Goal: Information Seeking & Learning: Compare options

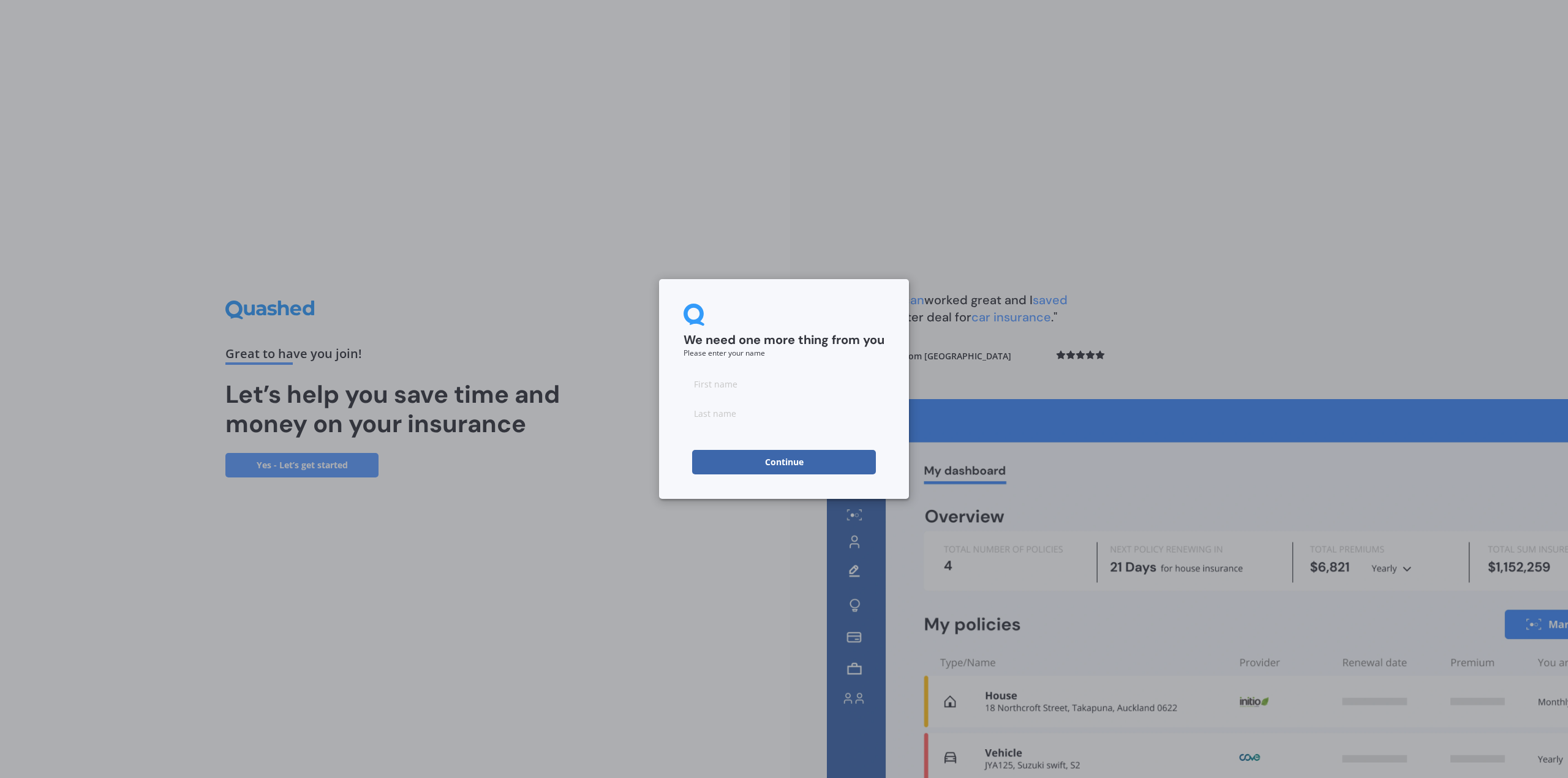
click at [718, 385] on input at bounding box center [784, 383] width 201 height 25
type input "Sala"
type input "Masina"
click at [768, 454] on button "Continue" at bounding box center [784, 462] width 184 height 25
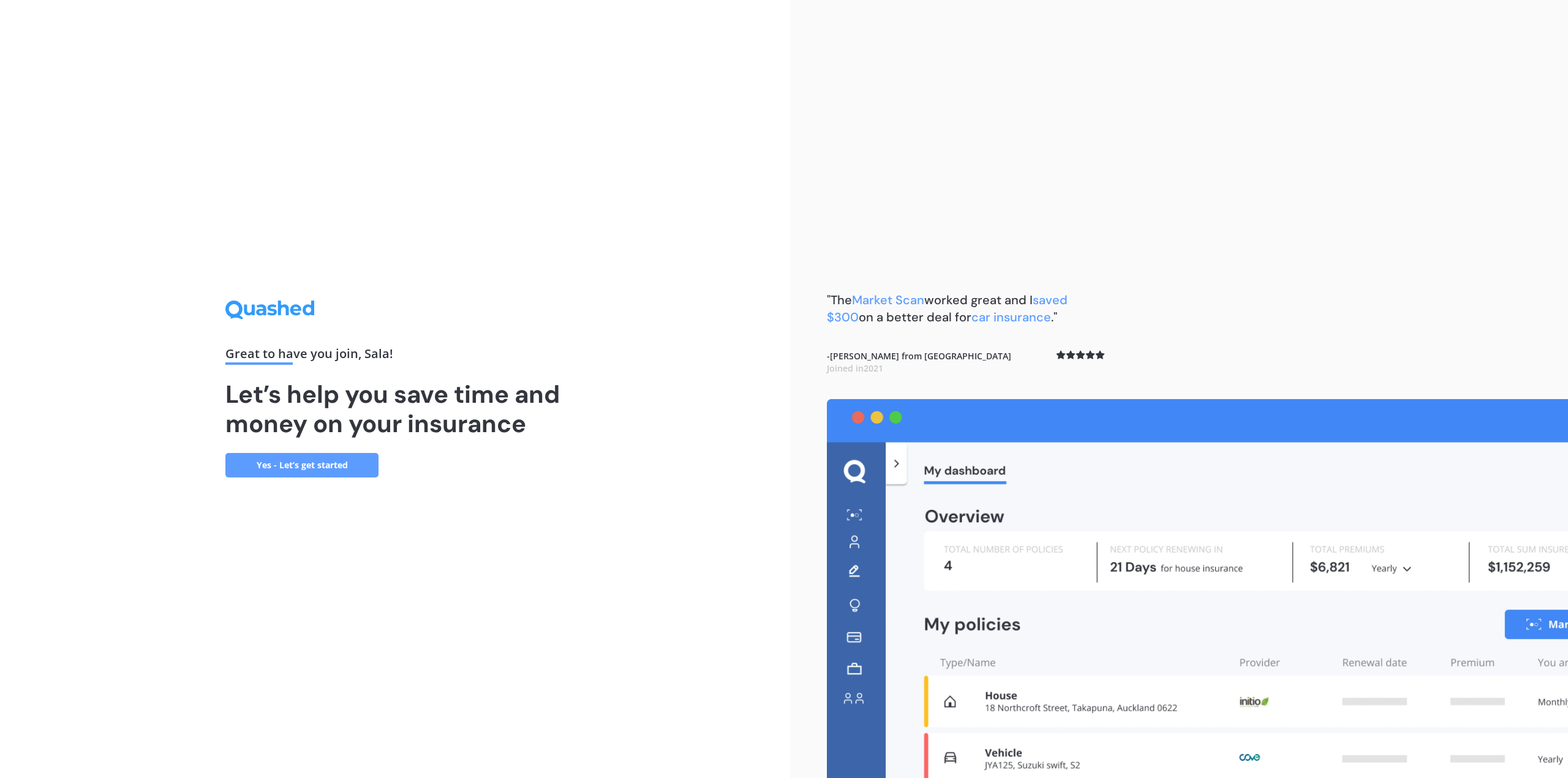
click at [347, 467] on link "Yes - Let’s get started" at bounding box center [302, 465] width 153 height 25
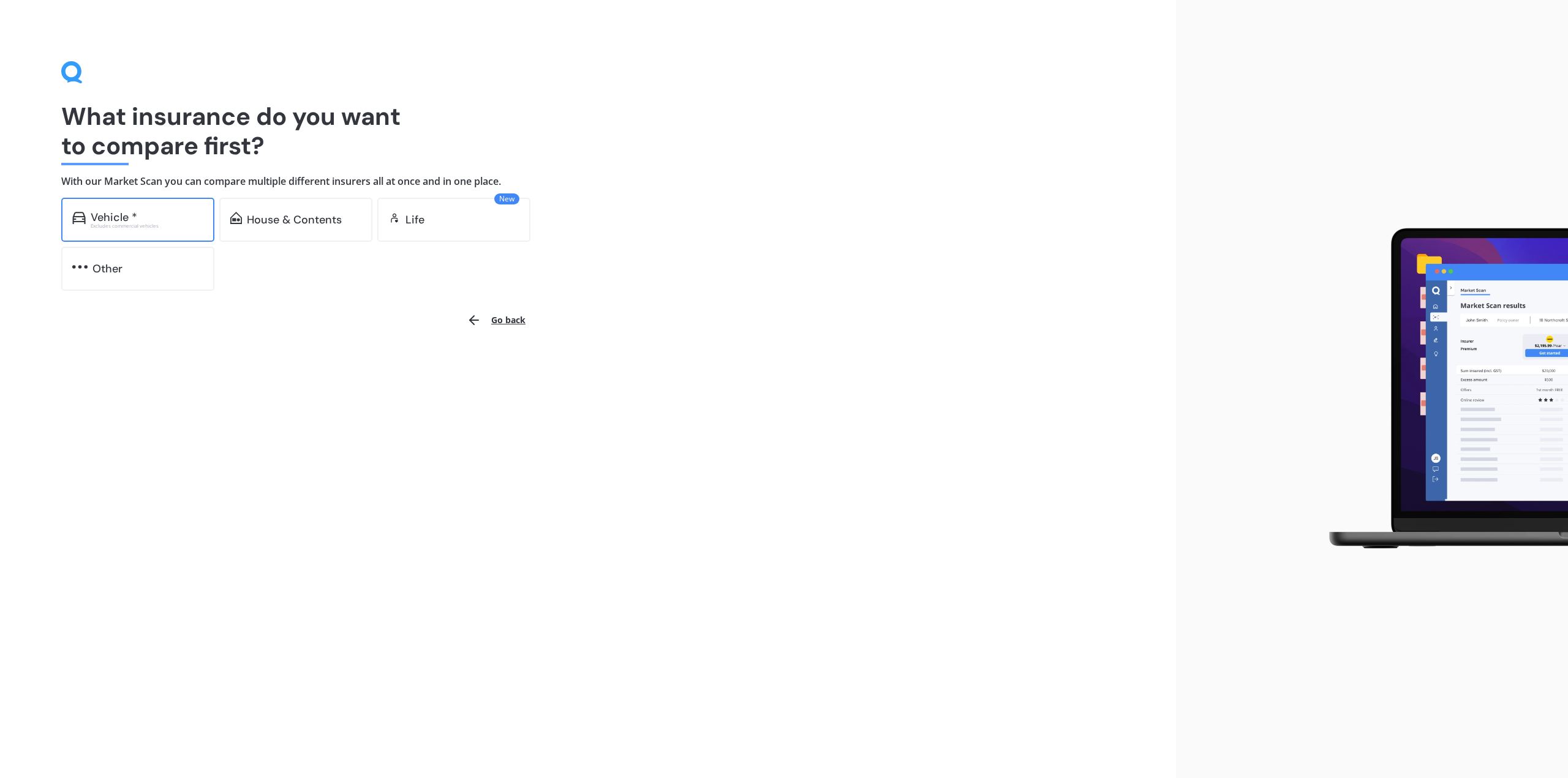
click at [136, 217] on div "Vehicle *" at bounding box center [114, 217] width 46 height 12
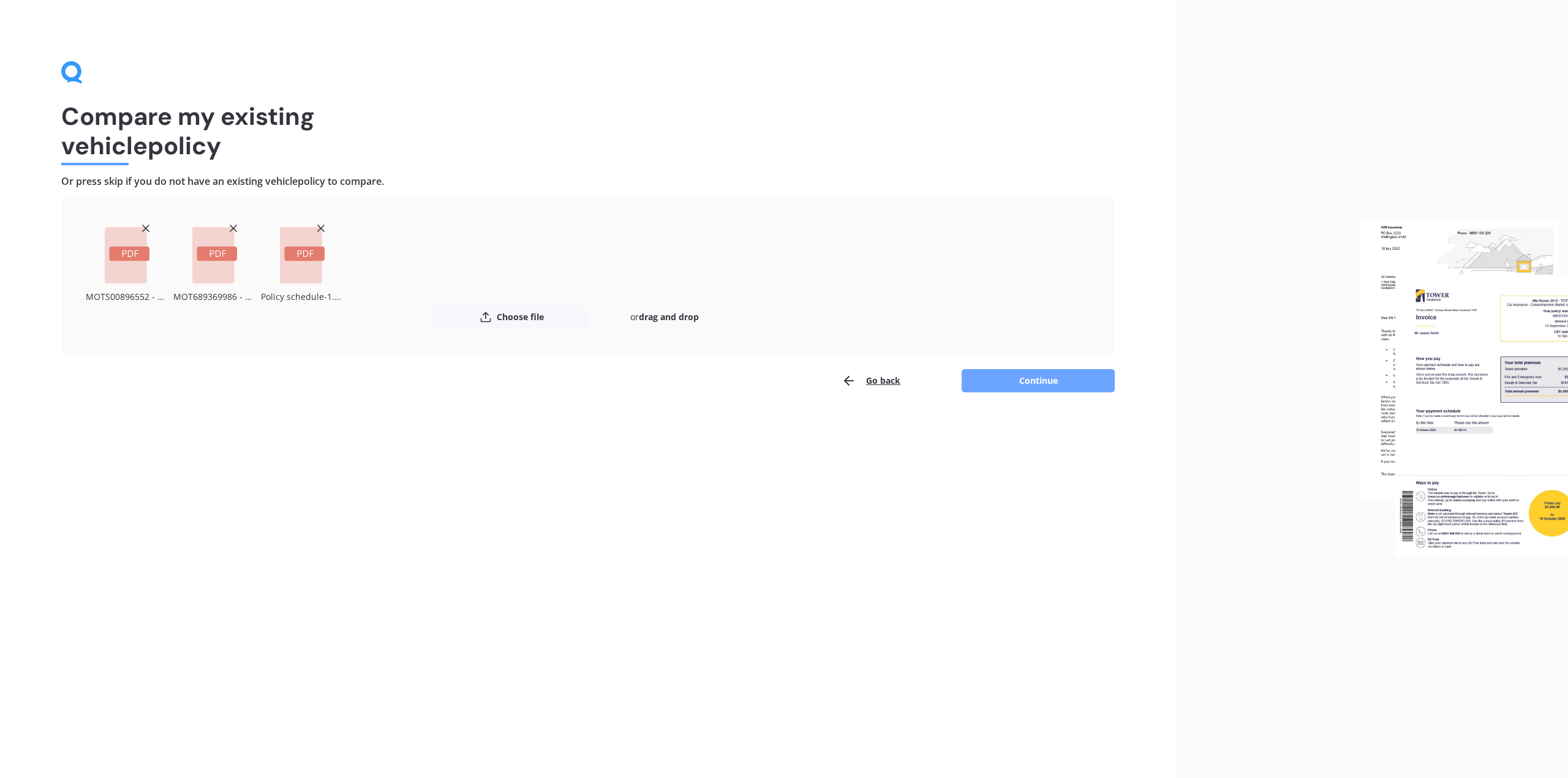
click at [1039, 383] on button "Continue" at bounding box center [1037, 381] width 153 height 24
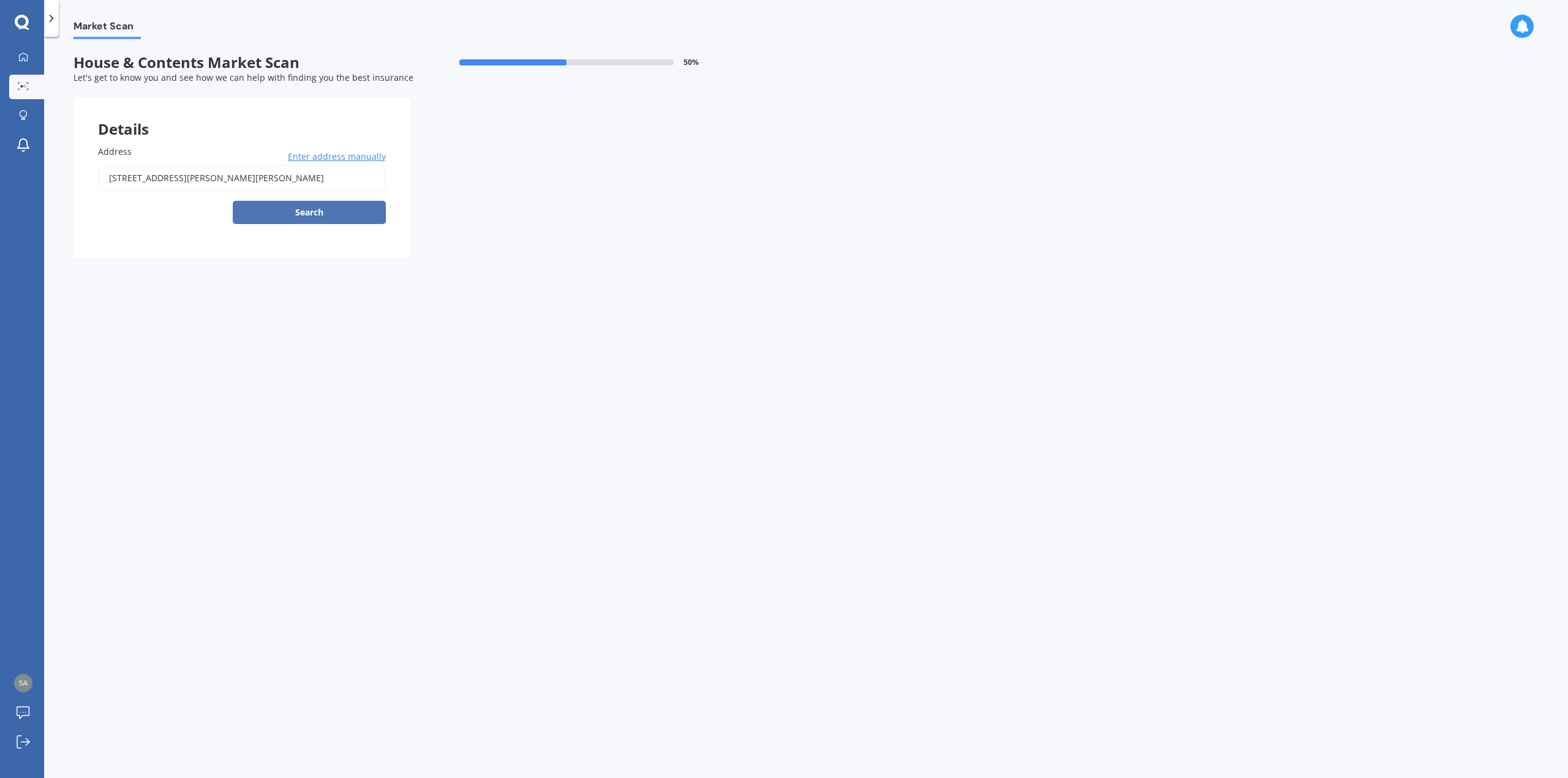
click at [321, 208] on button "Search" at bounding box center [309, 213] width 153 height 24
type input "[STREET_ADDRESS][PERSON_NAME][PERSON_NAME]"
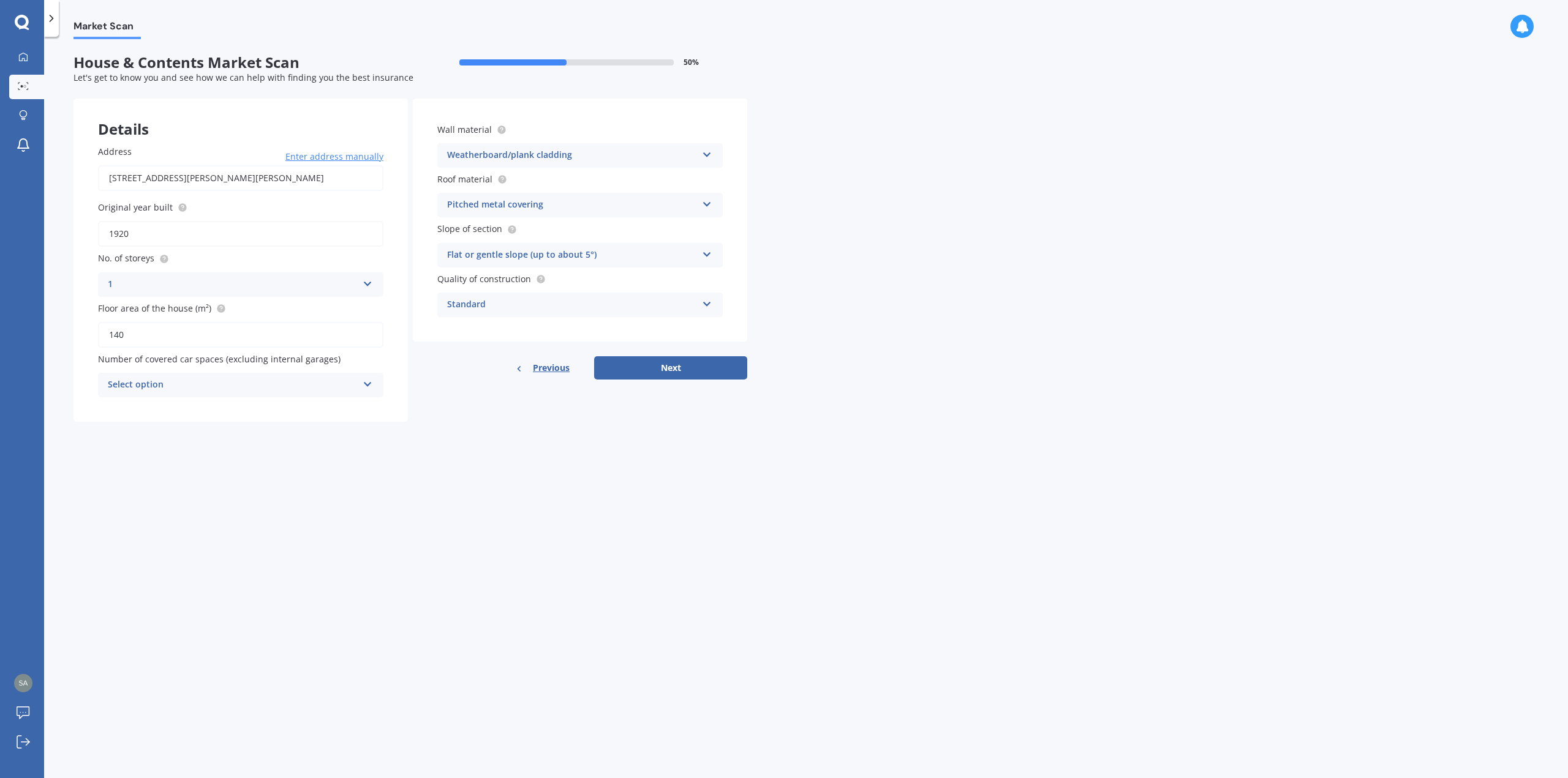
click at [707, 252] on icon at bounding box center [706, 252] width 10 height 8
click at [533, 276] on span "Flat or gentle slope (up to about 5°)" at bounding box center [522, 278] width 149 height 12
click at [685, 364] on button "Next" at bounding box center [671, 369] width 153 height 24
click at [370, 382] on icon at bounding box center [367, 382] width 10 height 8
click at [123, 407] on div "0" at bounding box center [240, 409] width 283 height 22
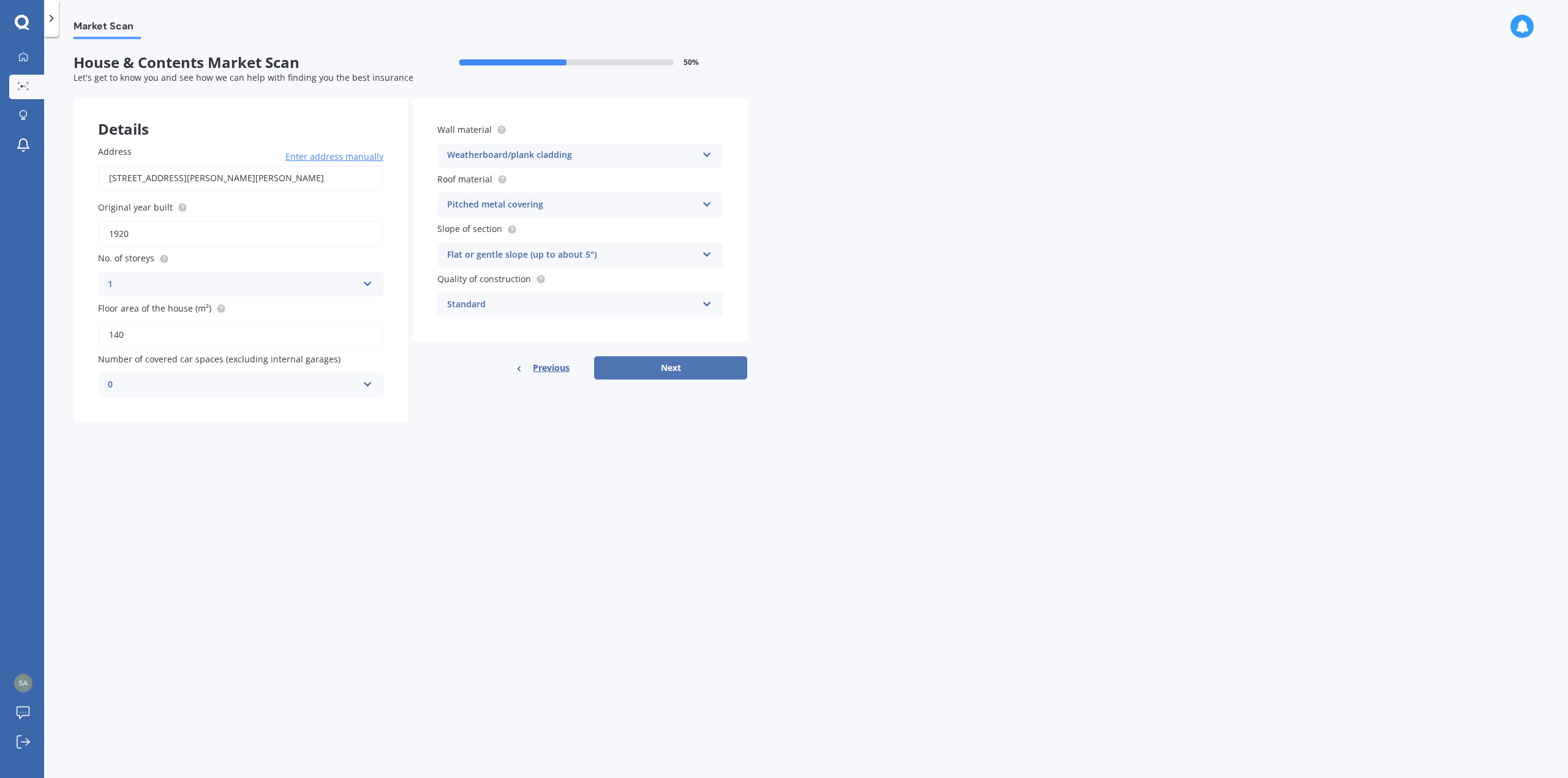
click at [681, 370] on button "Next" at bounding box center [671, 369] width 153 height 24
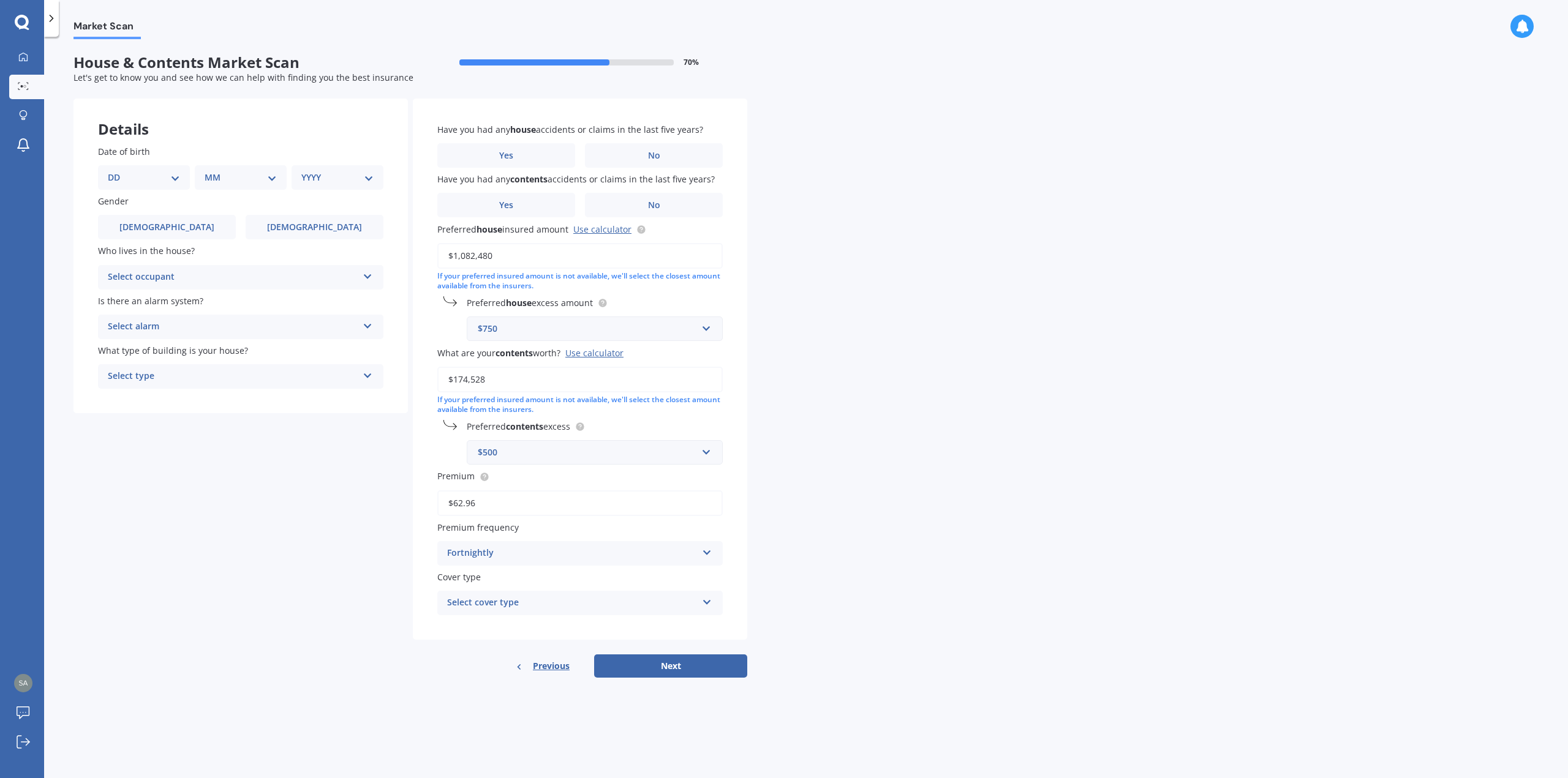
click at [175, 175] on select "DD 01 02 03 04 05 06 07 08 09 10 11 12 13 14 15 16 17 18 19 20 21 22 23 24 25 2…" at bounding box center [143, 177] width 72 height 14
select select "26"
click at [117, 171] on select "DD 01 02 03 04 05 06 07 08 09 10 11 12 13 14 15 16 17 18 19 20 21 22 23 24 25 2…" at bounding box center [143, 177] width 72 height 14
click at [272, 171] on select "MM 01 02 03 04 05 06 07 08 09 10 11 12" at bounding box center [243, 177] width 67 height 14
select select "05"
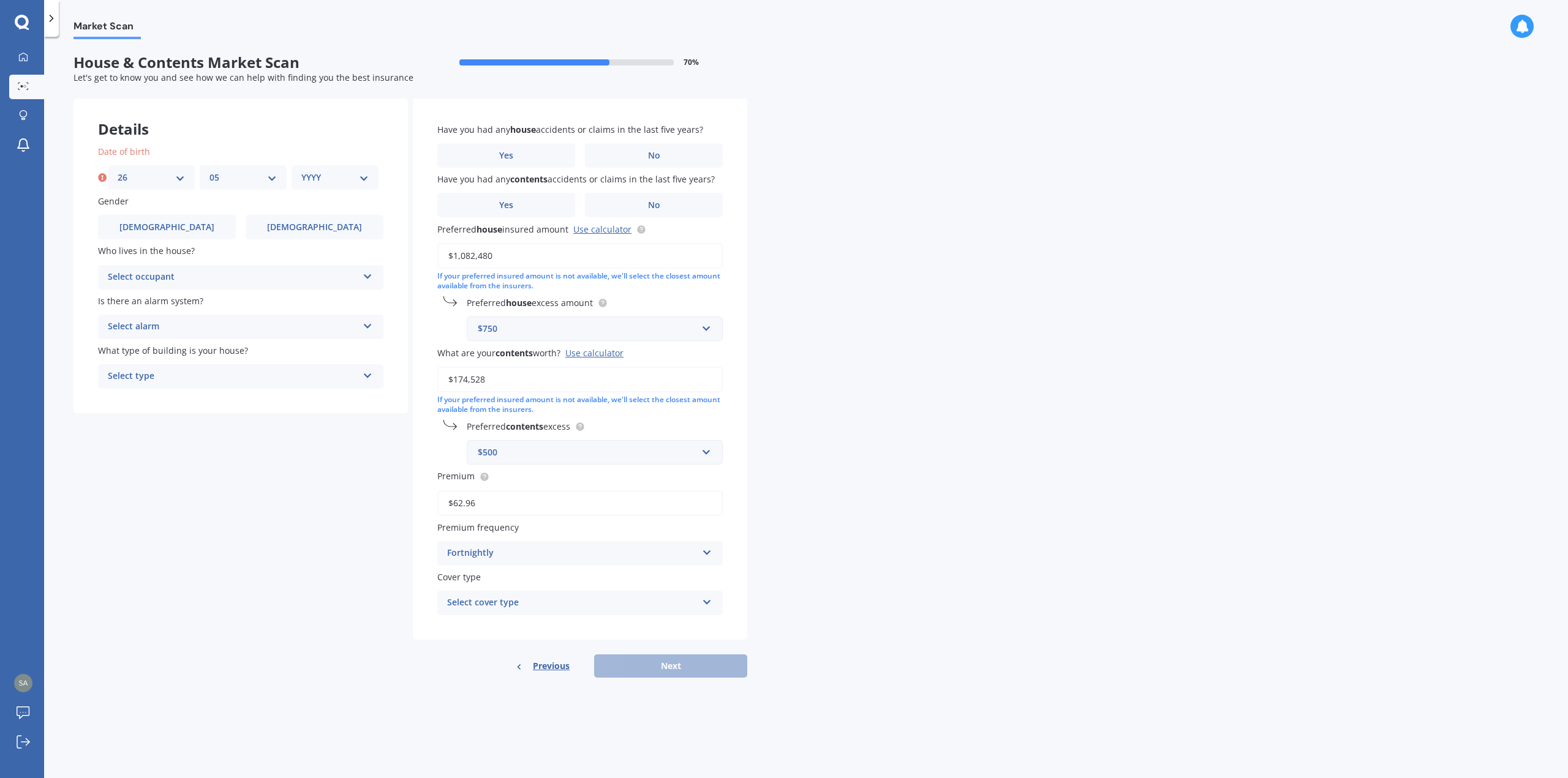
click at [209, 171] on select "MM 01 02 03 04 05 06 07 08 09 10 11 12" at bounding box center [243, 177] width 67 height 14
click at [369, 175] on div "YYYY 2009 2008 2007 2006 2005 2004 2003 2002 2001 2000 1999 1998 1997 1996 1995…" at bounding box center [335, 177] width 87 height 25
click at [364, 173] on select "YYYY 2009 2008 2007 2006 2005 2004 2003 2002 2001 2000 1999 1998 1997 1996 1995…" at bounding box center [335, 177] width 67 height 14
select select "1968"
click at [301, 171] on select "YYYY 2009 2008 2007 2006 2005 2004 2003 2002 2001 2000 1999 1998 1997 1996 1995…" at bounding box center [335, 177] width 67 height 14
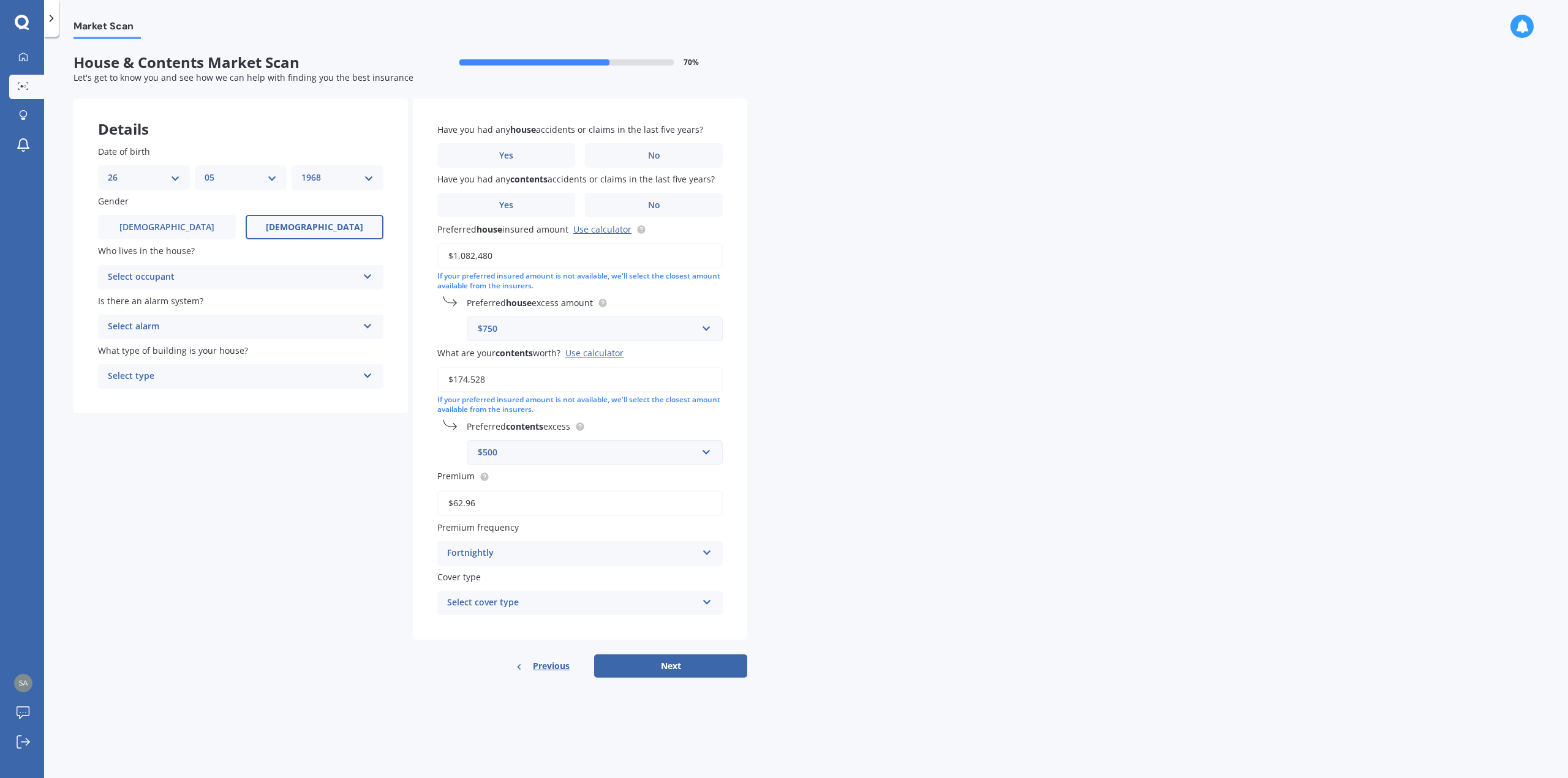
click at [326, 230] on span "[DEMOGRAPHIC_DATA]" at bounding box center [314, 227] width 97 height 10
click at [0, 0] on input "[DEMOGRAPHIC_DATA]" at bounding box center [0, 0] width 0 height 0
click at [369, 271] on icon at bounding box center [367, 274] width 10 height 8
click at [135, 299] on span "Owner" at bounding box center [122, 300] width 27 height 12
click at [366, 324] on icon at bounding box center [367, 323] width 10 height 8
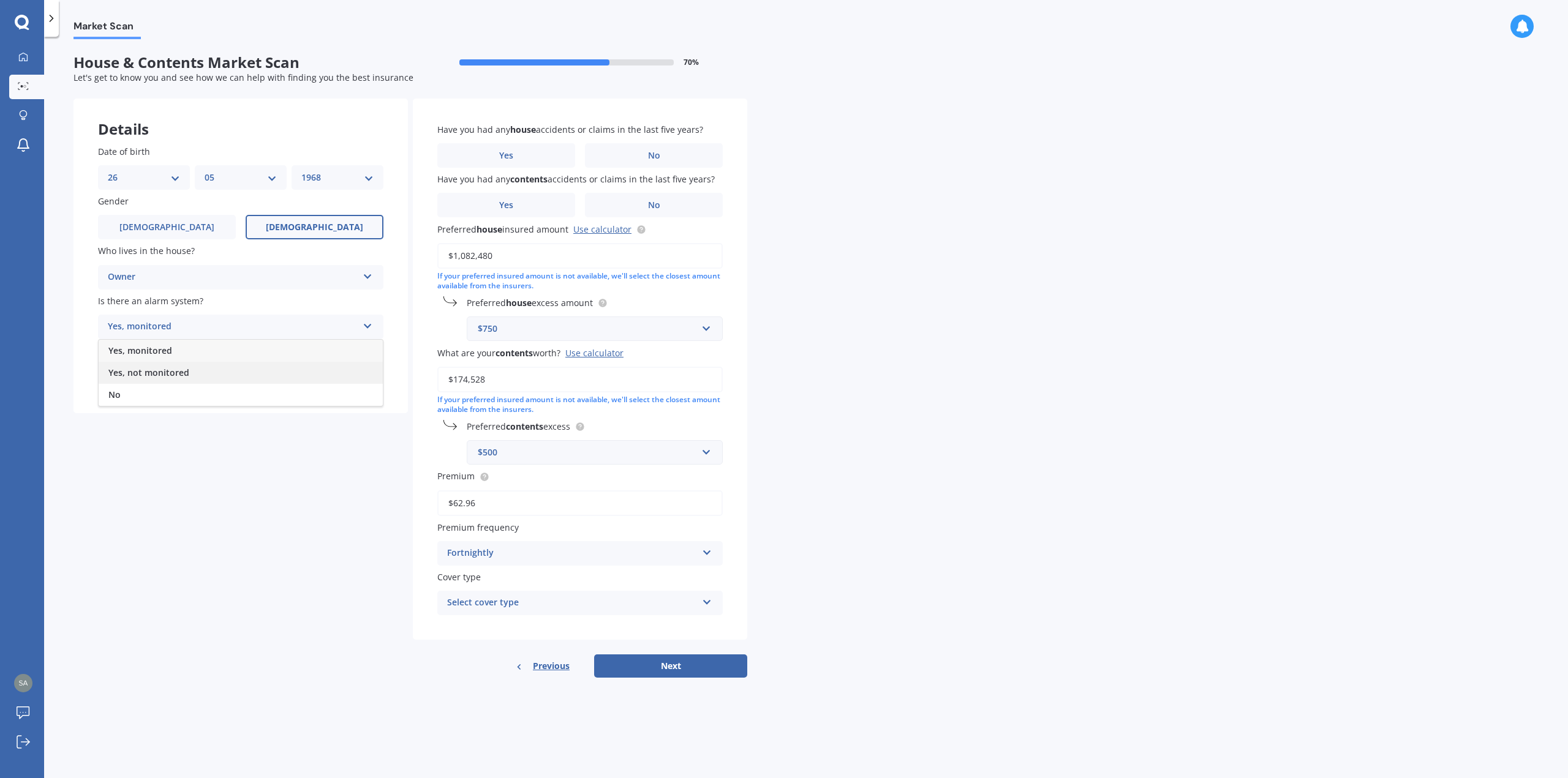
click at [136, 372] on span "Yes, not monitored" at bounding box center [148, 372] width 81 height 12
click at [373, 372] on div "Select type Freestanding Multi-unit (in a block of 6 or less) Multi-unit (in a …" at bounding box center [241, 376] width 286 height 25
click at [161, 398] on span "Freestanding" at bounding box center [136, 399] width 55 height 12
click at [598, 232] on link "Use calculator" at bounding box center [602, 229] width 58 height 12
click at [514, 253] on input "$1,082,480" at bounding box center [580, 256] width 286 height 25
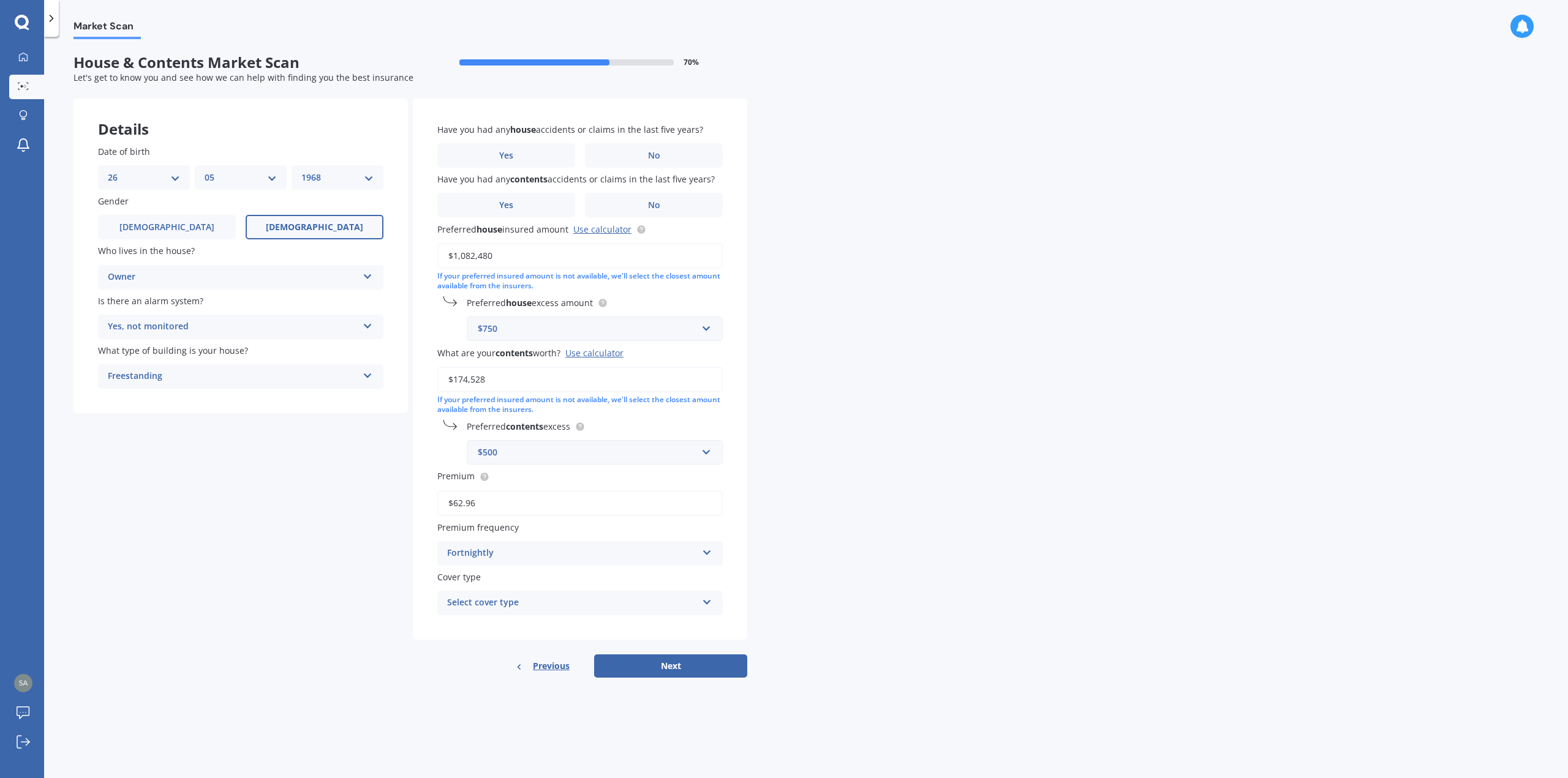
drag, startPoint x: 514, startPoint y: 253, endPoint x: 321, endPoint y: 247, distance: 193.1
click at [321, 245] on div "Details Date of birth DD 01 02 03 04 05 06 07 08 09 10 11 12 13 14 15 16 17 18 …" at bounding box center [410, 388] width 673 height 580
type input "$775,000"
click at [706, 327] on input "text" at bounding box center [590, 329] width 245 height 24
click at [495, 352] on span "$300" at bounding box center [487, 351] width 20 height 12
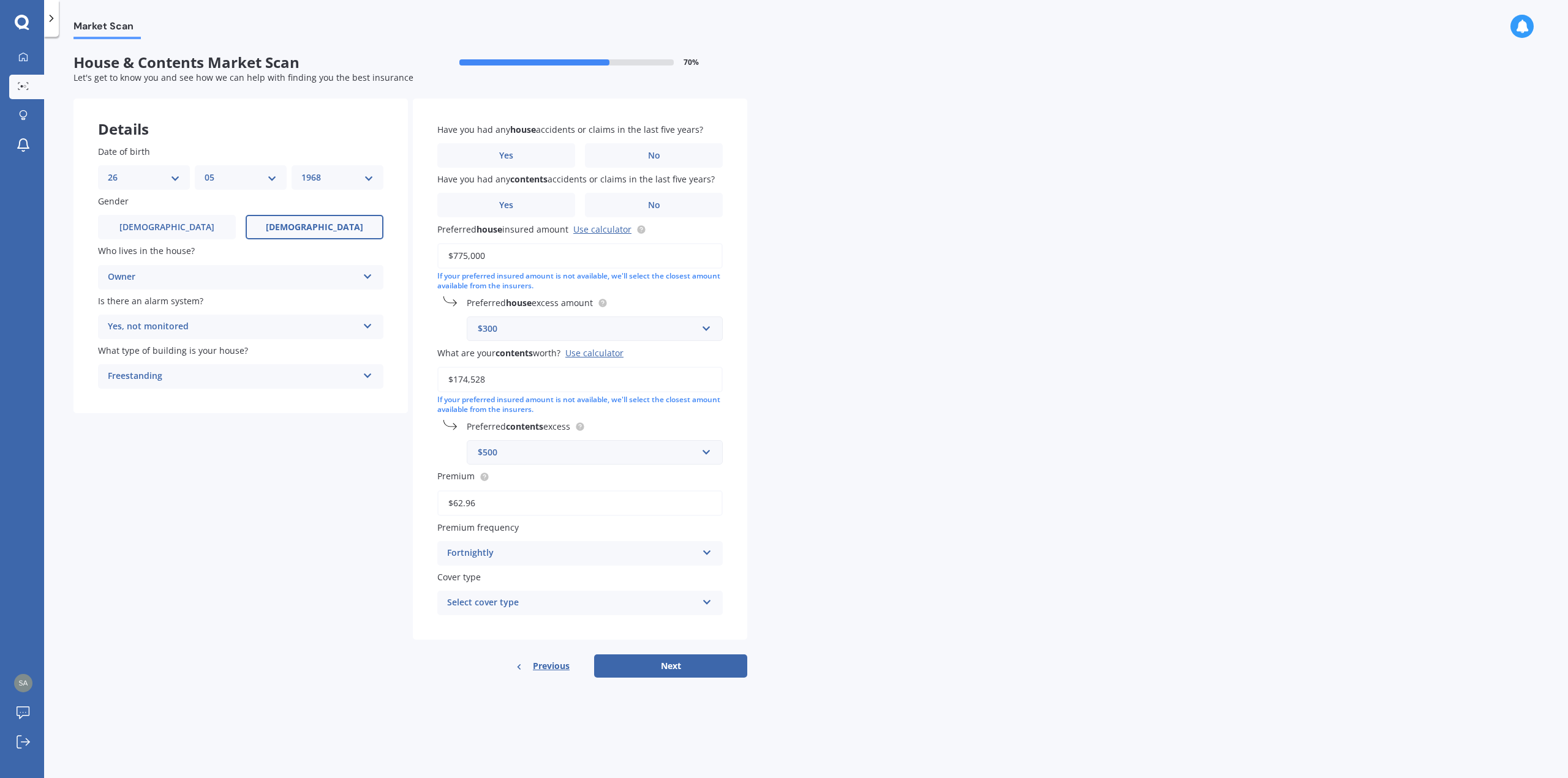
click at [504, 379] on input "$174,528" at bounding box center [580, 379] width 286 height 25
drag, startPoint x: 463, startPoint y: 379, endPoint x: 776, endPoint y: 377, distance: 313.0
click at [696, 389] on input "$174,528" at bounding box center [580, 379] width 286 height 25
type input "$175,000"
click at [700, 450] on input "text" at bounding box center [590, 452] width 245 height 24
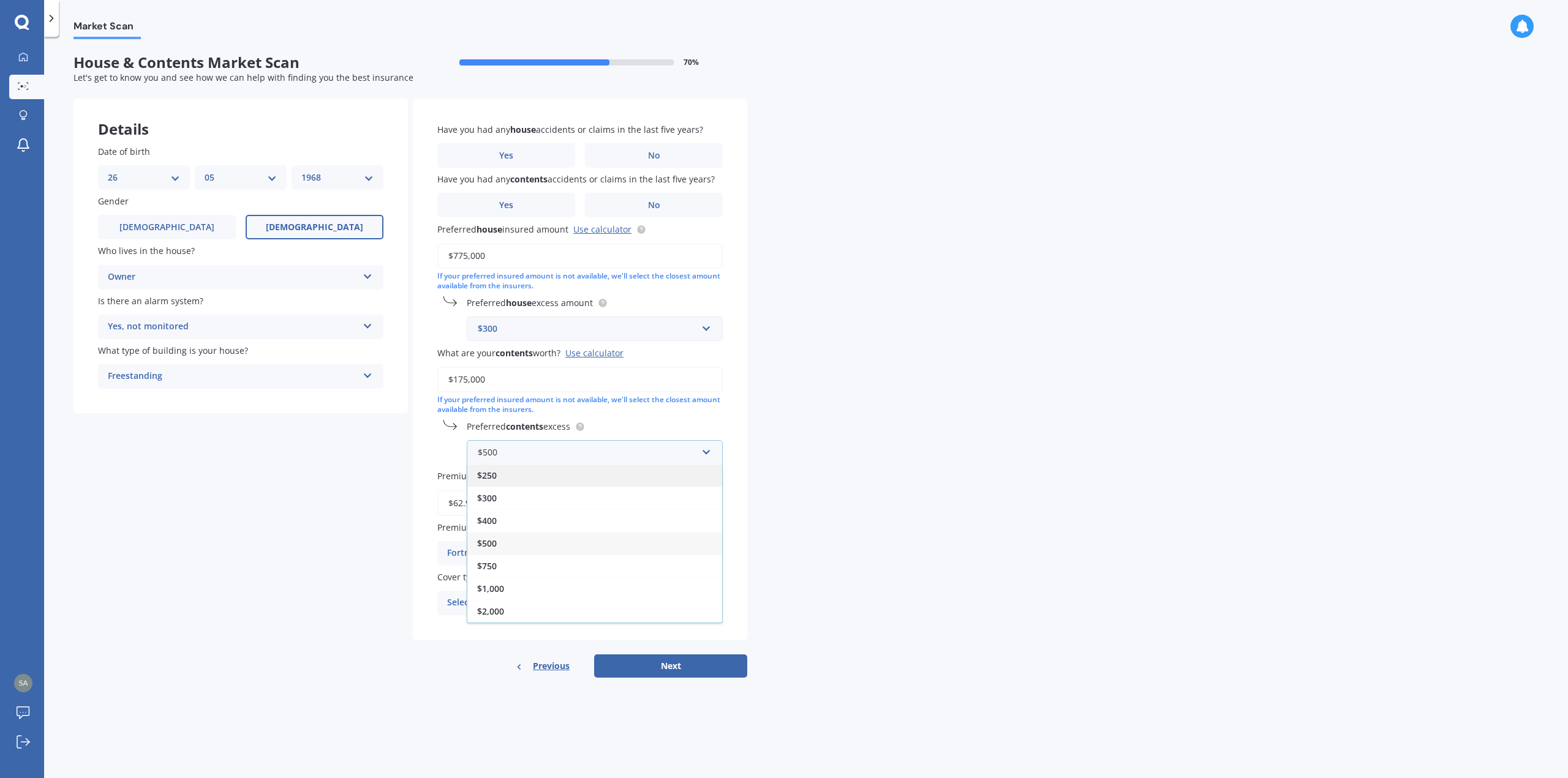
click at [510, 476] on div "$250" at bounding box center [594, 475] width 255 height 23
click at [709, 615] on icon at bounding box center [706, 613] width 10 height 8
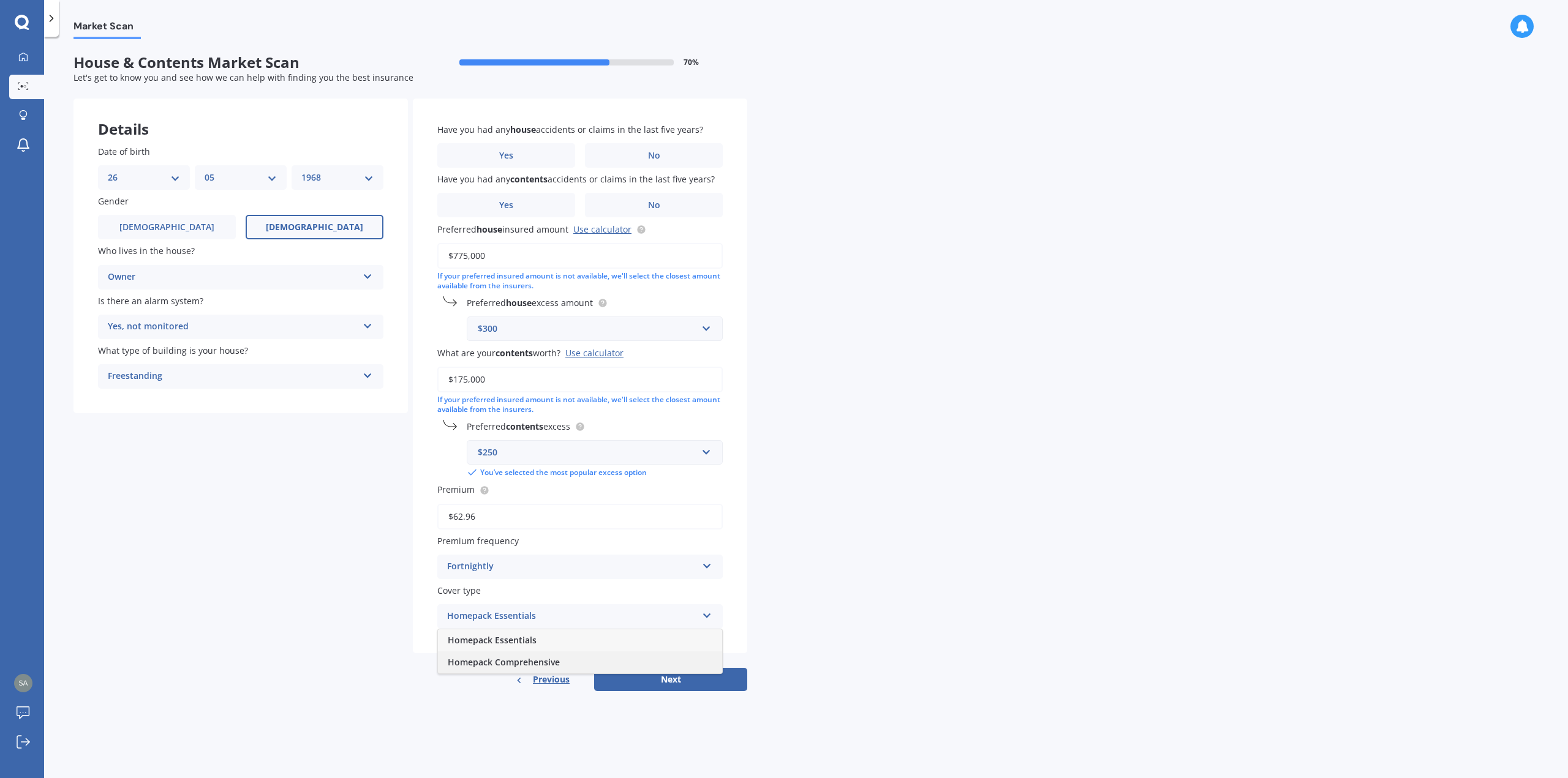
click at [532, 659] on span "Homepack Comprehensive" at bounding box center [503, 662] width 112 height 12
click at [667, 683] on button "Next" at bounding box center [671, 680] width 153 height 24
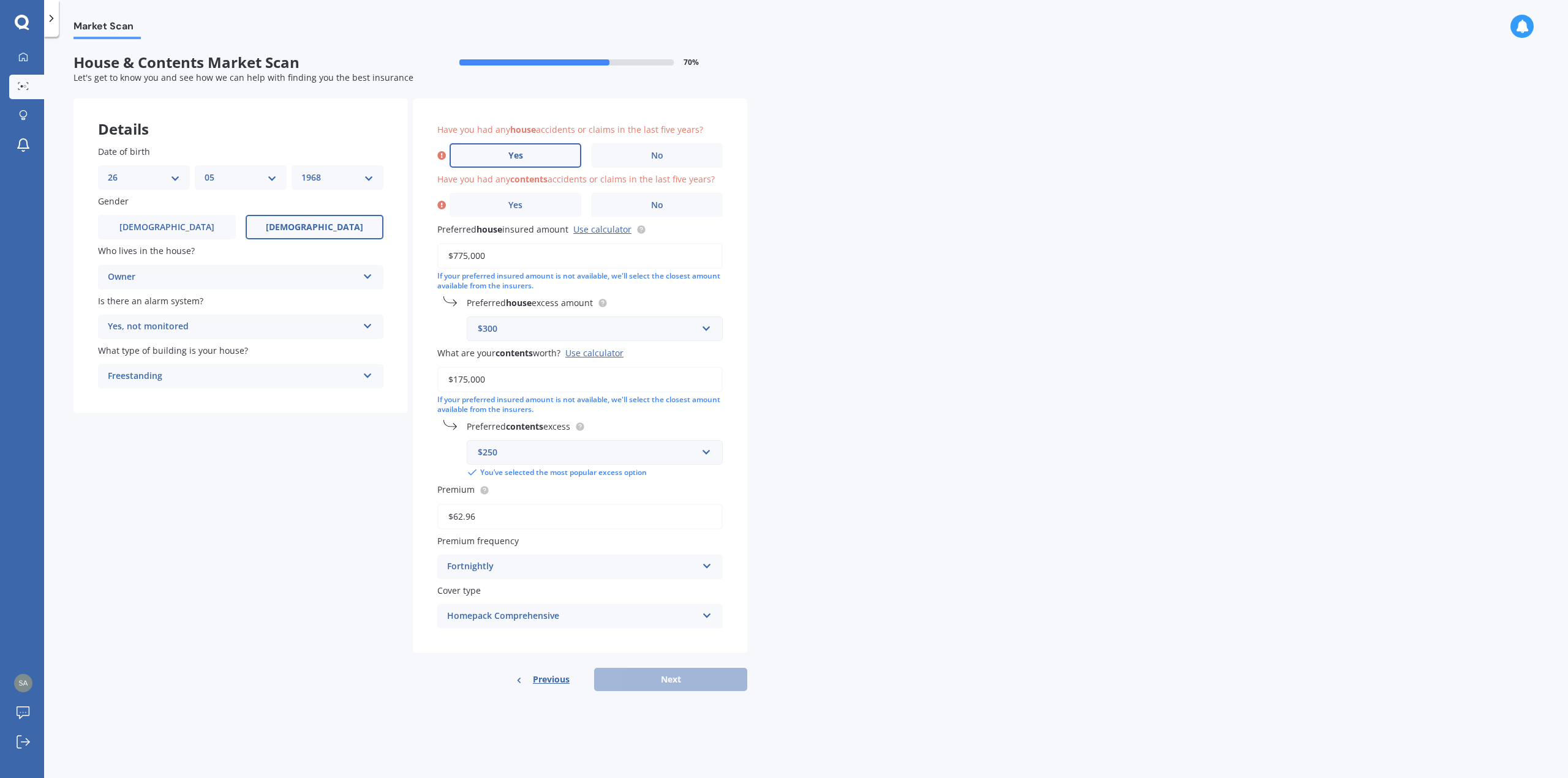
click at [521, 156] on span "Yes" at bounding box center [515, 156] width 15 height 10
click at [0, 0] on input "Yes" at bounding box center [0, 0] width 0 height 0
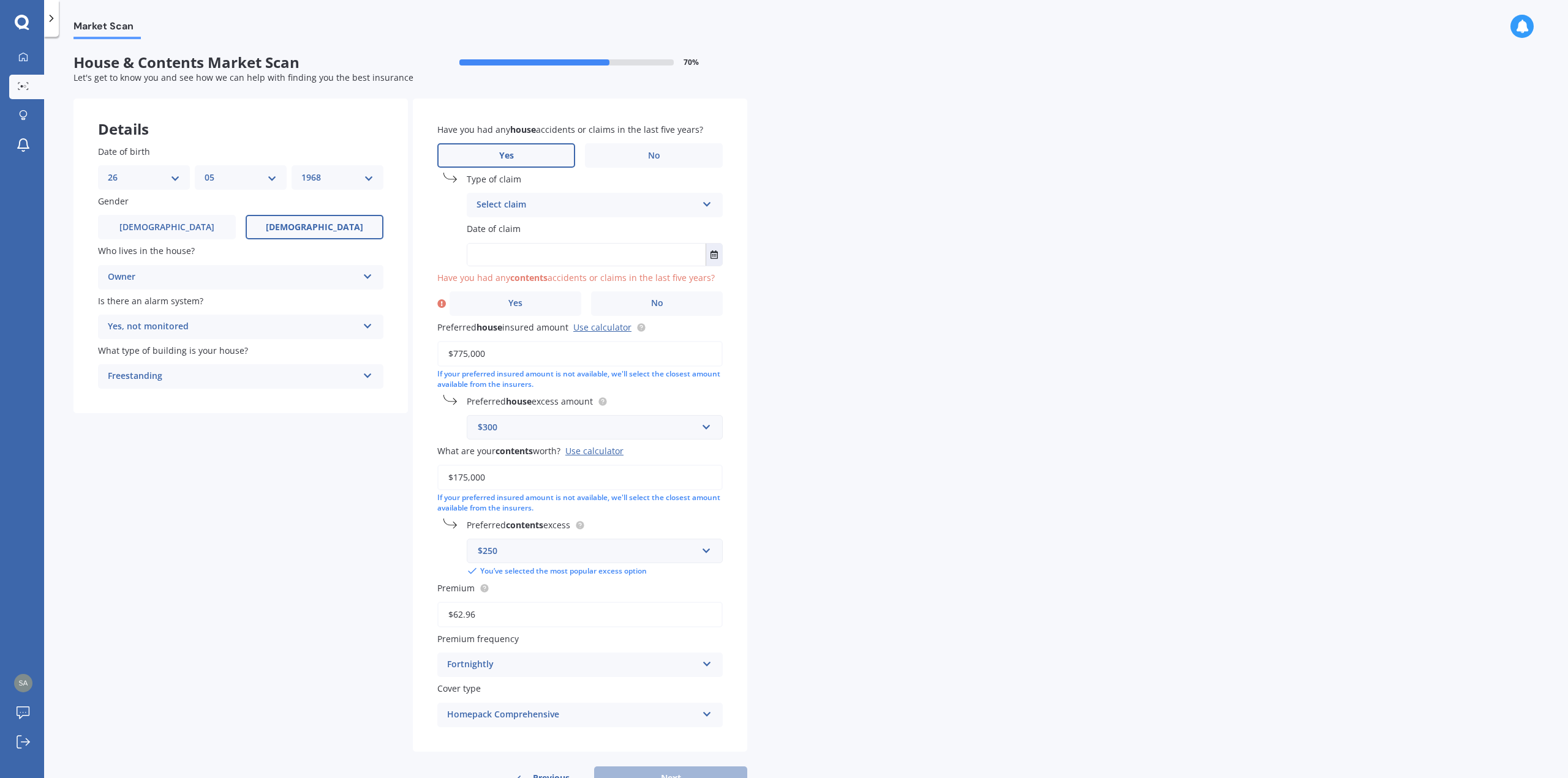
click at [704, 201] on icon at bounding box center [706, 201] width 10 height 8
click at [485, 332] on div "Flood" at bounding box center [594, 339] width 255 height 22
click at [713, 254] on icon "Select date" at bounding box center [714, 254] width 7 height 8
click at [527, 285] on button "[DATE]" at bounding box center [501, 285] width 53 height 22
click at [577, 285] on button "Navigate back" at bounding box center [570, 285] width 15 height 22
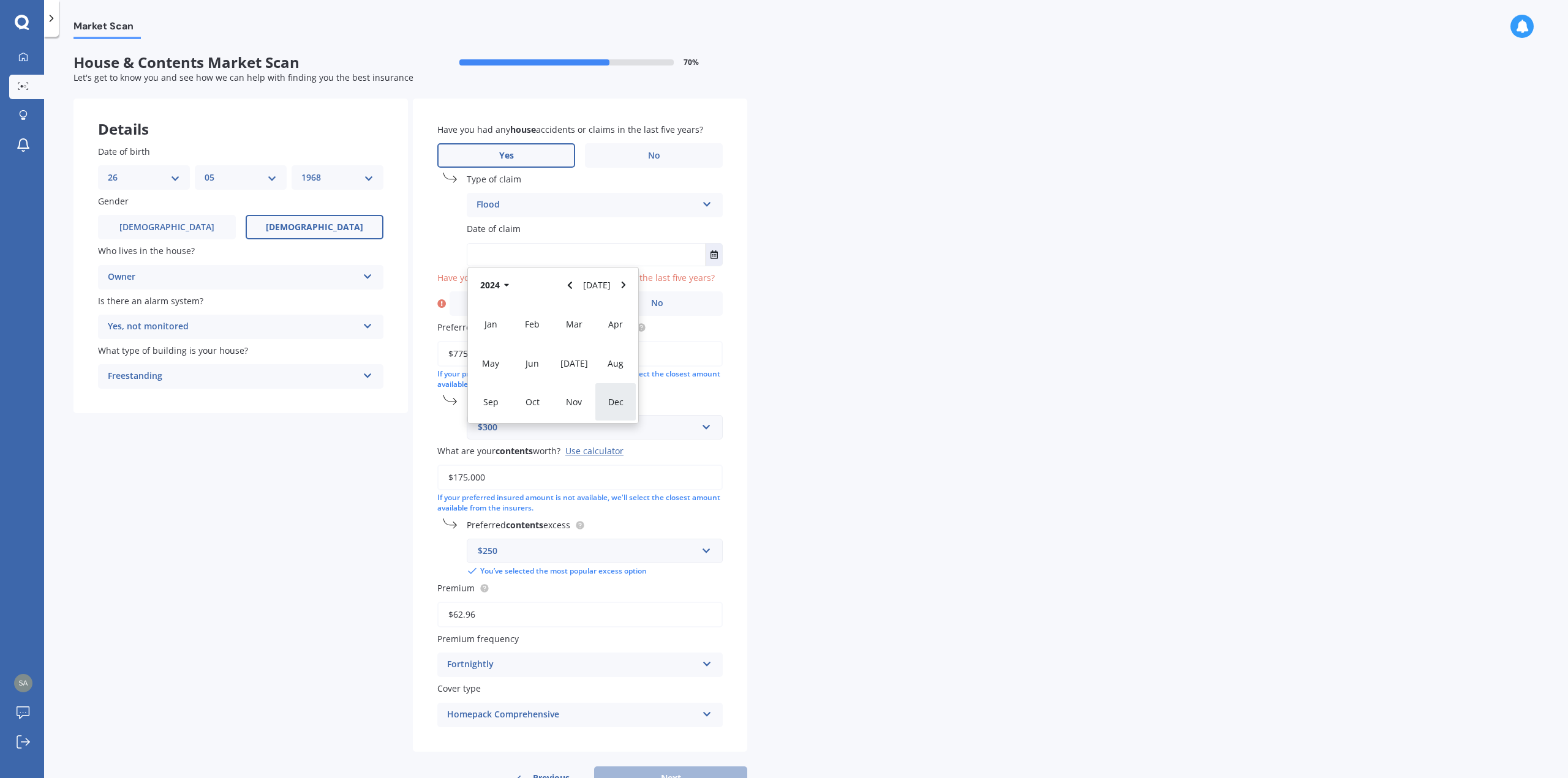
click at [611, 399] on span "Dec" at bounding box center [615, 401] width 15 height 12
click at [710, 256] on button "Select date" at bounding box center [713, 255] width 16 height 22
click at [715, 257] on icon "Select date" at bounding box center [714, 254] width 7 height 8
click at [518, 286] on icon "button" at bounding box center [514, 285] width 5 height 3
click at [529, 398] on span "Oct" at bounding box center [531, 401] width 14 height 12
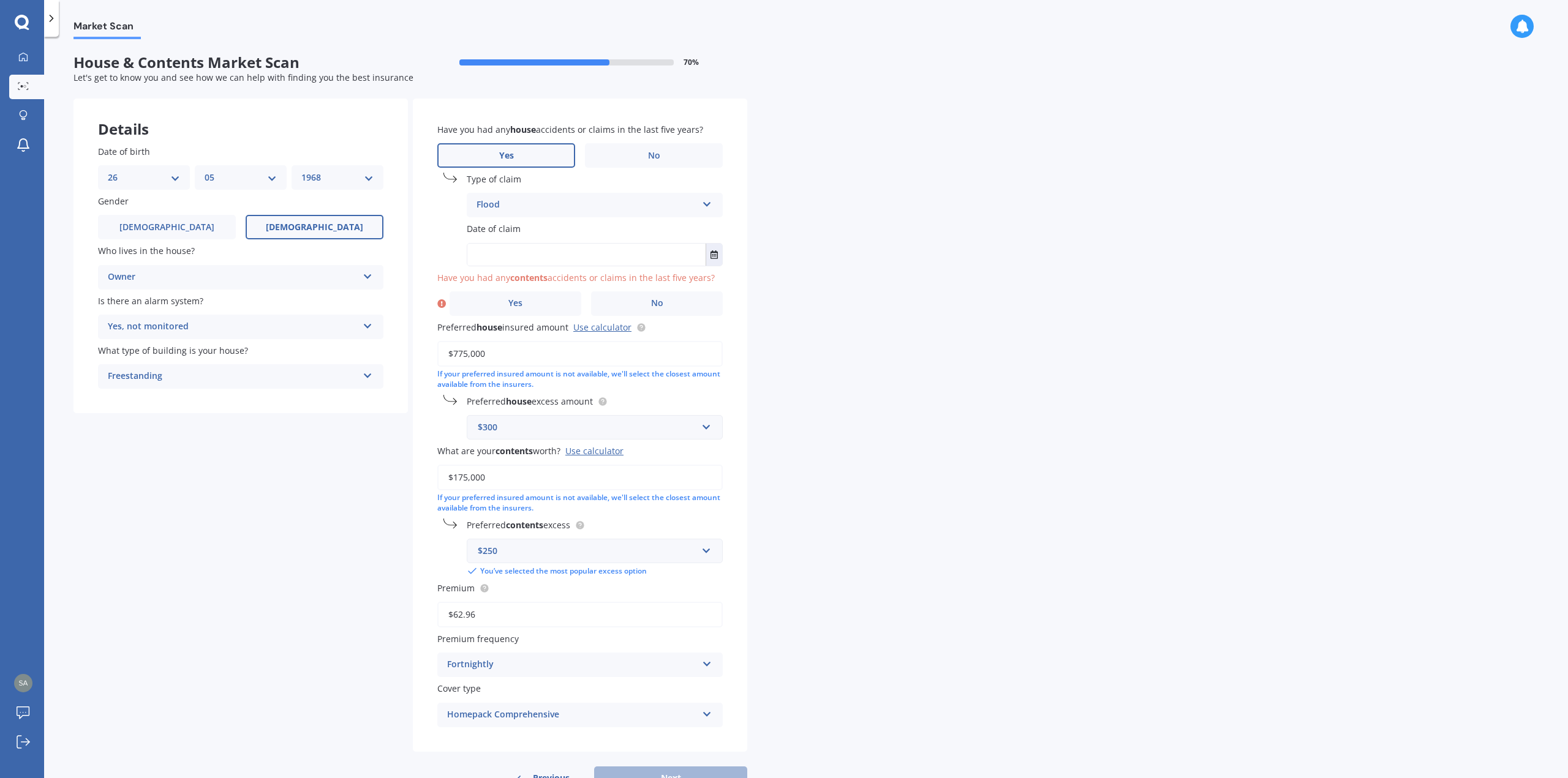
click at [521, 256] on input "text" at bounding box center [586, 255] width 238 height 22
click at [715, 256] on icon "Select date" at bounding box center [714, 254] width 7 height 8
click at [553, 329] on span "03" at bounding box center [552, 332] width 10 height 12
type input "[DATE]"
click at [519, 300] on span "Yes" at bounding box center [515, 303] width 15 height 10
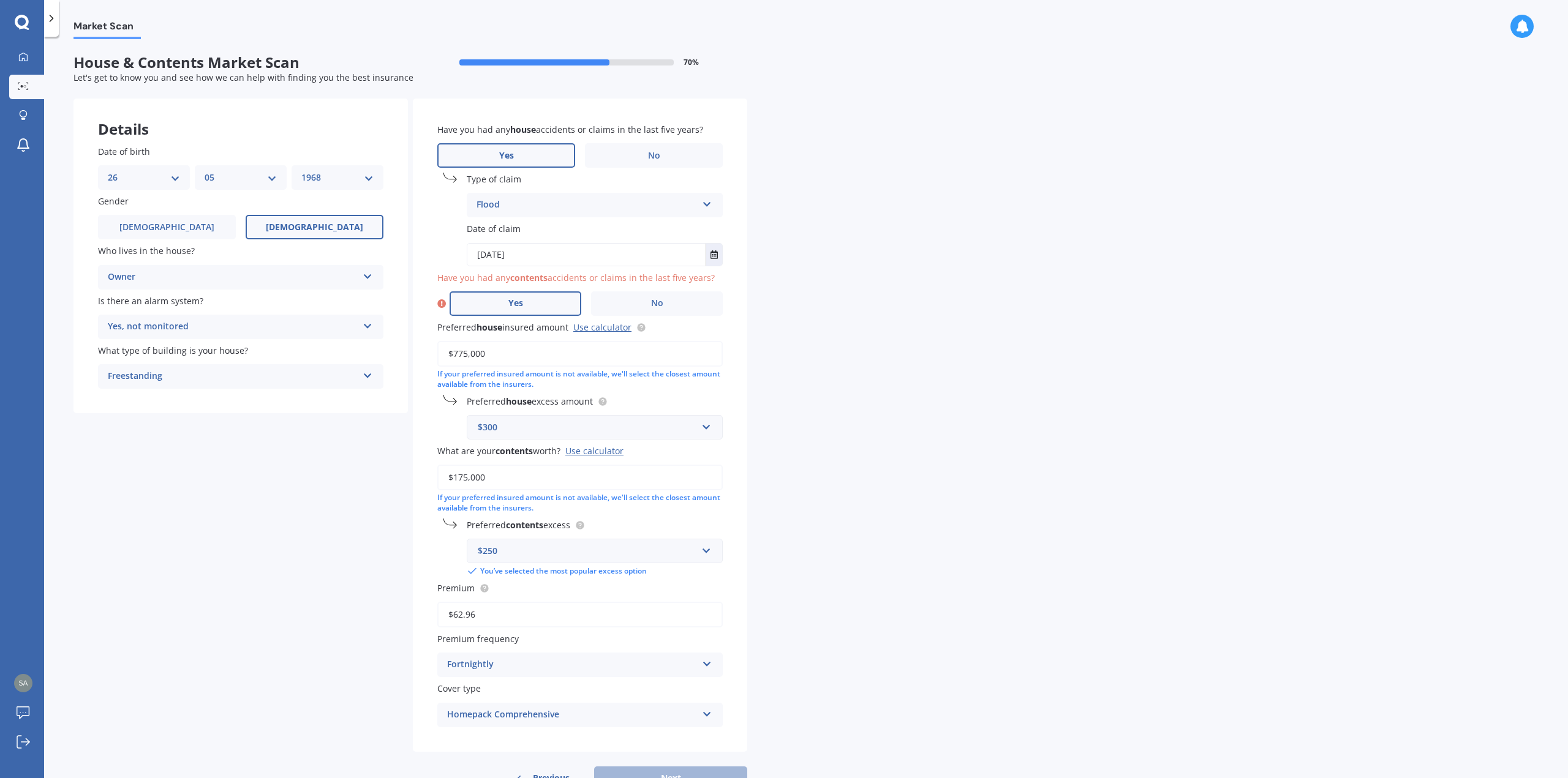
click at [0, 0] on input "Yes" at bounding box center [0, 0] width 0 height 0
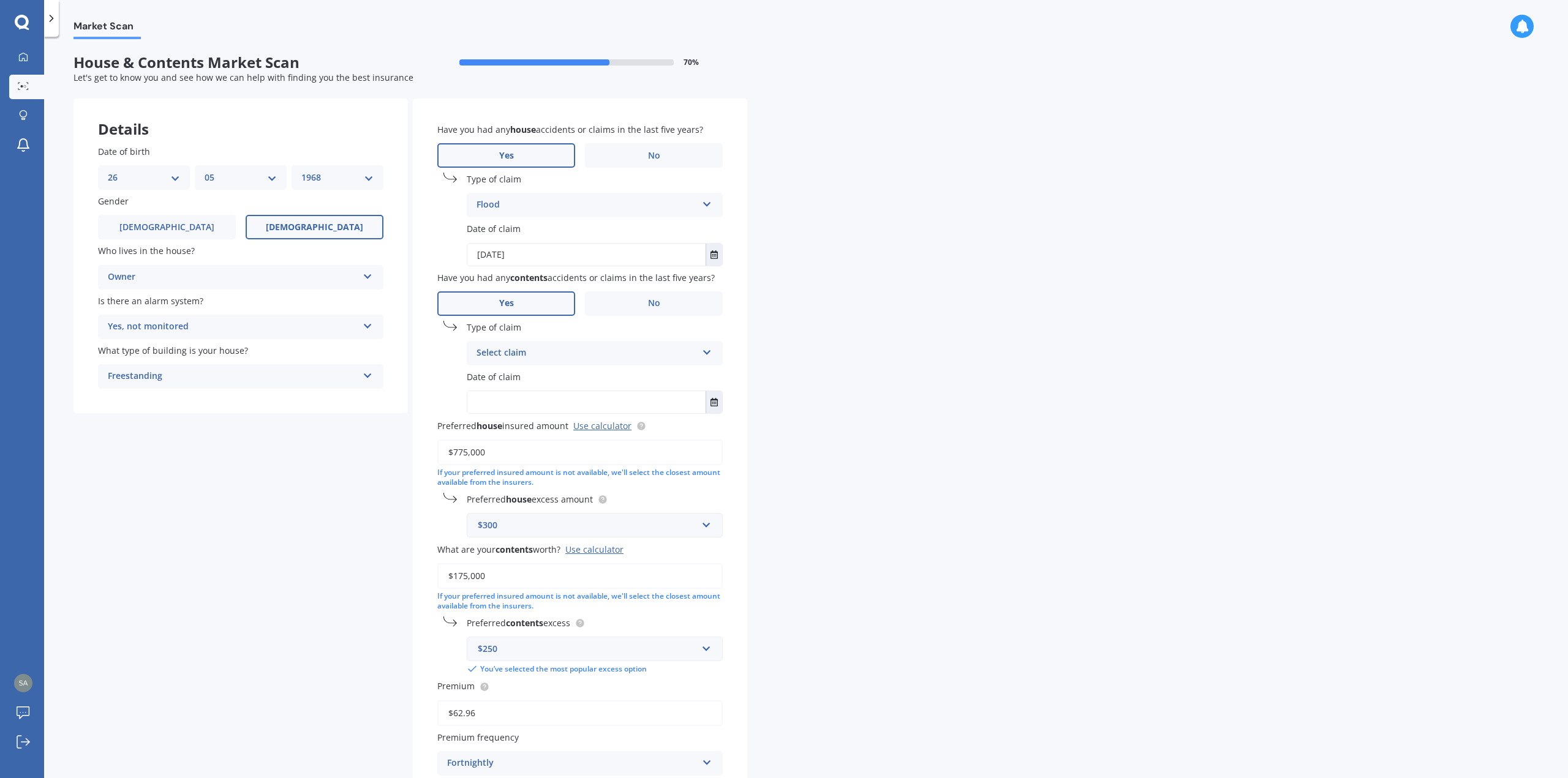
click at [708, 350] on icon at bounding box center [706, 349] width 10 height 8
click at [509, 460] on div "Flood" at bounding box center [594, 465] width 255 height 22
click at [710, 403] on button "Select date" at bounding box center [713, 402] width 16 height 22
click at [518, 433] on icon "button" at bounding box center [514, 433] width 5 height 3
click at [506, 433] on icon "button" at bounding box center [506, 433] width 5 height 3
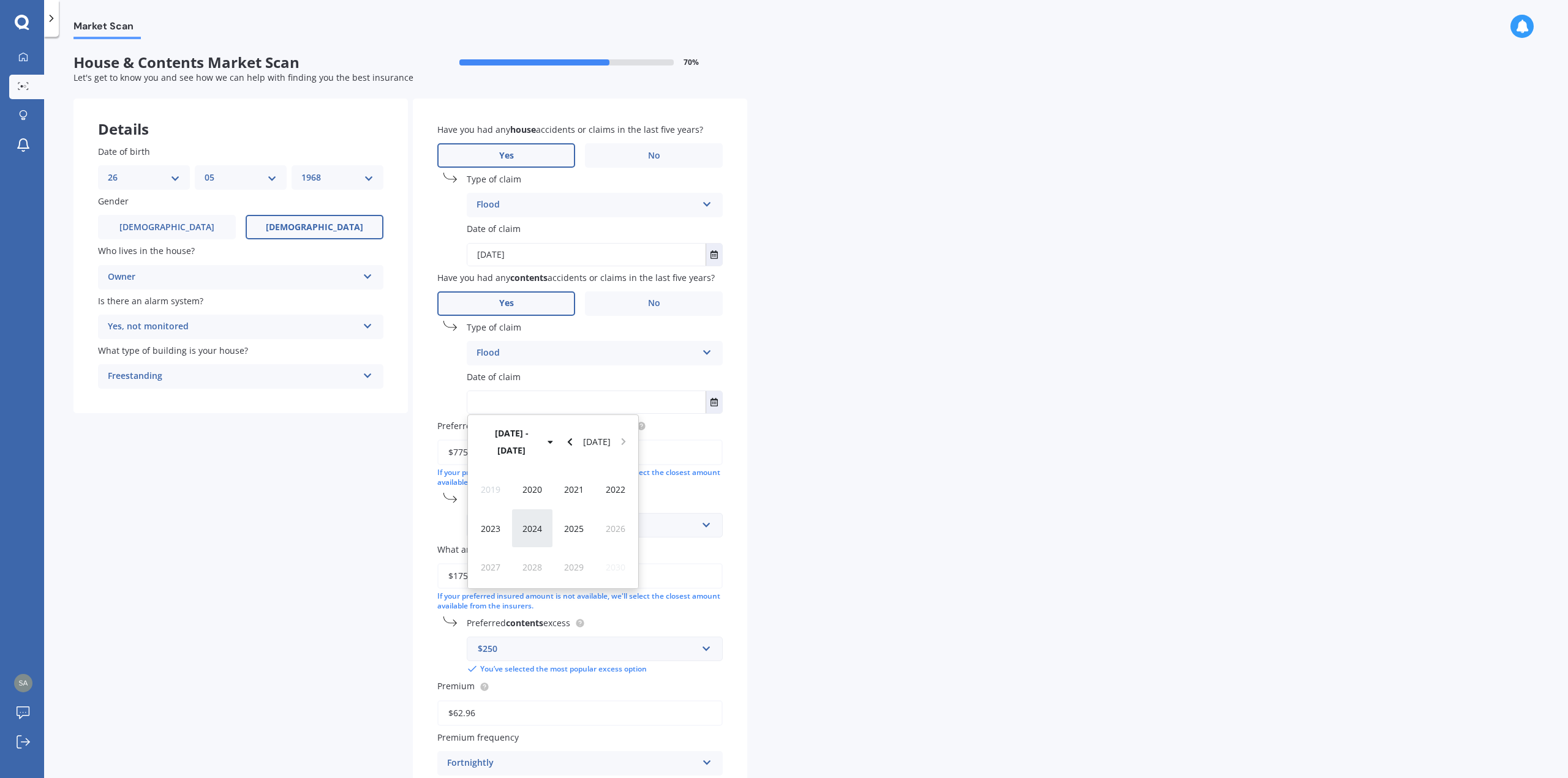
click at [532, 523] on span "2024" at bounding box center [532, 529] width 20 height 12
click at [529, 546] on span "Oct" at bounding box center [531, 550] width 14 height 12
click at [549, 481] on span "03" at bounding box center [552, 480] width 10 height 12
type input "[DATE]"
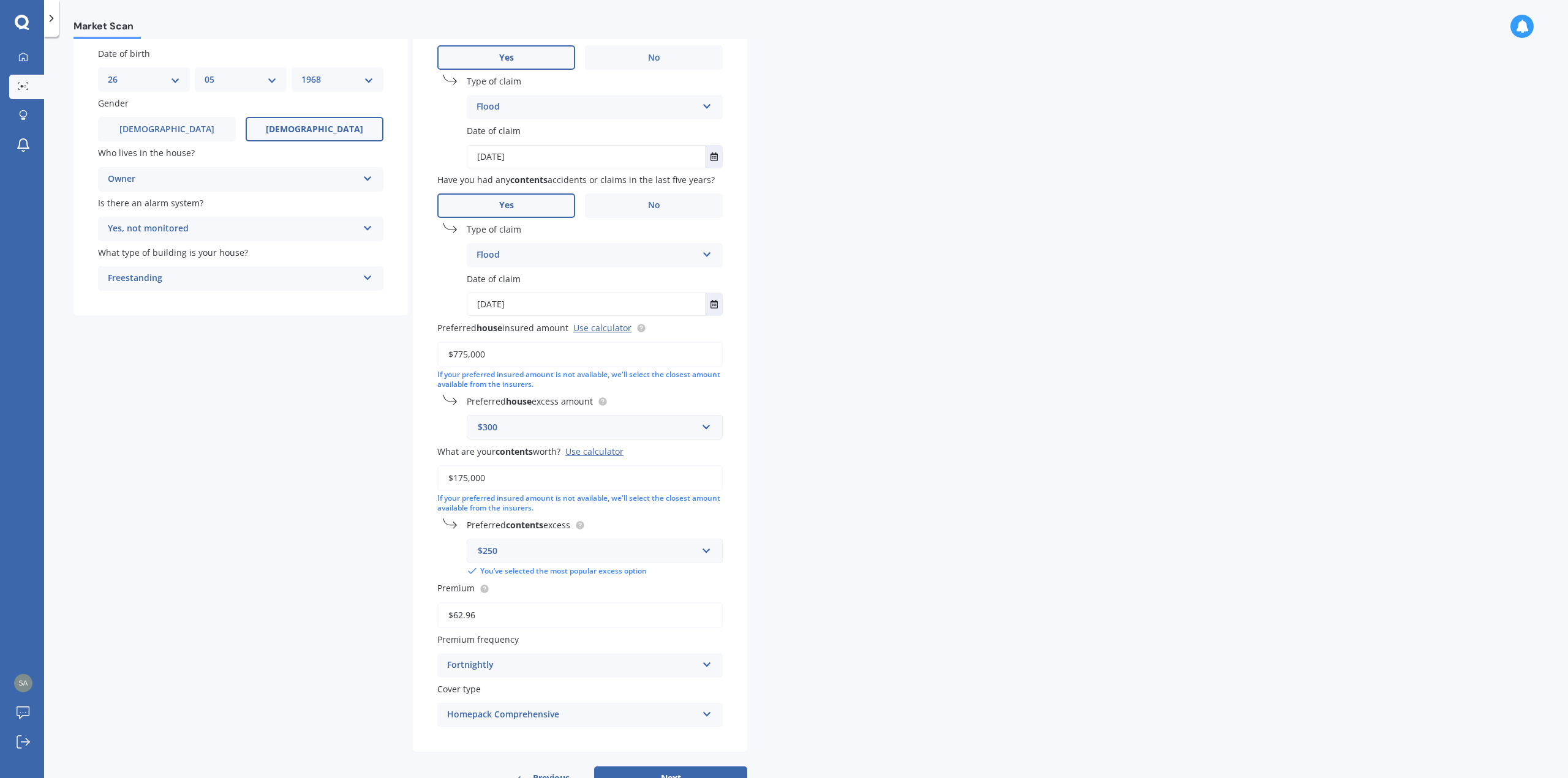
scroll to position [141, 0]
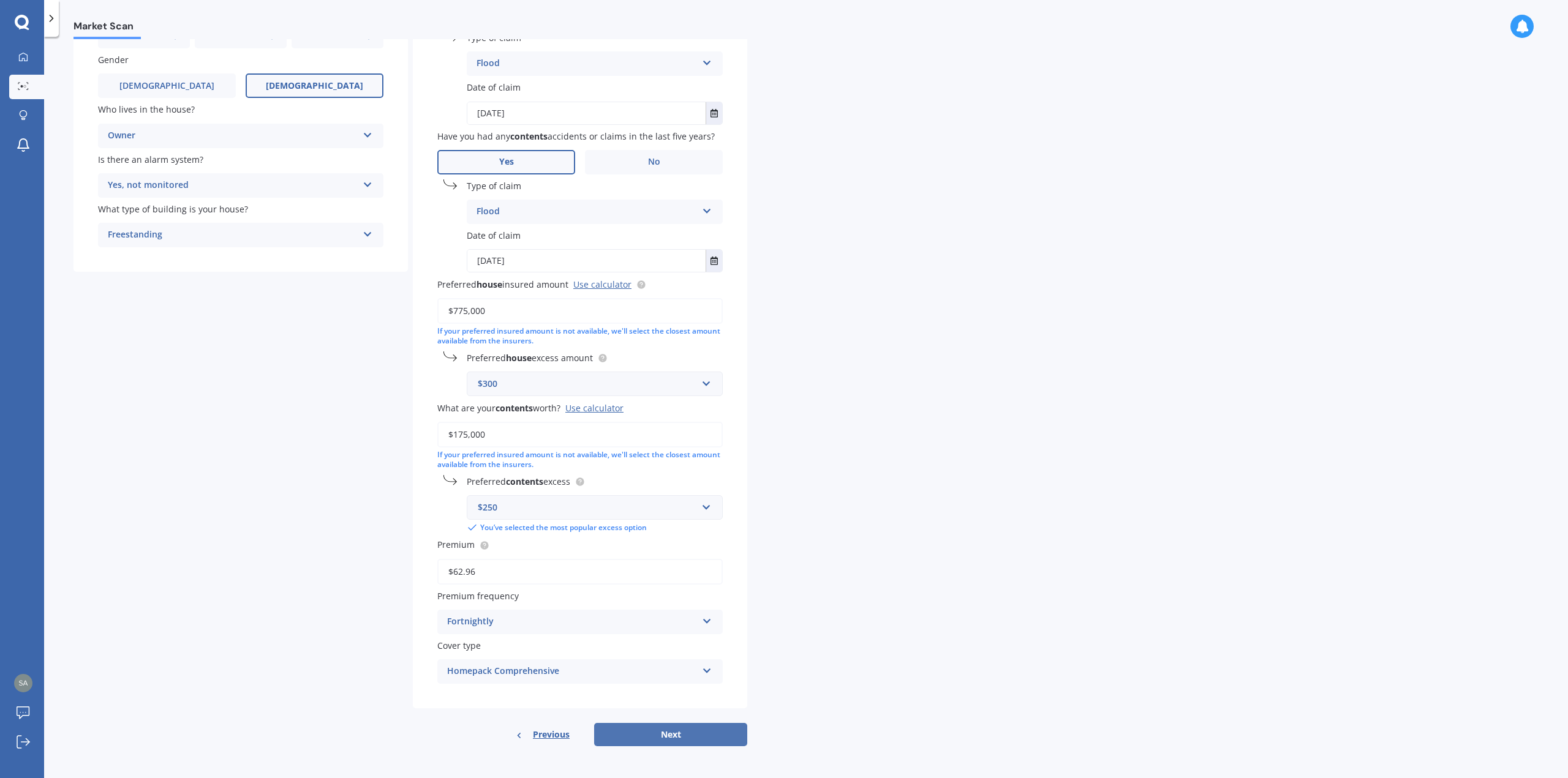
click at [651, 734] on button "Next" at bounding box center [671, 735] width 153 height 24
select select "26"
select select "05"
select select "1968"
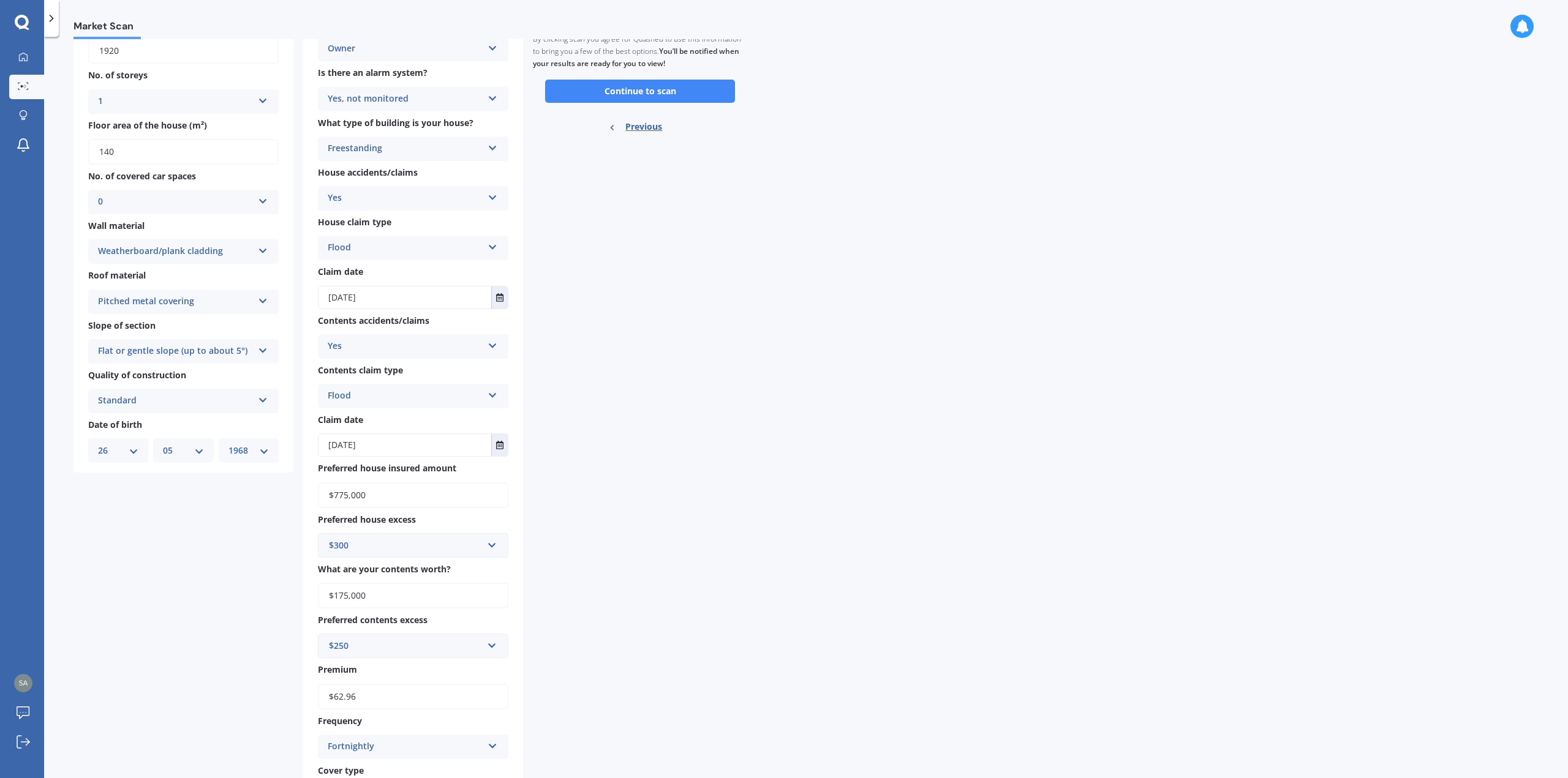
scroll to position [0, 0]
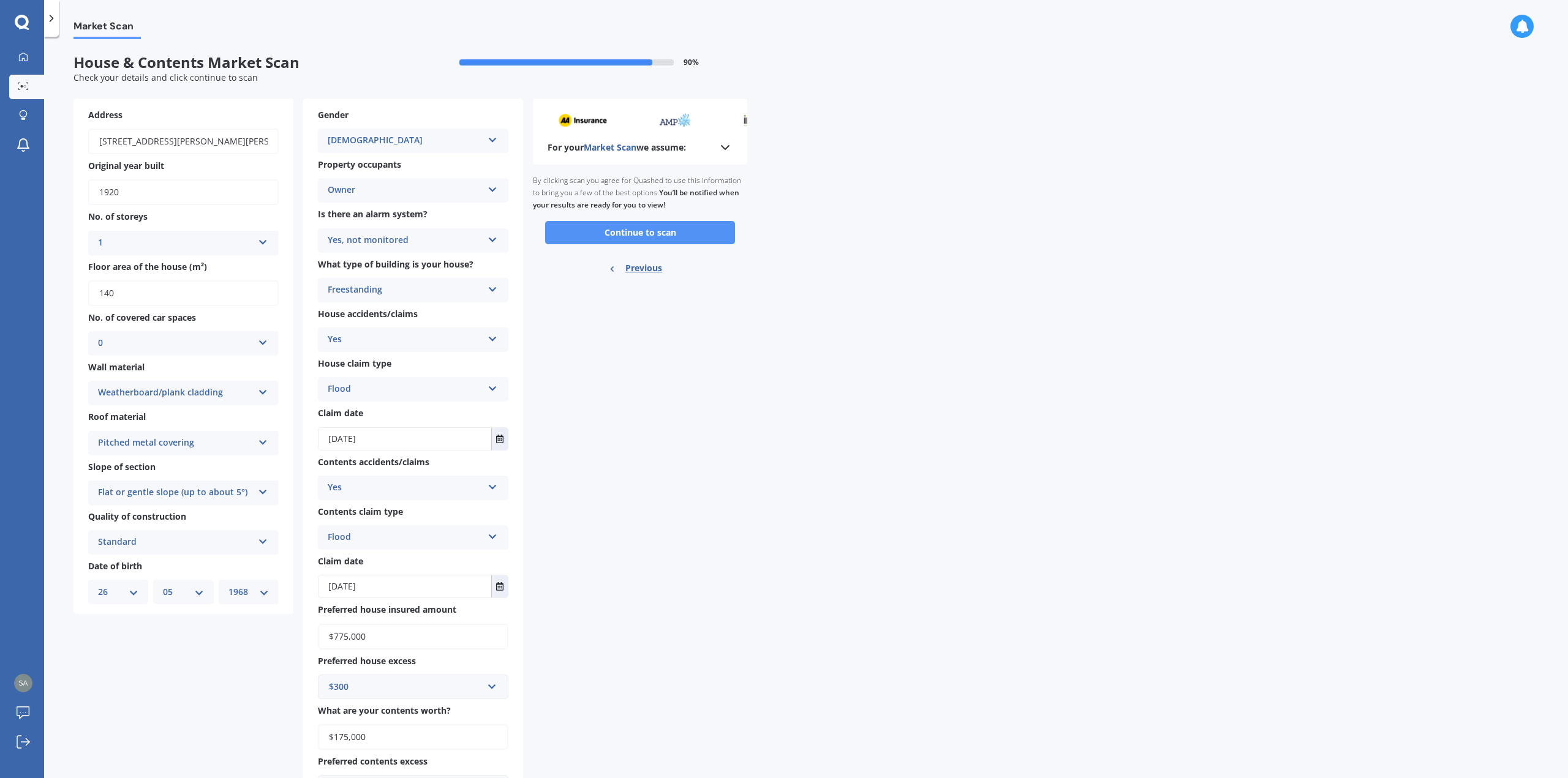
click at [635, 236] on button "Continue to scan" at bounding box center [640, 233] width 190 height 24
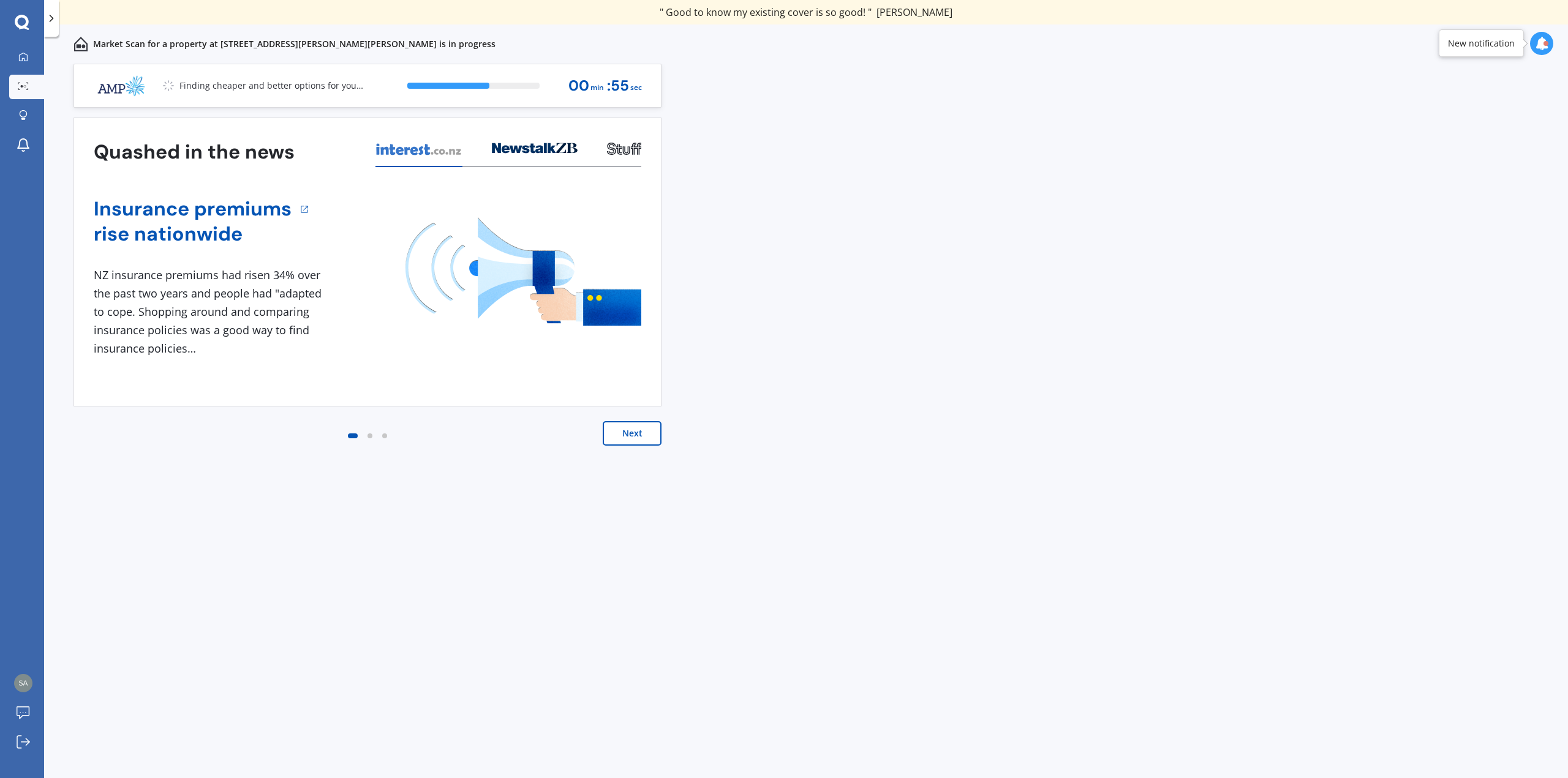
click at [633, 430] on button "Next" at bounding box center [632, 433] width 59 height 25
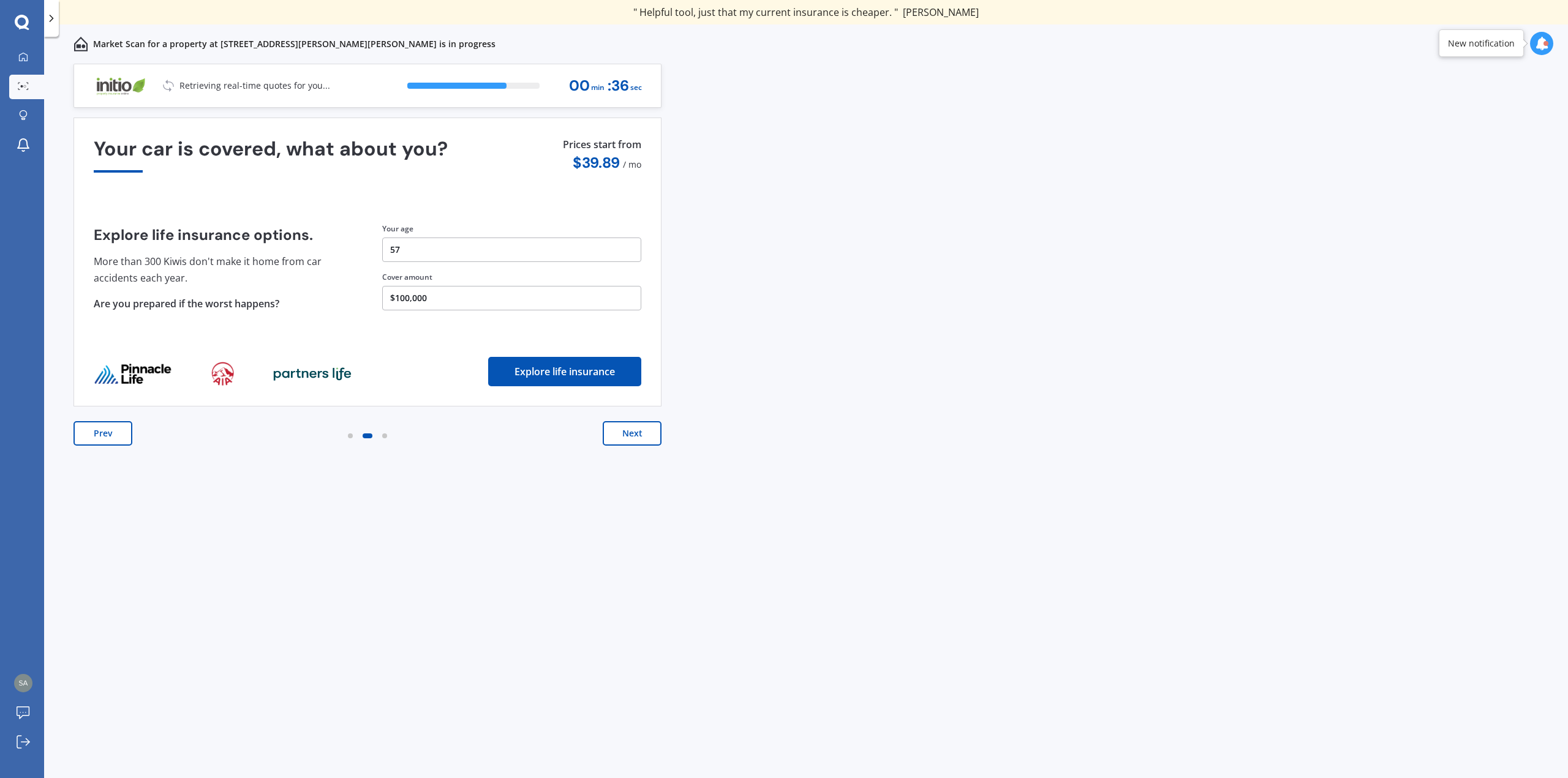
click at [624, 439] on button "Next" at bounding box center [632, 433] width 59 height 25
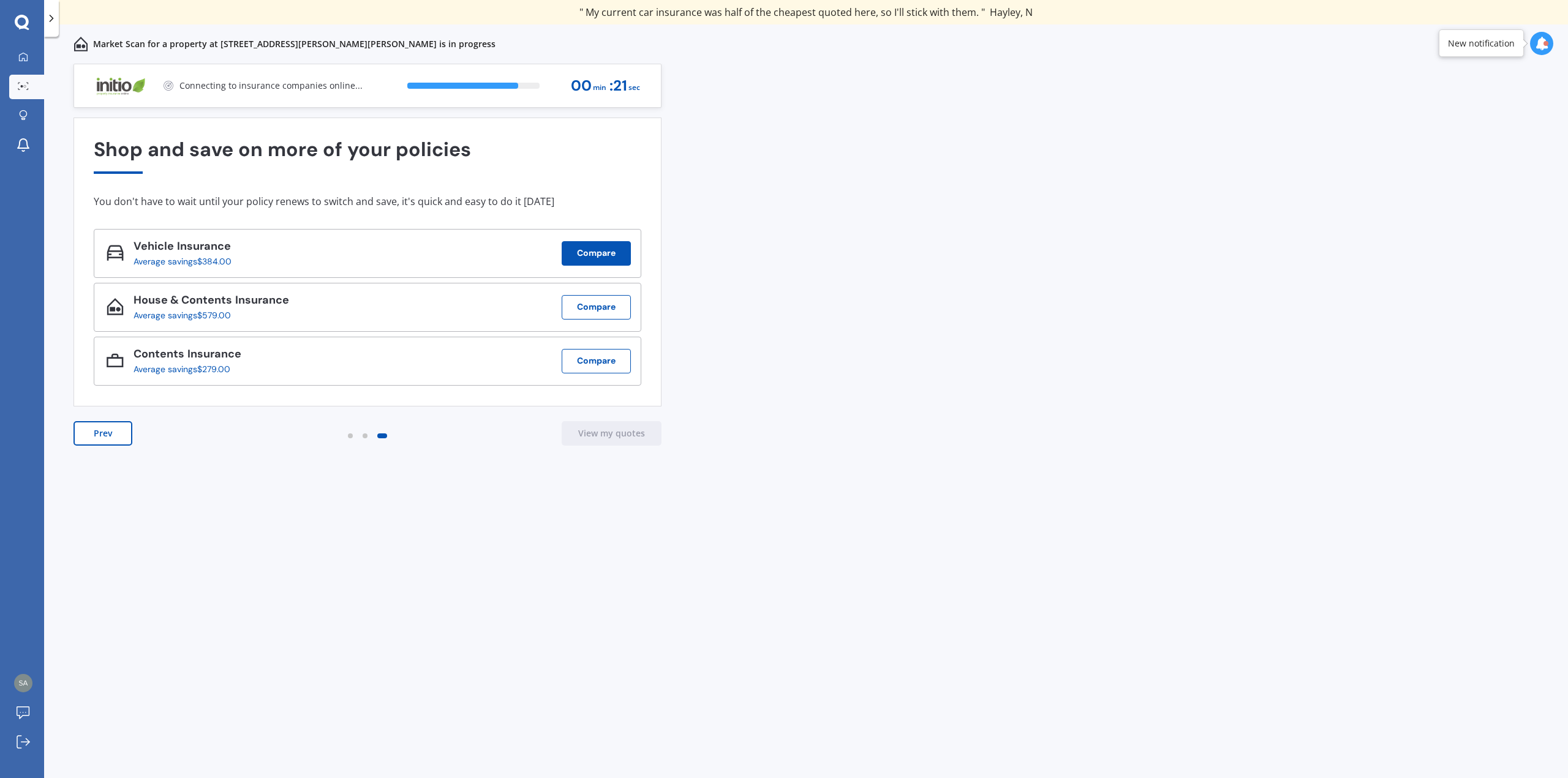
click at [598, 259] on button "Compare" at bounding box center [596, 253] width 69 height 25
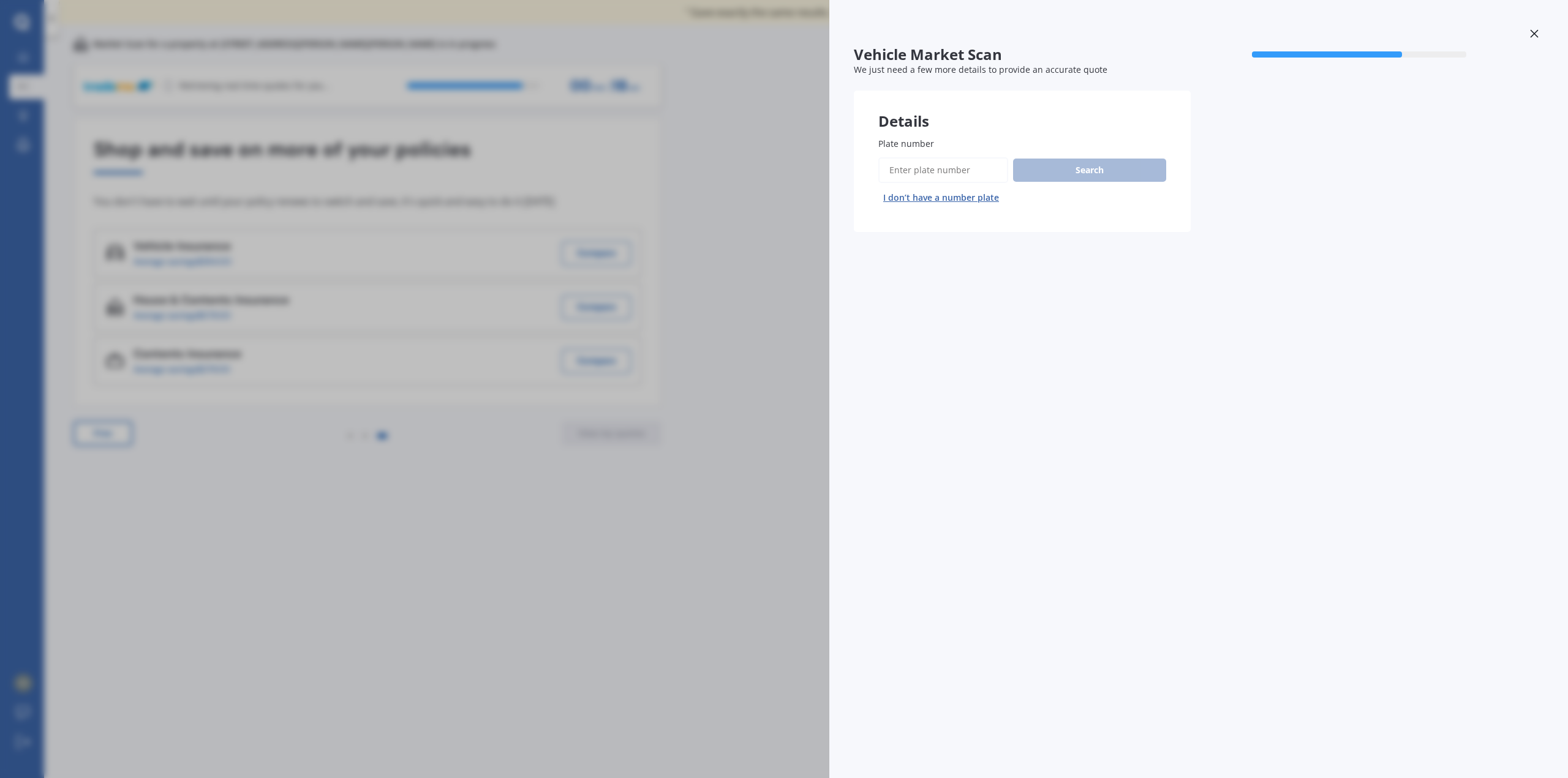
click at [907, 171] on input "Plate number" at bounding box center [943, 170] width 130 height 25
type input "NCF538"
click at [1082, 169] on button "Search" at bounding box center [1089, 170] width 153 height 24
select select "TOYOTA"
select select "AQUA"
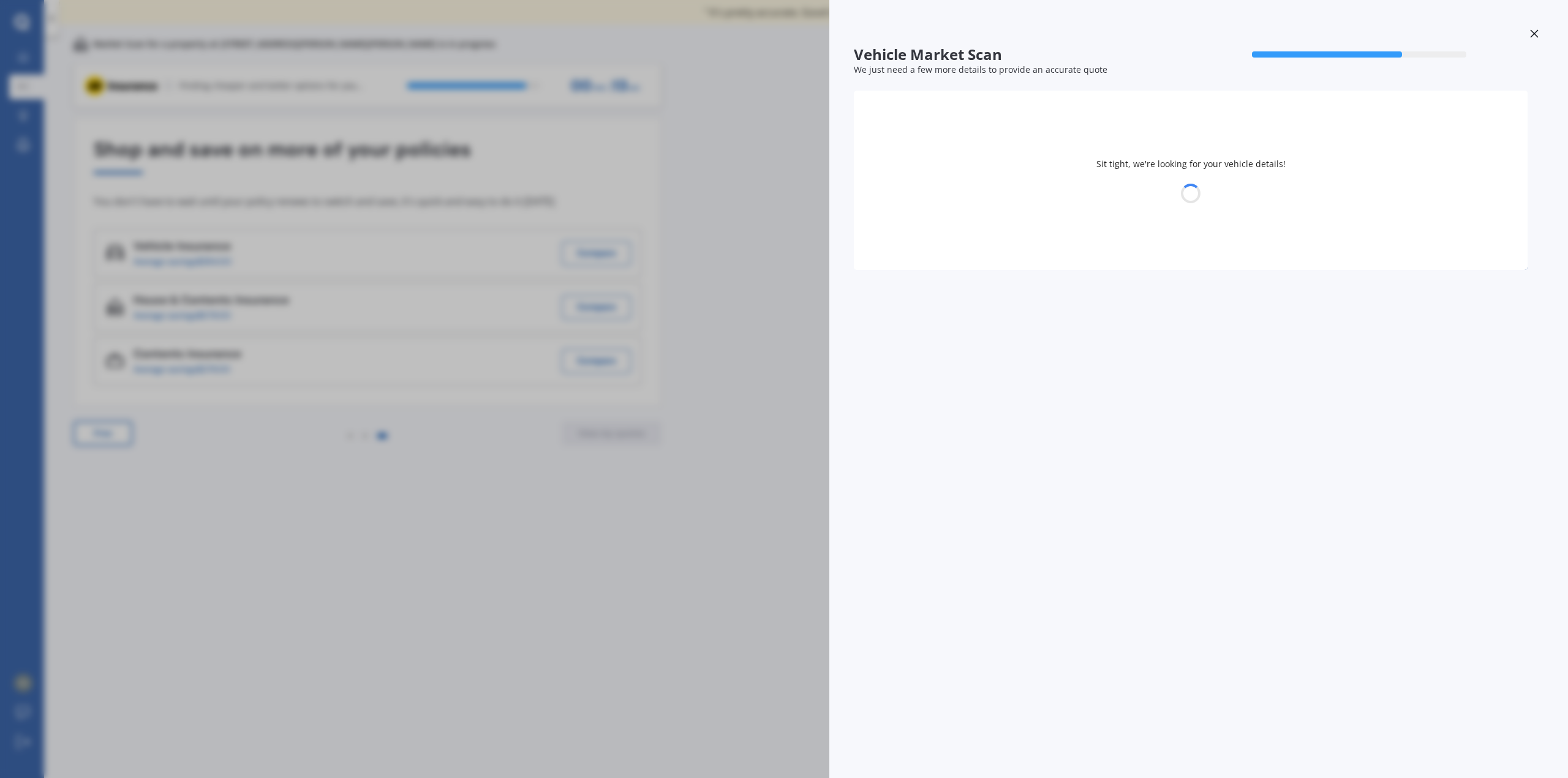
select select "26"
select select "05"
select select "1968"
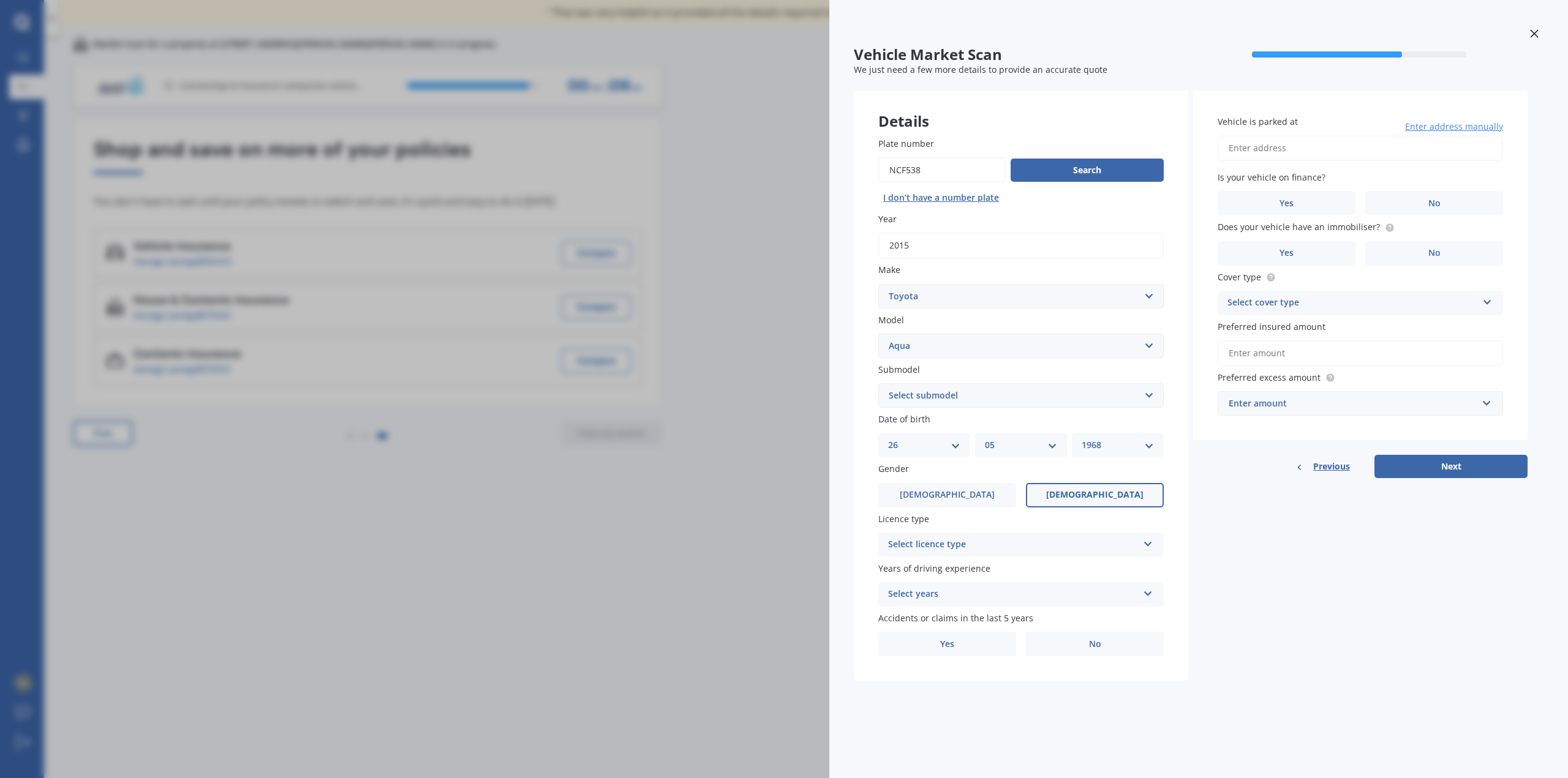
click at [1156, 397] on select "Select submodel Hatchback Hybrid" at bounding box center [1021, 395] width 286 height 25
select select "HYBRID"
click at [878, 383] on select "Select submodel Hatchback Hybrid" at bounding box center [1021, 395] width 286 height 25
click at [1146, 539] on icon at bounding box center [1148, 541] width 10 height 8
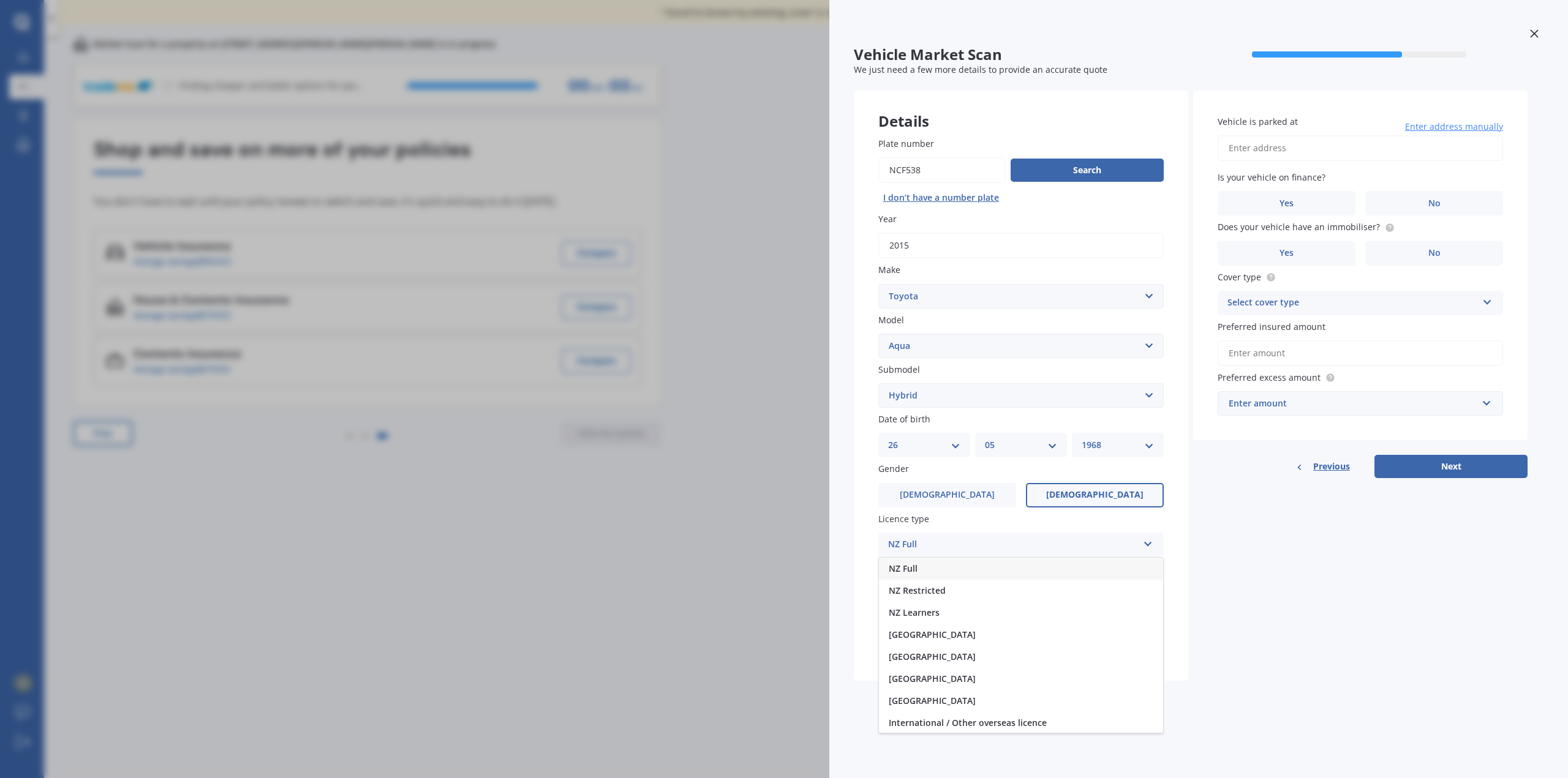
click at [931, 569] on div "NZ Full" at bounding box center [1021, 569] width 284 height 22
click at [1147, 591] on icon at bounding box center [1148, 591] width 10 height 8
click at [946, 615] on span "5 or more years" at bounding box center [921, 618] width 66 height 12
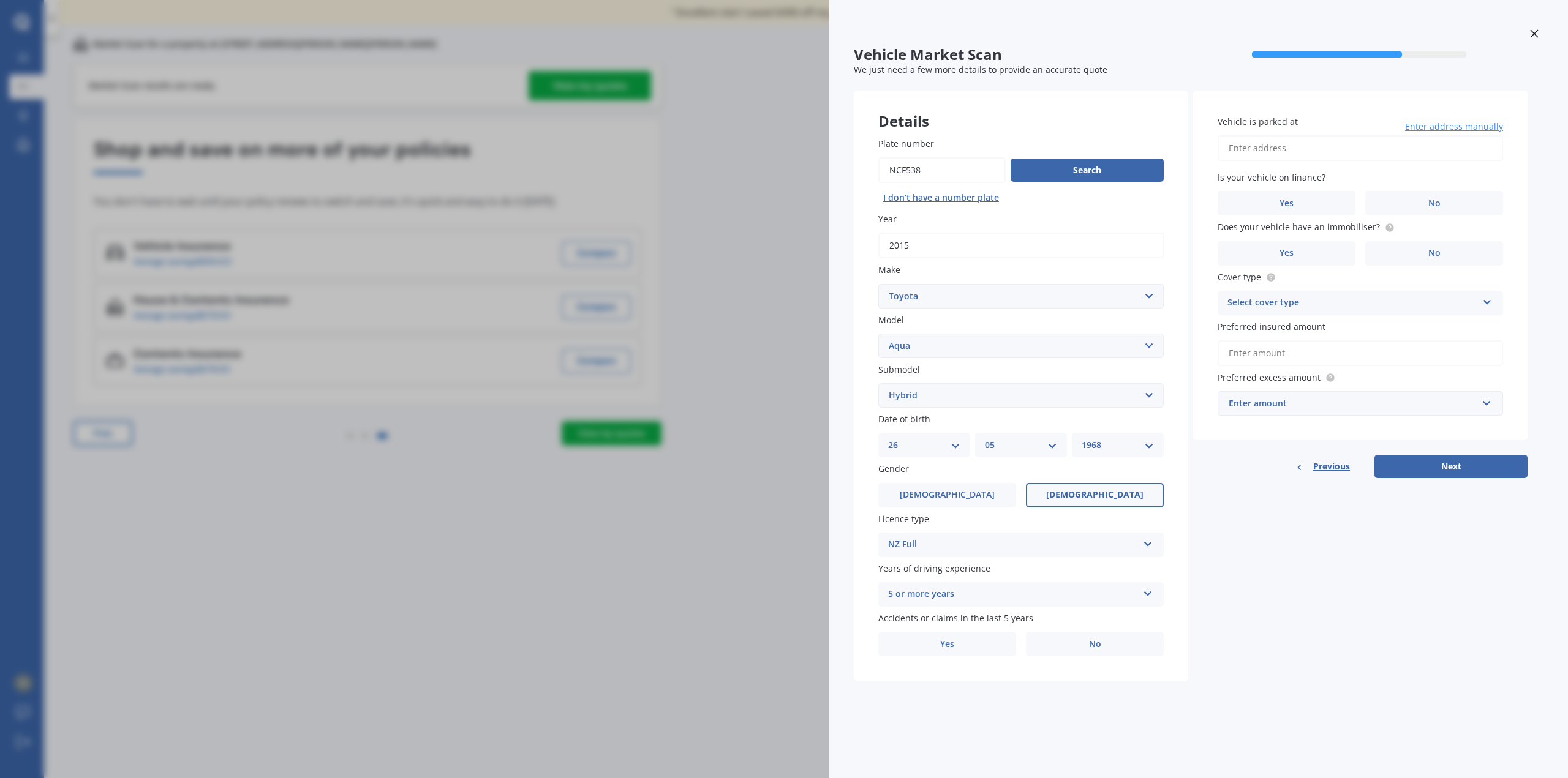
click at [1320, 149] on input "Vehicle is parked at" at bounding box center [1361, 148] width 286 height 25
type input "[STREET_ADDRESS][PERSON_NAME][PERSON_NAME]"
click at [1431, 204] on span "No" at bounding box center [1433, 203] width 12 height 10
click at [0, 0] on input "No" at bounding box center [0, 0] width 0 height 0
click at [1287, 254] on span "Yes" at bounding box center [1287, 253] width 15 height 10
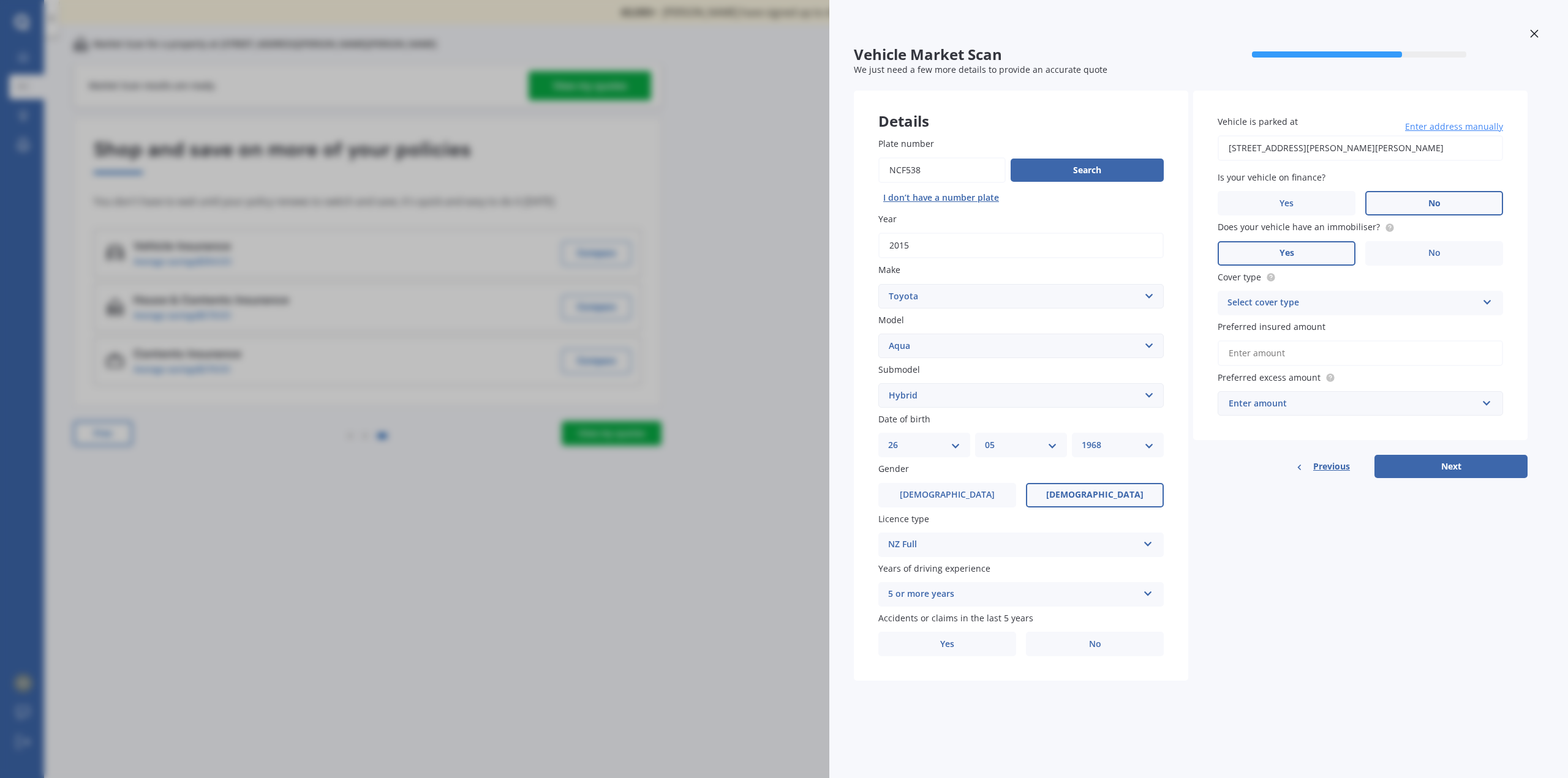
click at [0, 0] on input "Yes" at bounding box center [0, 0] width 0 height 0
click at [1489, 298] on icon at bounding box center [1486, 299] width 10 height 8
click at [1303, 328] on div "Comprehensive" at bounding box center [1360, 327] width 284 height 22
click at [1289, 353] on input "Preferred insured amount" at bounding box center [1361, 353] width 286 height 25
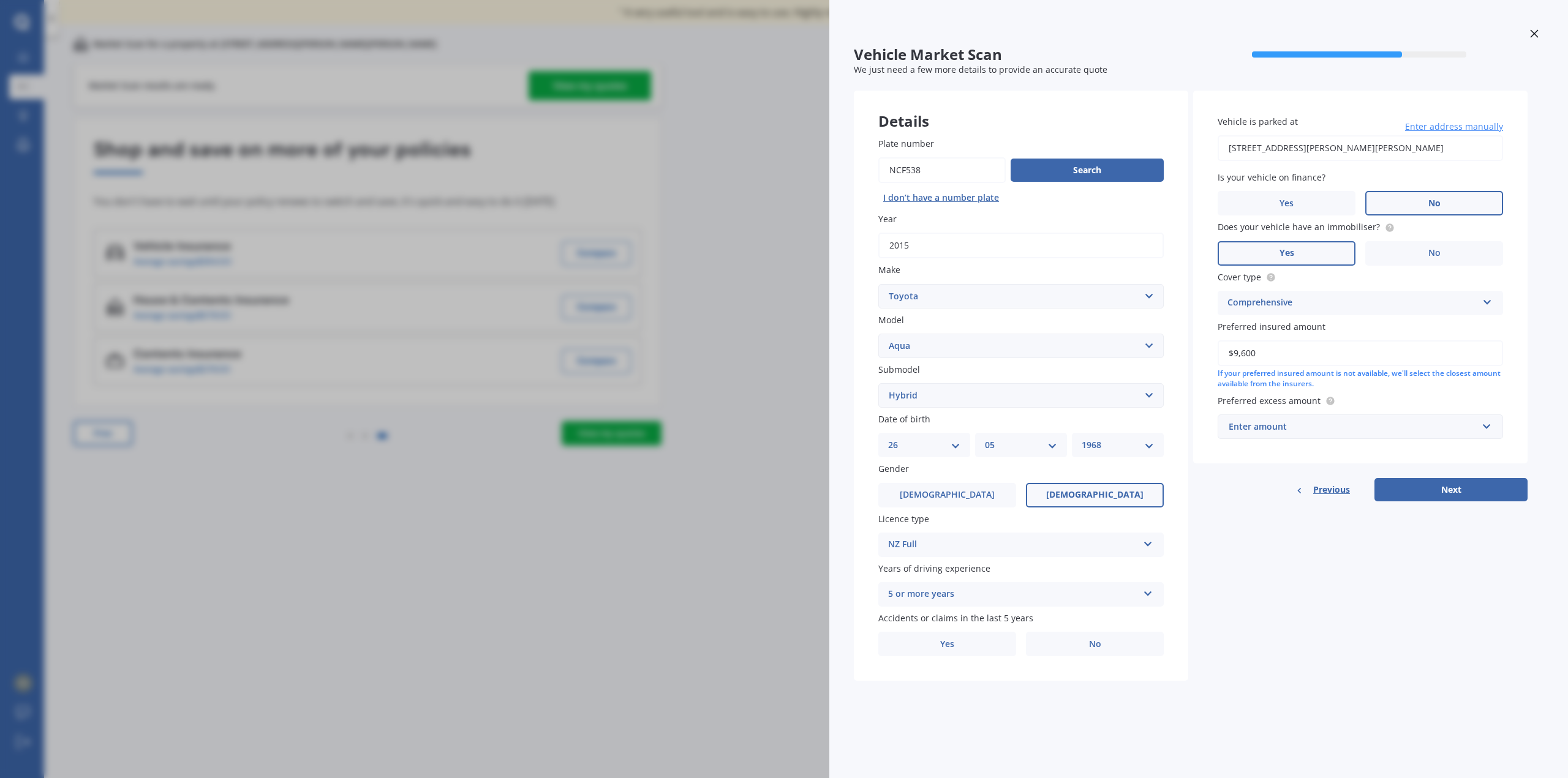
type input "$9,600"
click at [1488, 428] on input "text" at bounding box center [1355, 427] width 274 height 24
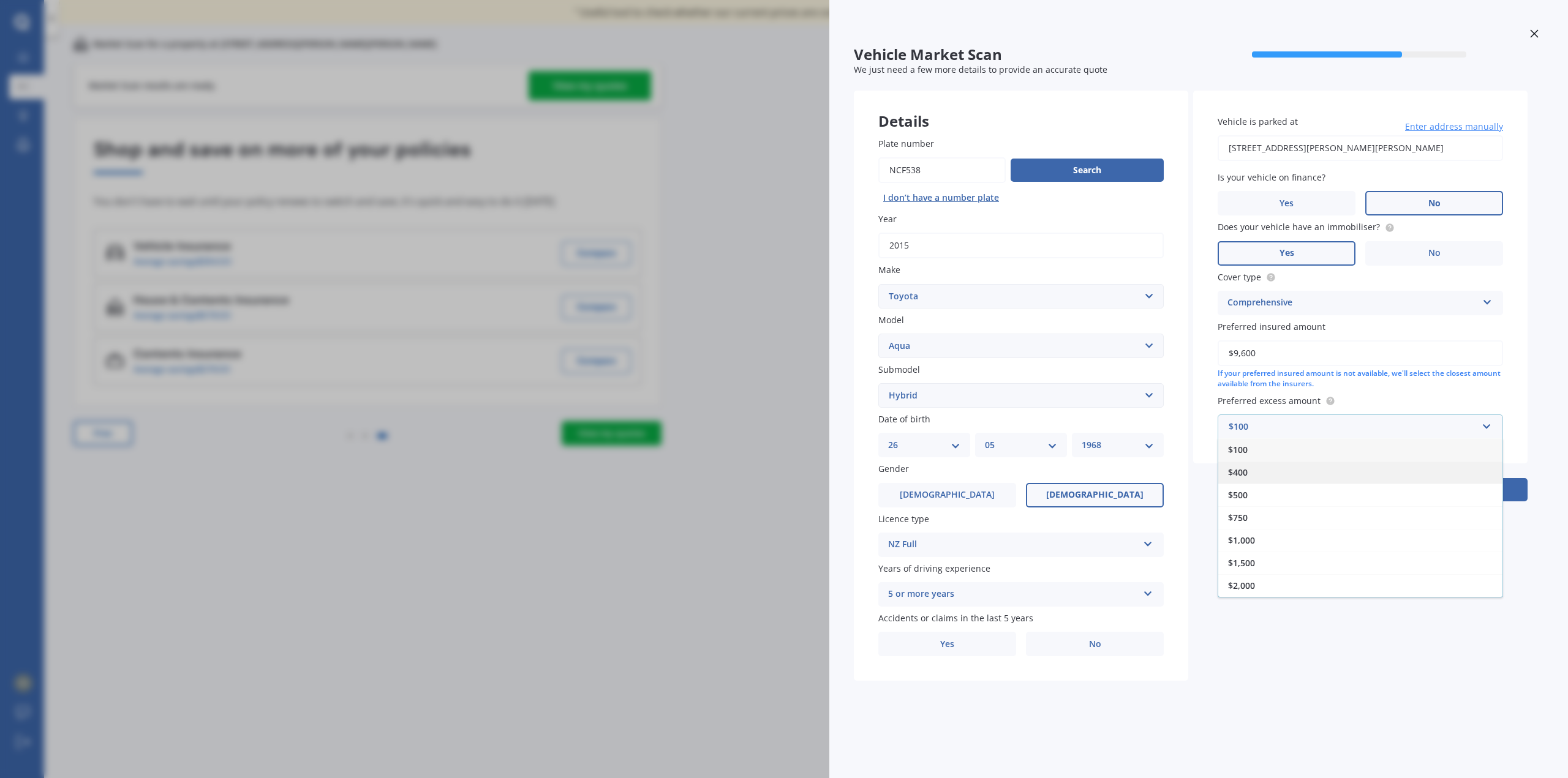
drag, startPoint x: 1300, startPoint y: 469, endPoint x: 1313, endPoint y: 467, distance: 13.2
click at [1300, 469] on div "$400" at bounding box center [1360, 472] width 284 height 23
click at [1486, 424] on input "text" at bounding box center [1355, 427] width 274 height 24
click at [1317, 473] on div "$400" at bounding box center [1360, 472] width 284 height 23
click at [1448, 488] on button "Next" at bounding box center [1451, 490] width 153 height 24
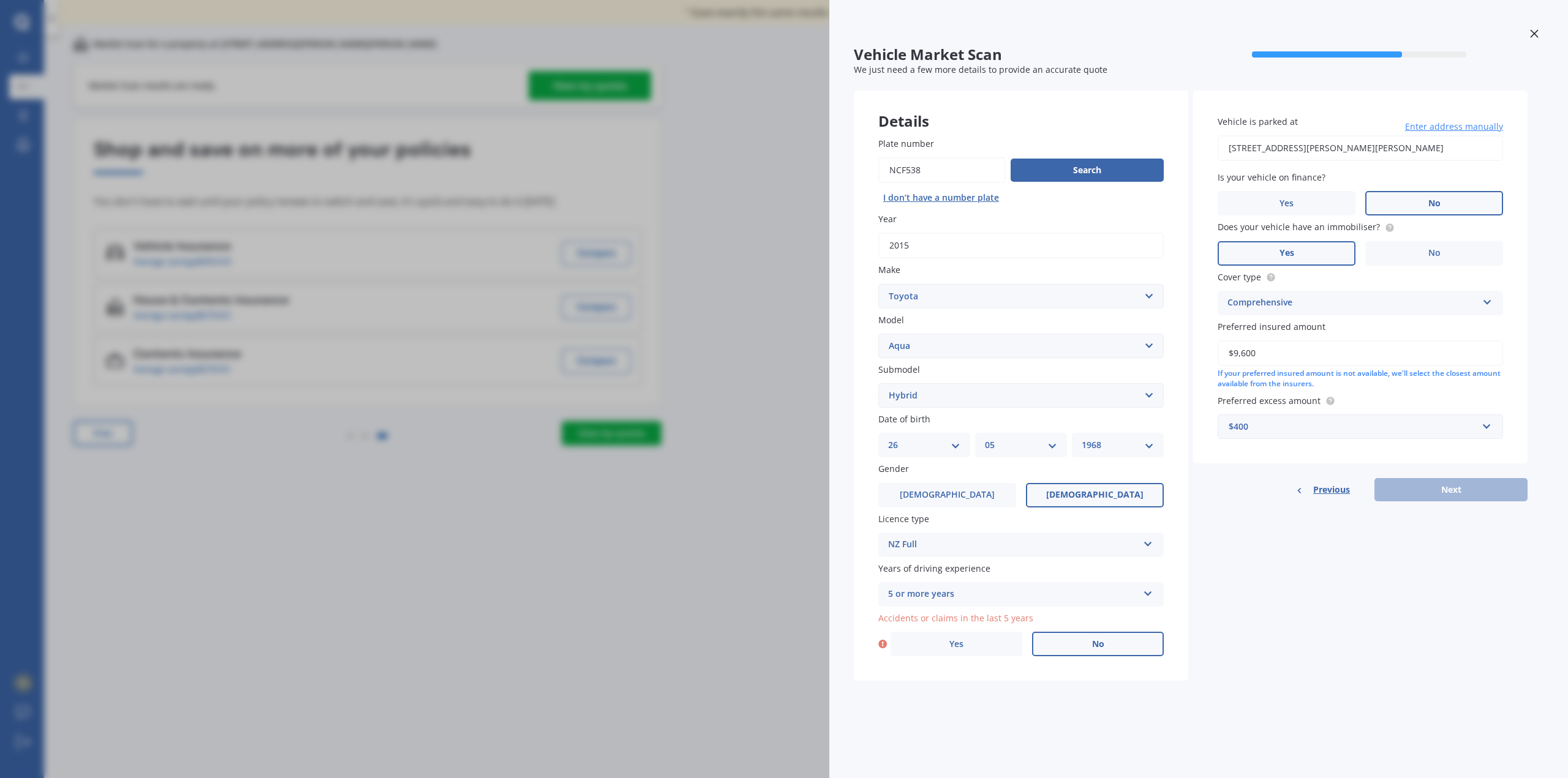
click at [1087, 643] on label "No" at bounding box center [1098, 643] width 132 height 25
click at [0, 0] on input "No" at bounding box center [0, 0] width 0 height 0
click at [1440, 490] on button "Next" at bounding box center [1451, 490] width 153 height 24
select select "26"
select select "05"
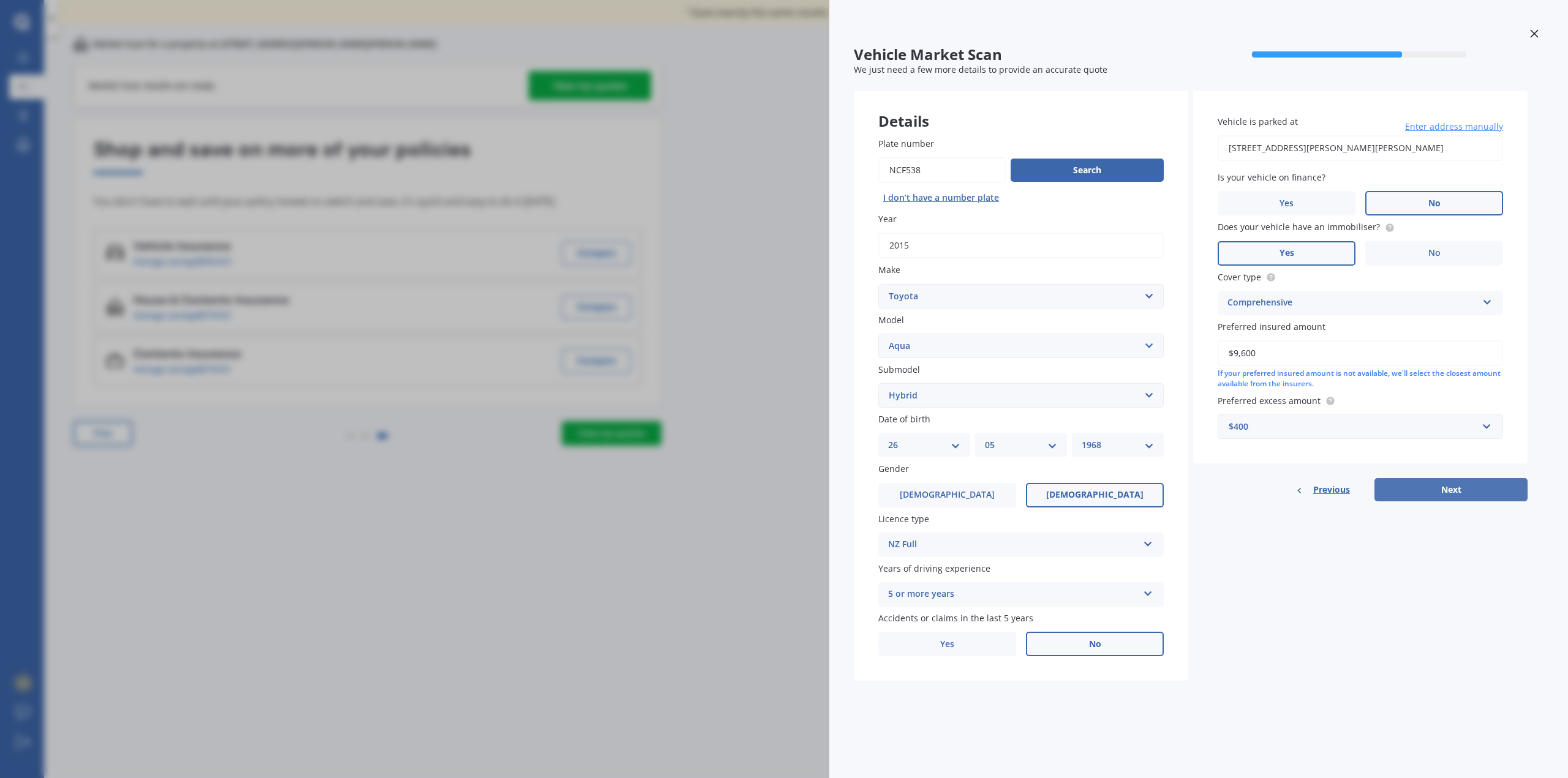
select select "1968"
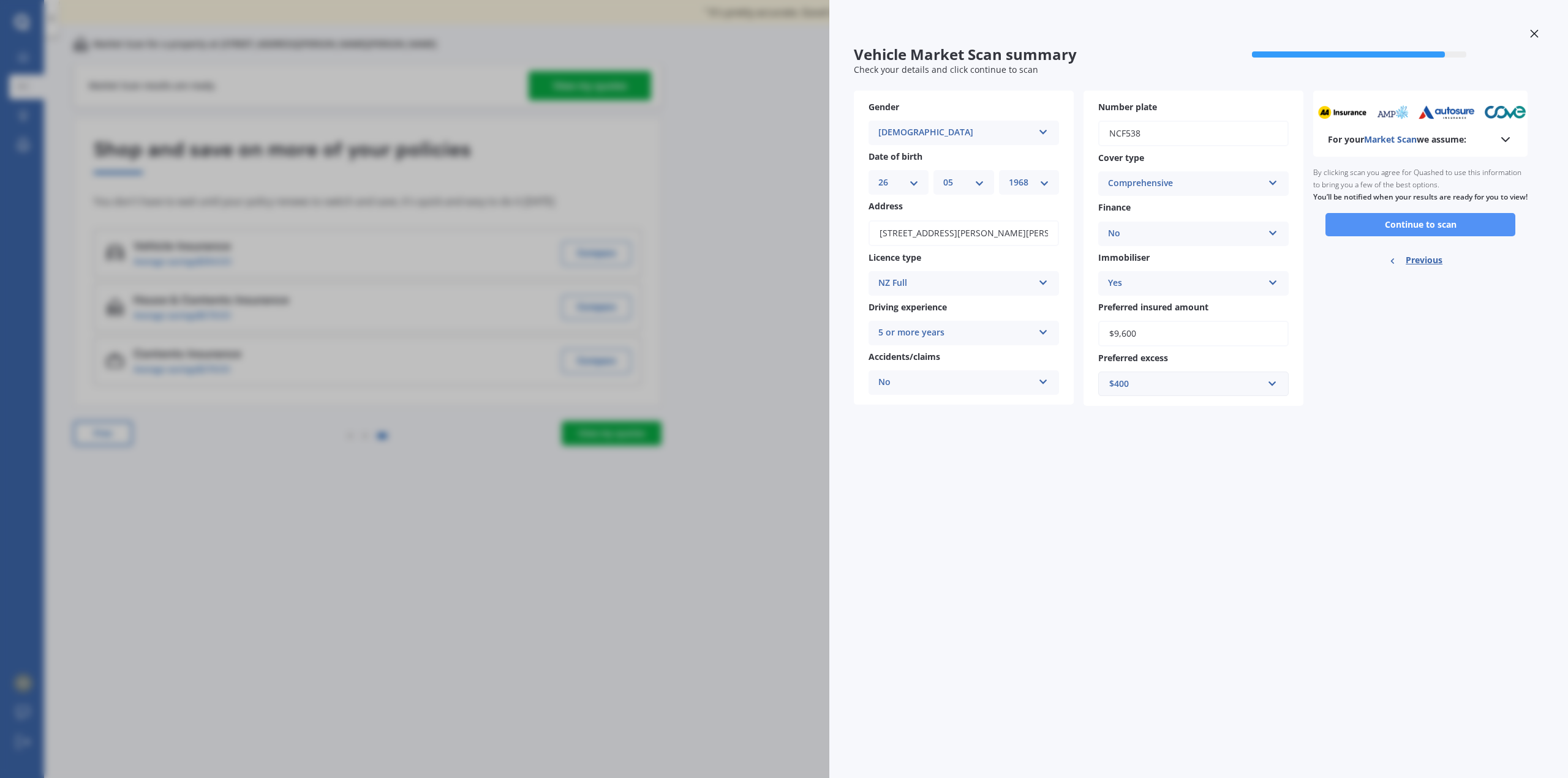
click at [1412, 237] on button "Continue to scan" at bounding box center [1420, 225] width 190 height 24
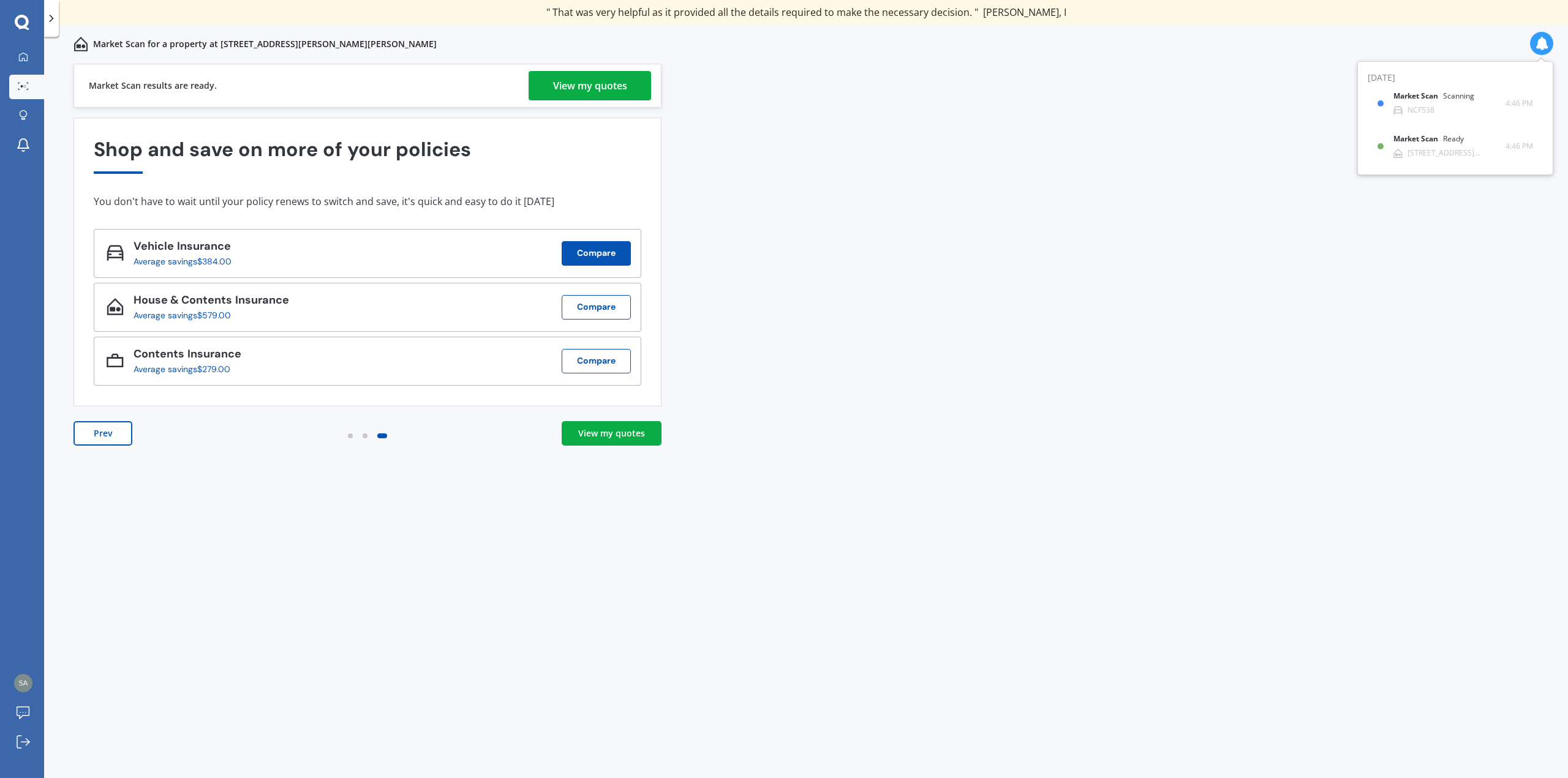
click at [602, 259] on button "Compare" at bounding box center [596, 253] width 69 height 25
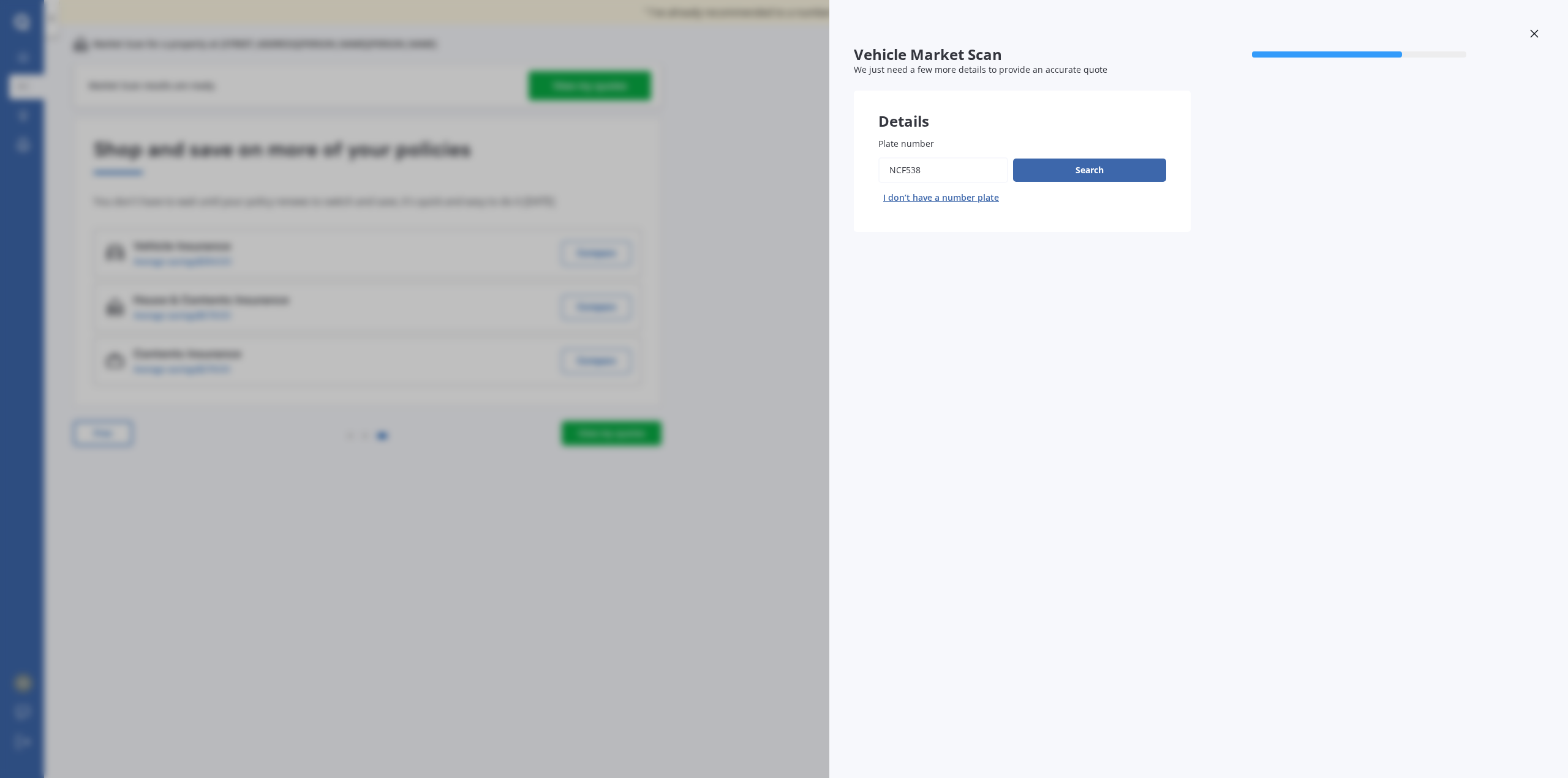
drag, startPoint x: 941, startPoint y: 173, endPoint x: 626, endPoint y: 164, distance: 315.1
click at [639, 167] on div "Vehicle Market Scan 70 % We just need a few more details to provide an accurate…" at bounding box center [784, 389] width 1568 height 778
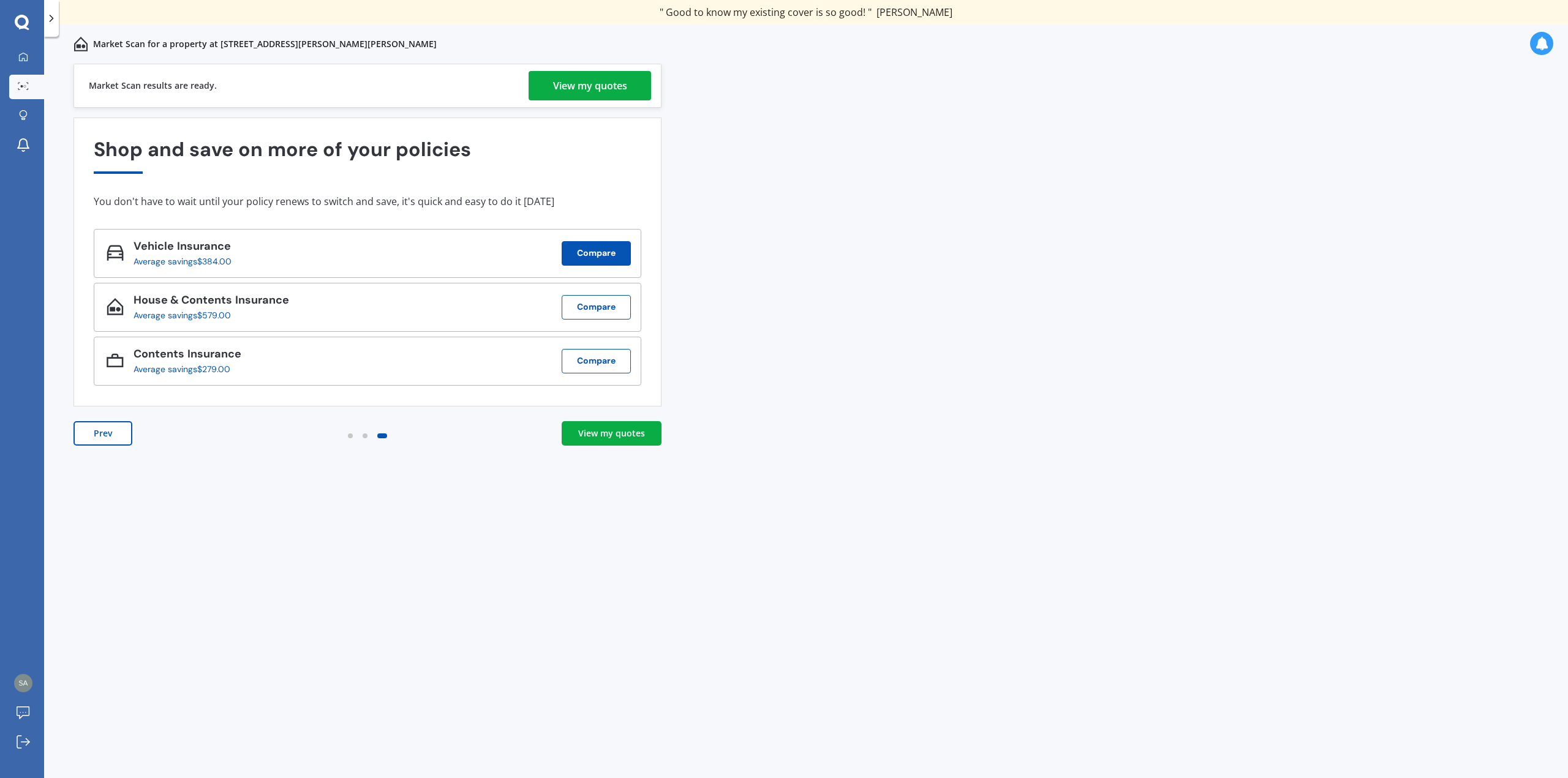
click at [598, 258] on button "Compare" at bounding box center [596, 253] width 69 height 25
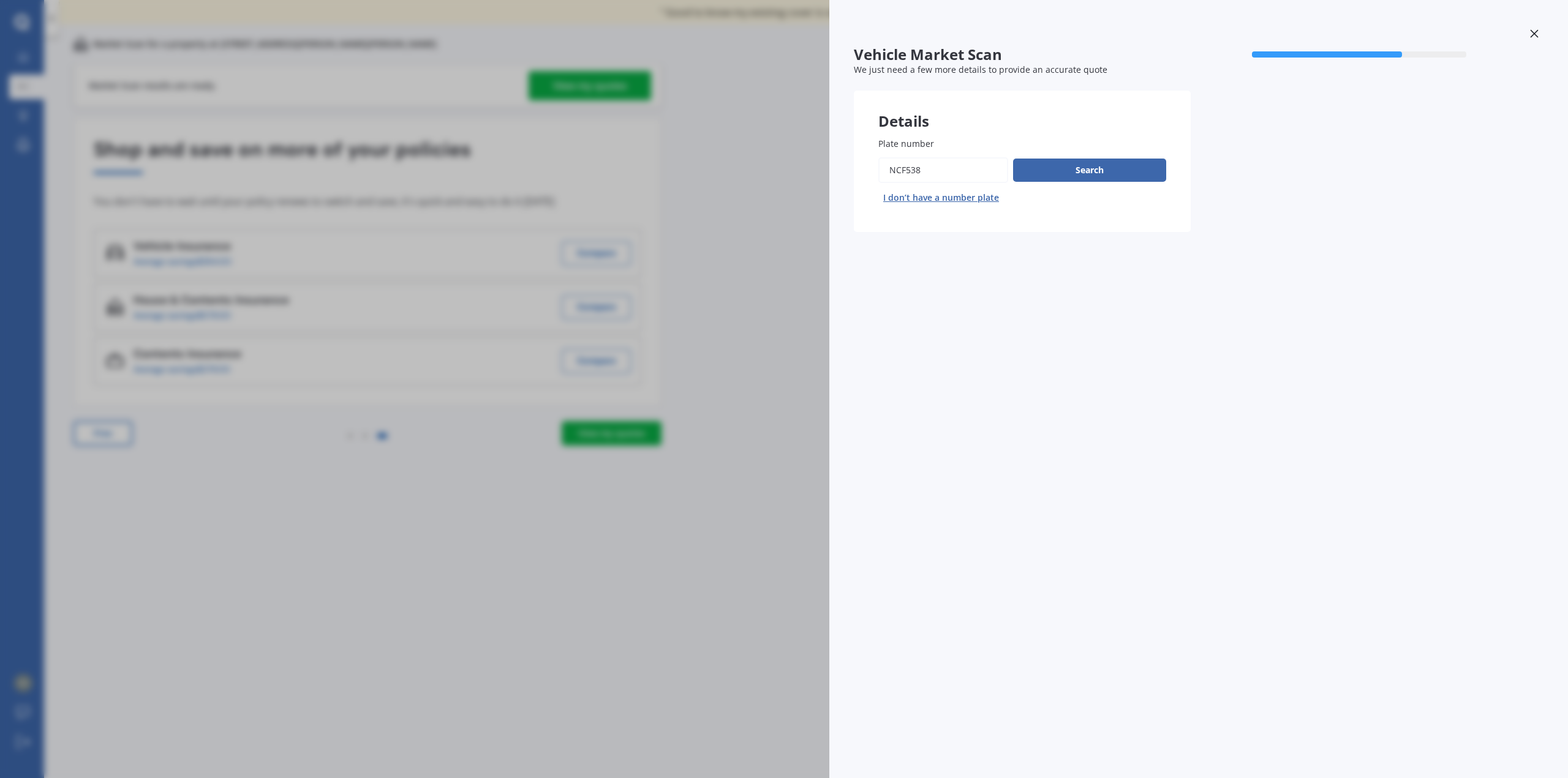
click at [947, 167] on input "Plate number" at bounding box center [943, 170] width 130 height 25
type input "N"
type input "rca709"
click at [1062, 167] on button "Search" at bounding box center [1089, 170] width 153 height 24
select select "ISUZU"
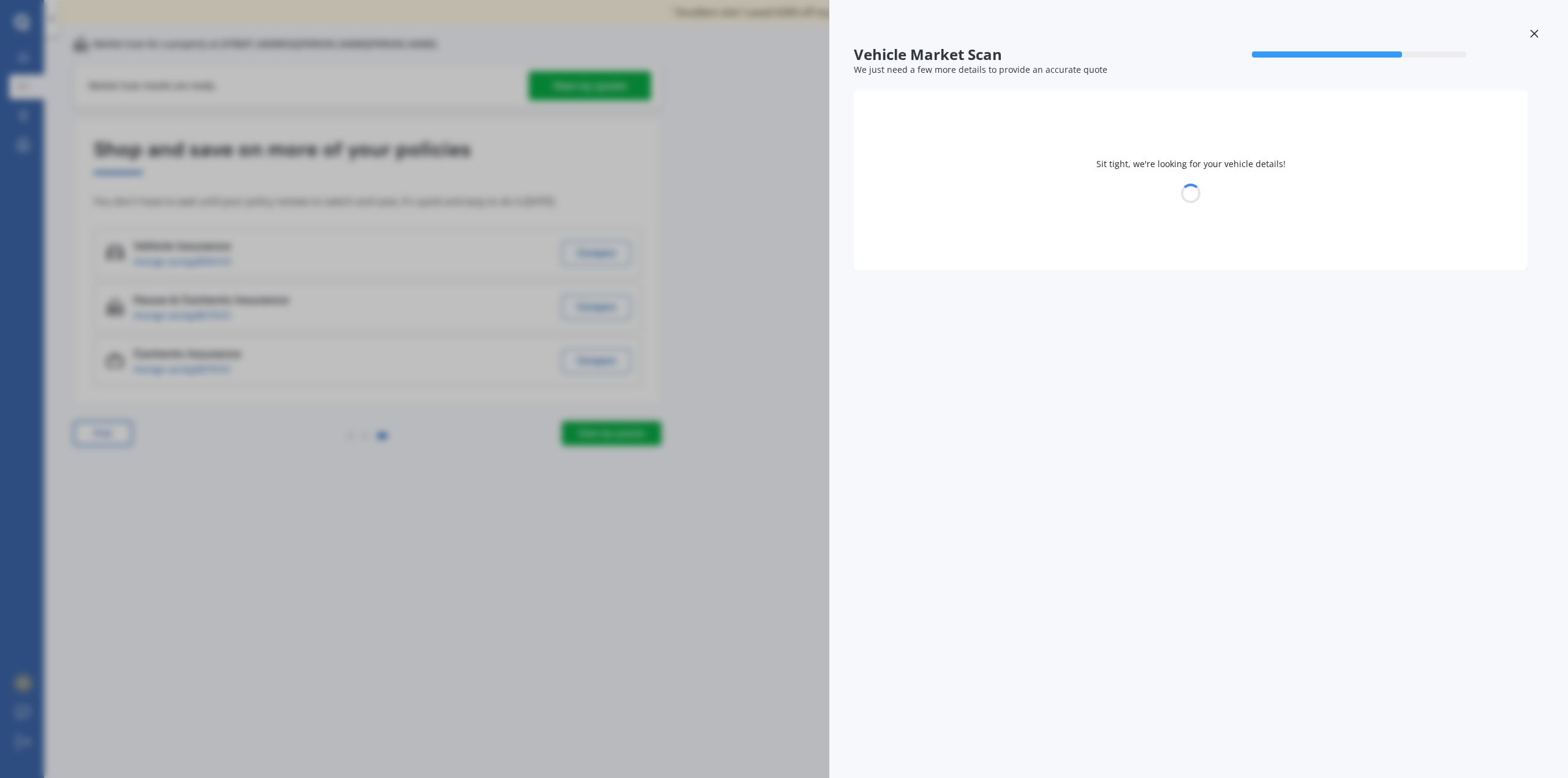
select select "D-MAX"
select select "26"
select select "05"
select select "1968"
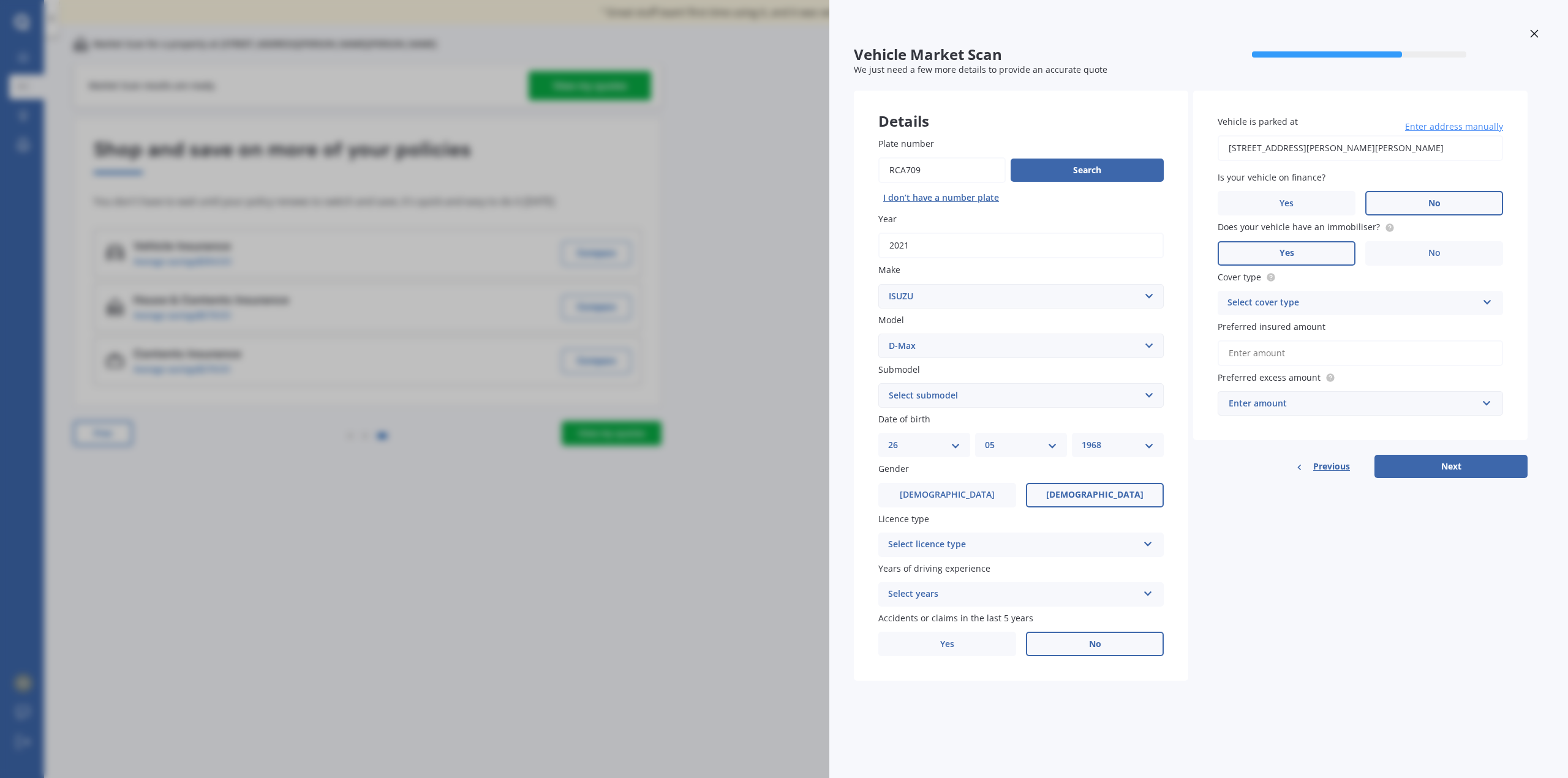
click at [951, 443] on select "DD 01 02 03 04 05 06 07 08 09 10 11 12 13 14 15 16 17 18 19 20 21 22 23 24 25 2…" at bounding box center [924, 445] width 72 height 14
select select "17"
click at [888, 439] on select "DD 01 02 03 04 05 06 07 08 09 10 11 12 13 14 15 16 17 18 19 20 21 22 23 24 25 2…" at bounding box center [924, 445] width 72 height 14
click at [1051, 447] on select "MM 01 02 03 04 05 06 07 08 09 10 11 12" at bounding box center [1020, 445] width 72 height 14
select select "03"
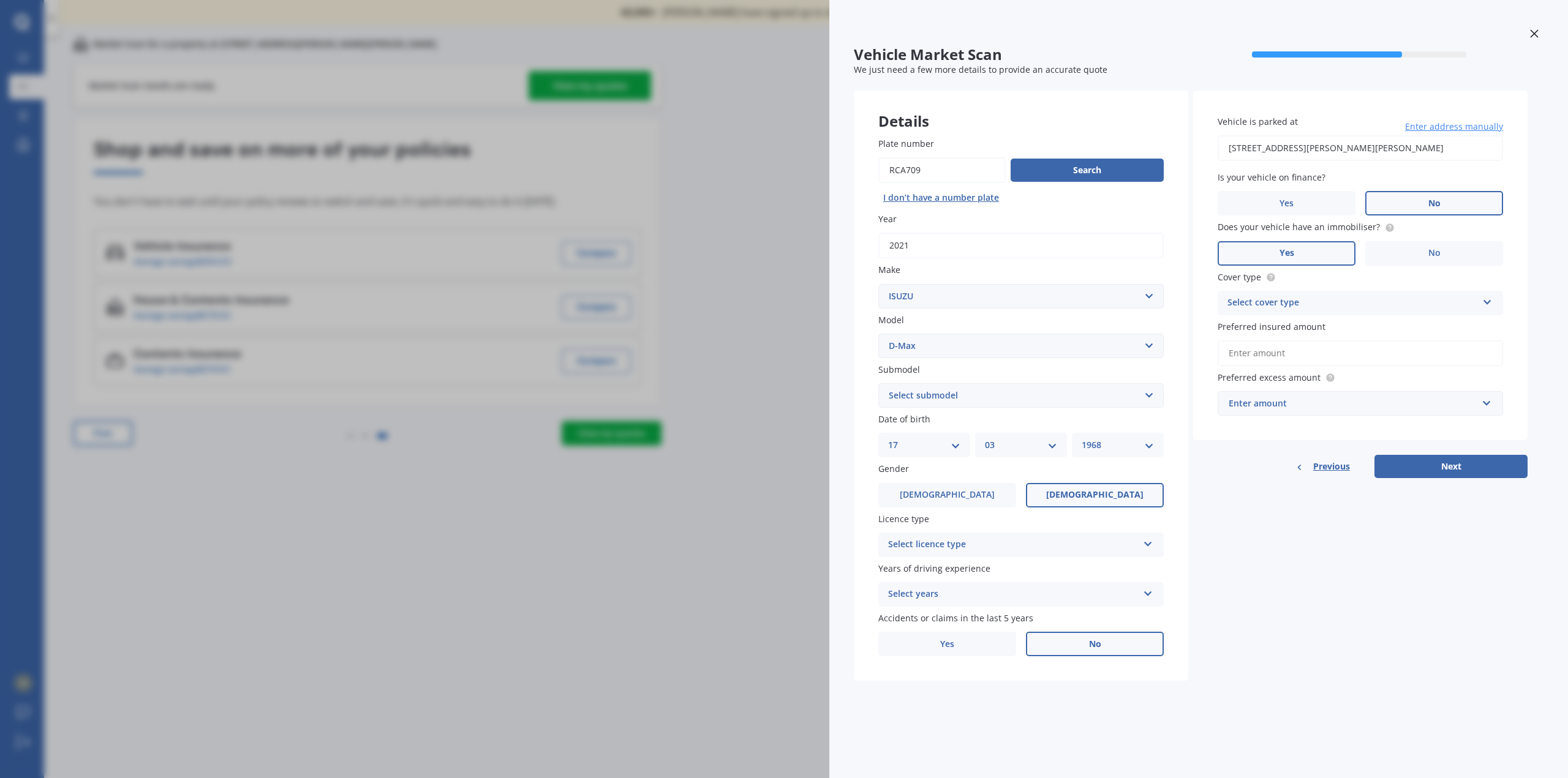
click at [985, 439] on select "MM 01 02 03 04 05 06 07 08 09 10 11 12" at bounding box center [1020, 445] width 72 height 14
click at [1145, 441] on select "YYYY 2025 2024 2023 2022 2021 2020 2019 2018 2017 2016 2015 2014 2013 2012 2011…" at bounding box center [1117, 445] width 72 height 14
select select "1971"
click at [1081, 439] on select "YYYY 2025 2024 2023 2022 2021 2020 2019 2018 2017 2016 2015 2014 2013 2012 2011…" at bounding box center [1117, 445] width 72 height 14
click at [957, 497] on span "[DEMOGRAPHIC_DATA]" at bounding box center [946, 494] width 97 height 10
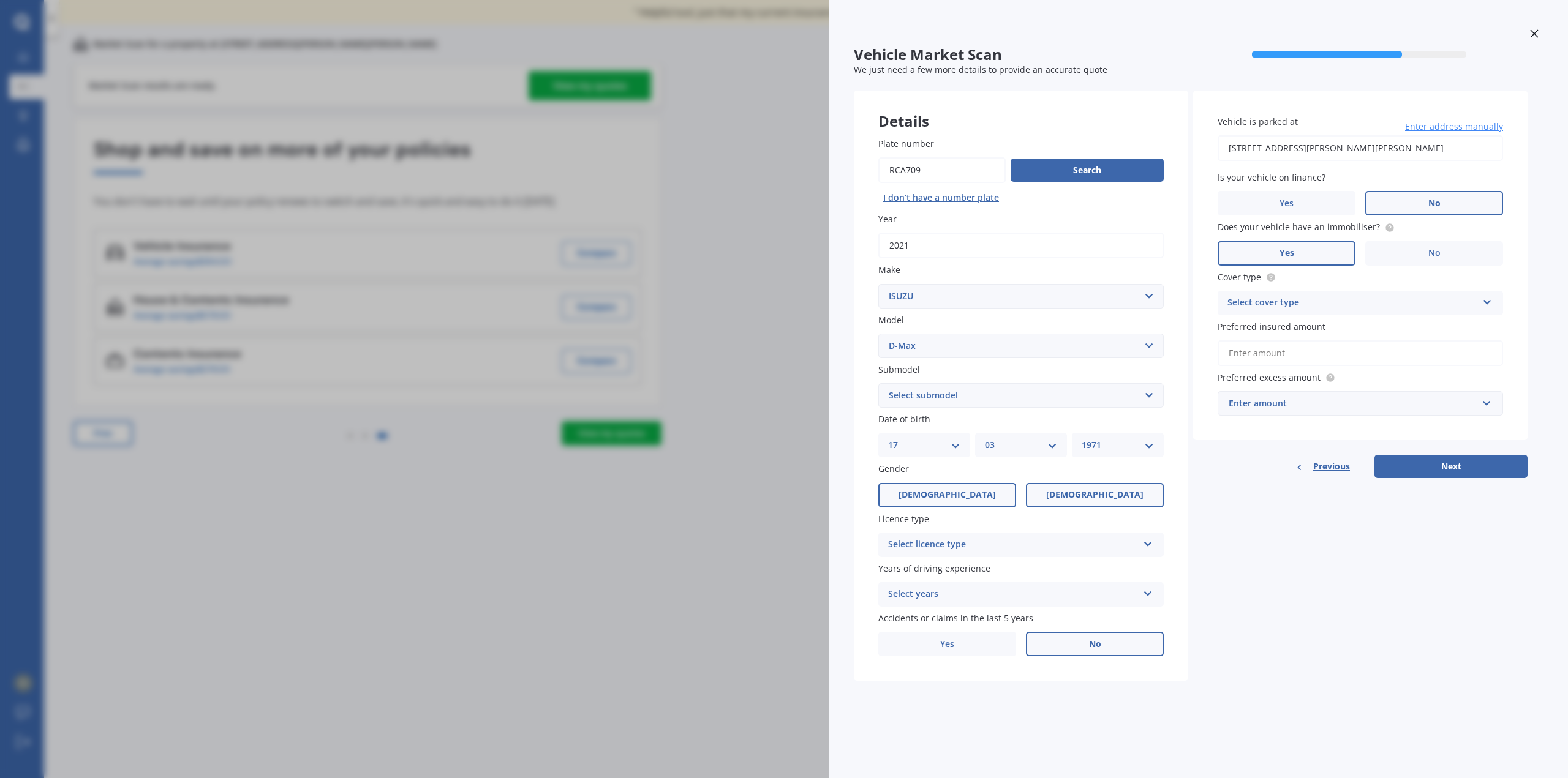
click at [0, 0] on input "[DEMOGRAPHIC_DATA]" at bounding box center [0, 0] width 0 height 0
click at [1147, 538] on icon at bounding box center [1148, 541] width 10 height 8
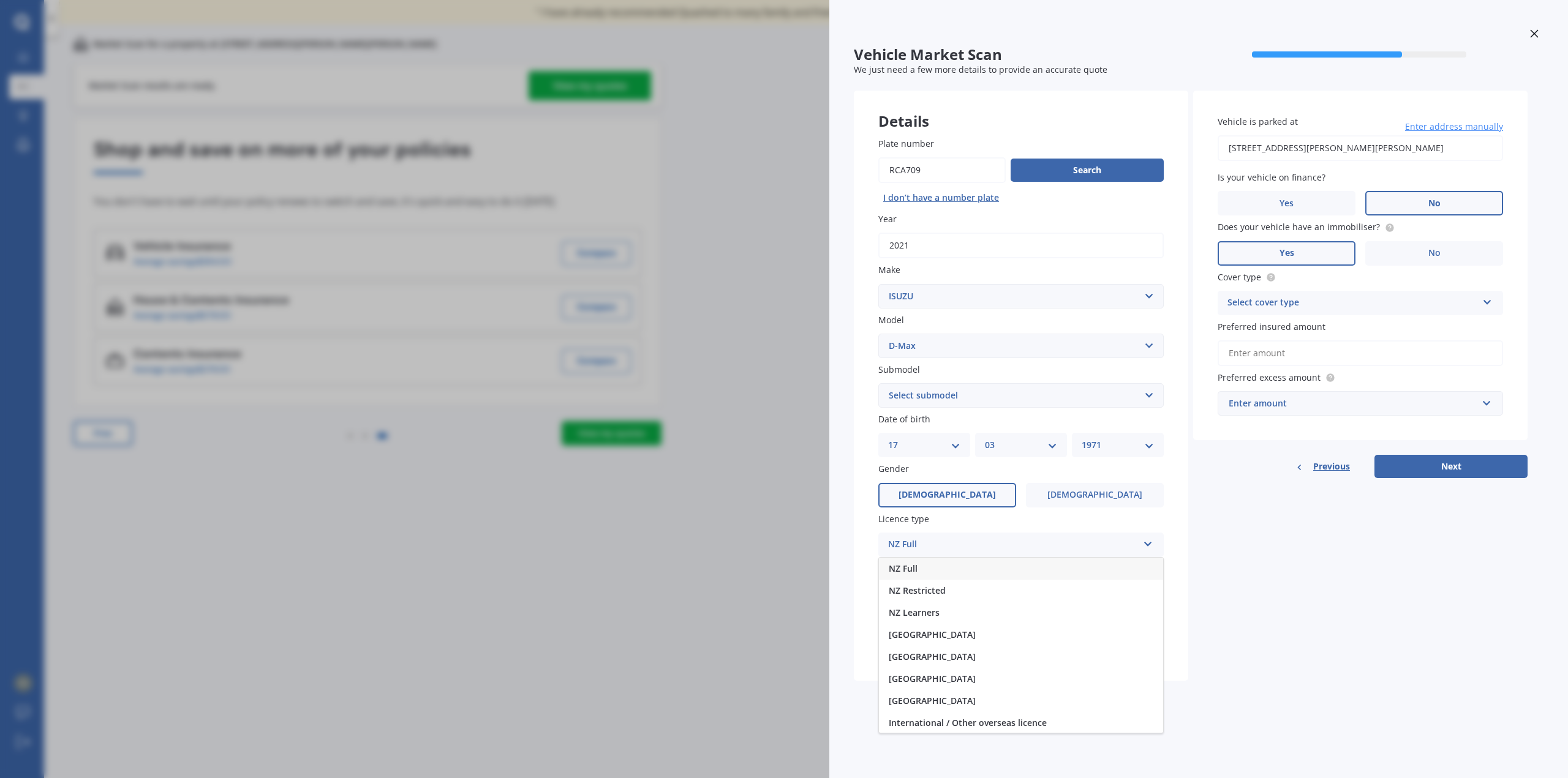
drag, startPoint x: 915, startPoint y: 570, endPoint x: 950, endPoint y: 553, distance: 38.9
click at [916, 570] on span "NZ Full" at bounding box center [903, 568] width 29 height 12
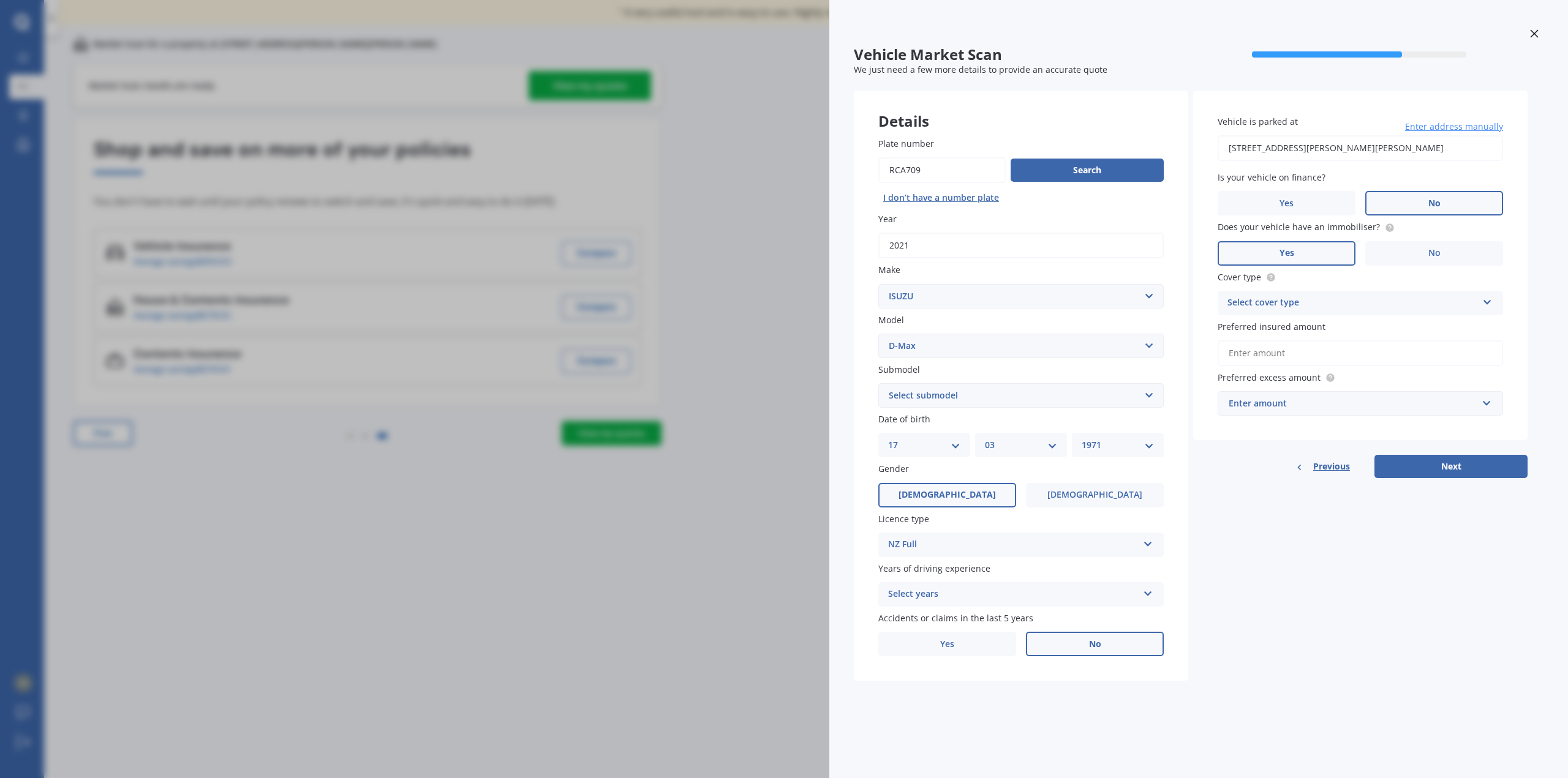
click at [1144, 591] on icon at bounding box center [1148, 591] width 10 height 8
click at [929, 616] on span "5 or more years" at bounding box center [921, 618] width 66 height 12
click at [1096, 645] on span "No" at bounding box center [1094, 643] width 12 height 10
click at [0, 0] on input "No" at bounding box center [0, 0] width 0 height 0
click at [1487, 297] on icon at bounding box center [1486, 299] width 10 height 8
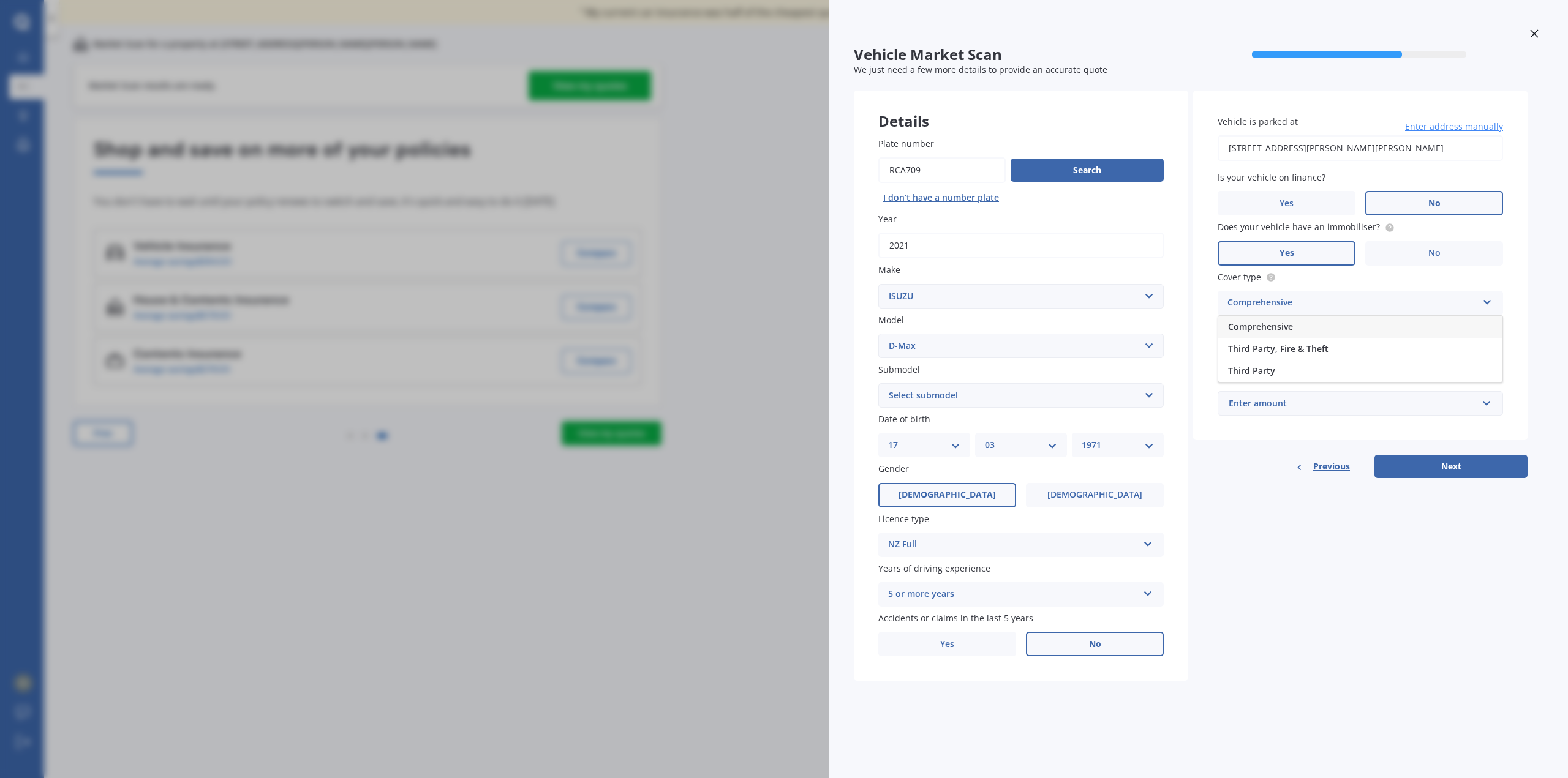
click at [1278, 328] on span "Comprehensive" at bounding box center [1259, 327] width 65 height 12
click at [1349, 357] on input "Preferred insured amount" at bounding box center [1361, 353] width 286 height 25
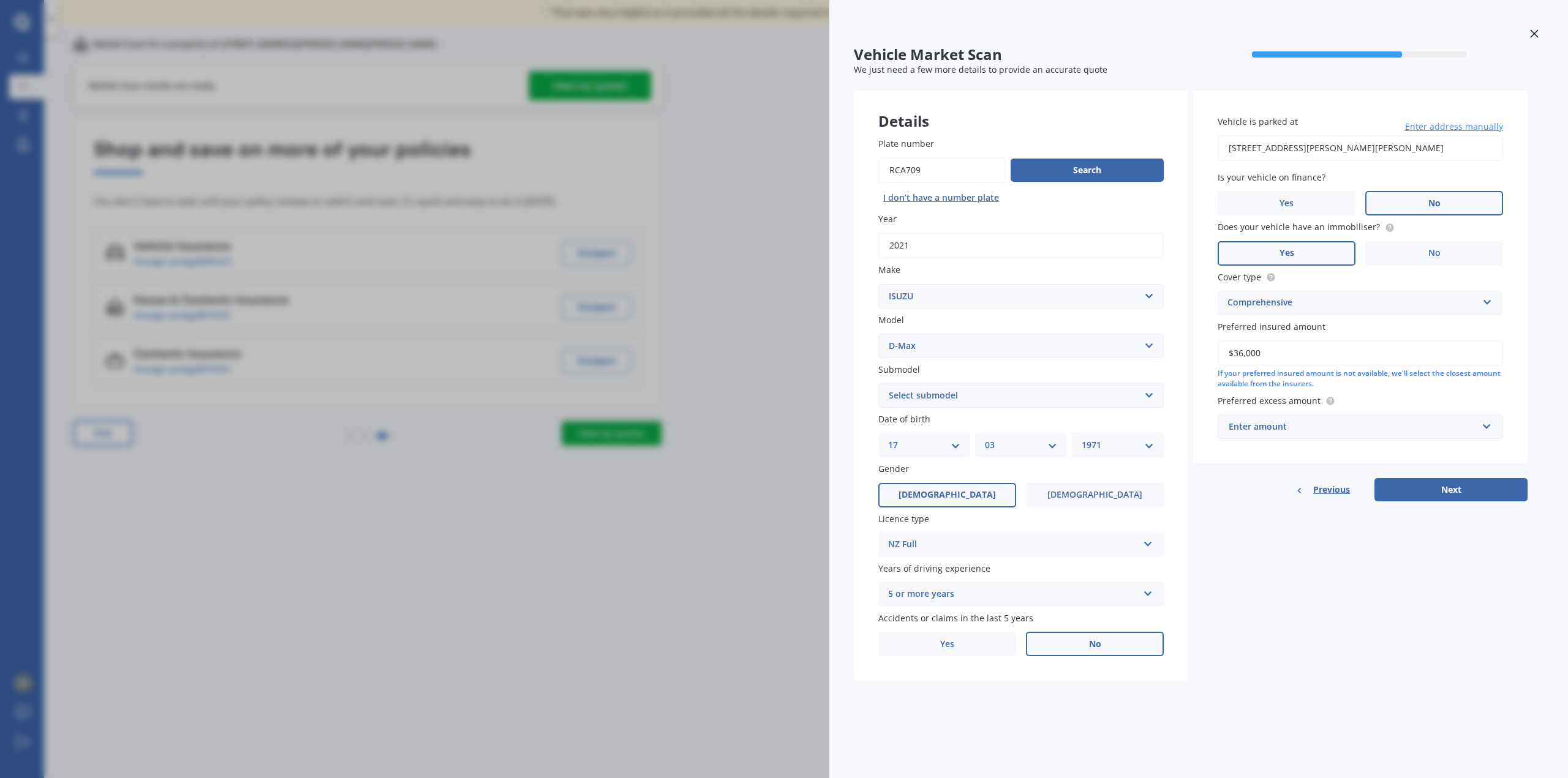
type input "$36,000"
click at [1484, 424] on input "text" at bounding box center [1355, 427] width 274 height 24
click at [1255, 472] on div "$400" at bounding box center [1360, 472] width 284 height 23
click at [1438, 492] on button "Next" at bounding box center [1451, 490] width 153 height 24
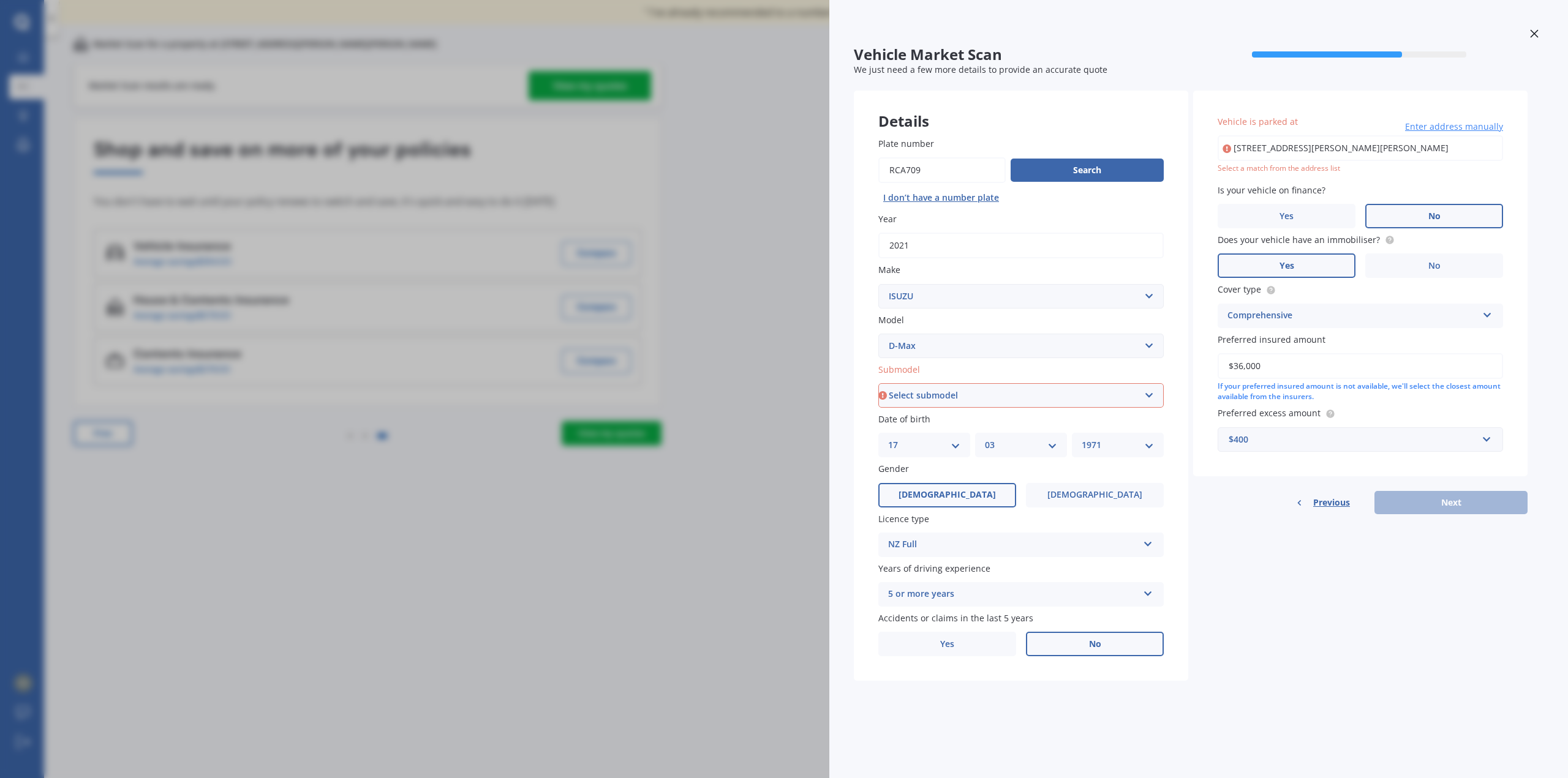
click at [1147, 394] on select "Select submodel (All Other) LS LS-M DOUBLE CAB 4WD LX 4WD" at bounding box center [1021, 395] width 286 height 25
click at [878, 383] on select "Select submodel (All Other) LS LS-M DOUBLE CAB 4WD LX 4WD" at bounding box center [1021, 395] width 286 height 25
click at [1145, 392] on select "Select submodel (All Other) LS LS-M DOUBLE CAB 4WD LX 4WD" at bounding box center [1021, 395] width 286 height 25
click at [1149, 392] on select "Select submodel (All Other) LS LS-M DOUBLE CAB 4WD LX 4WD" at bounding box center [1021, 395] width 286 height 25
select select "LS"
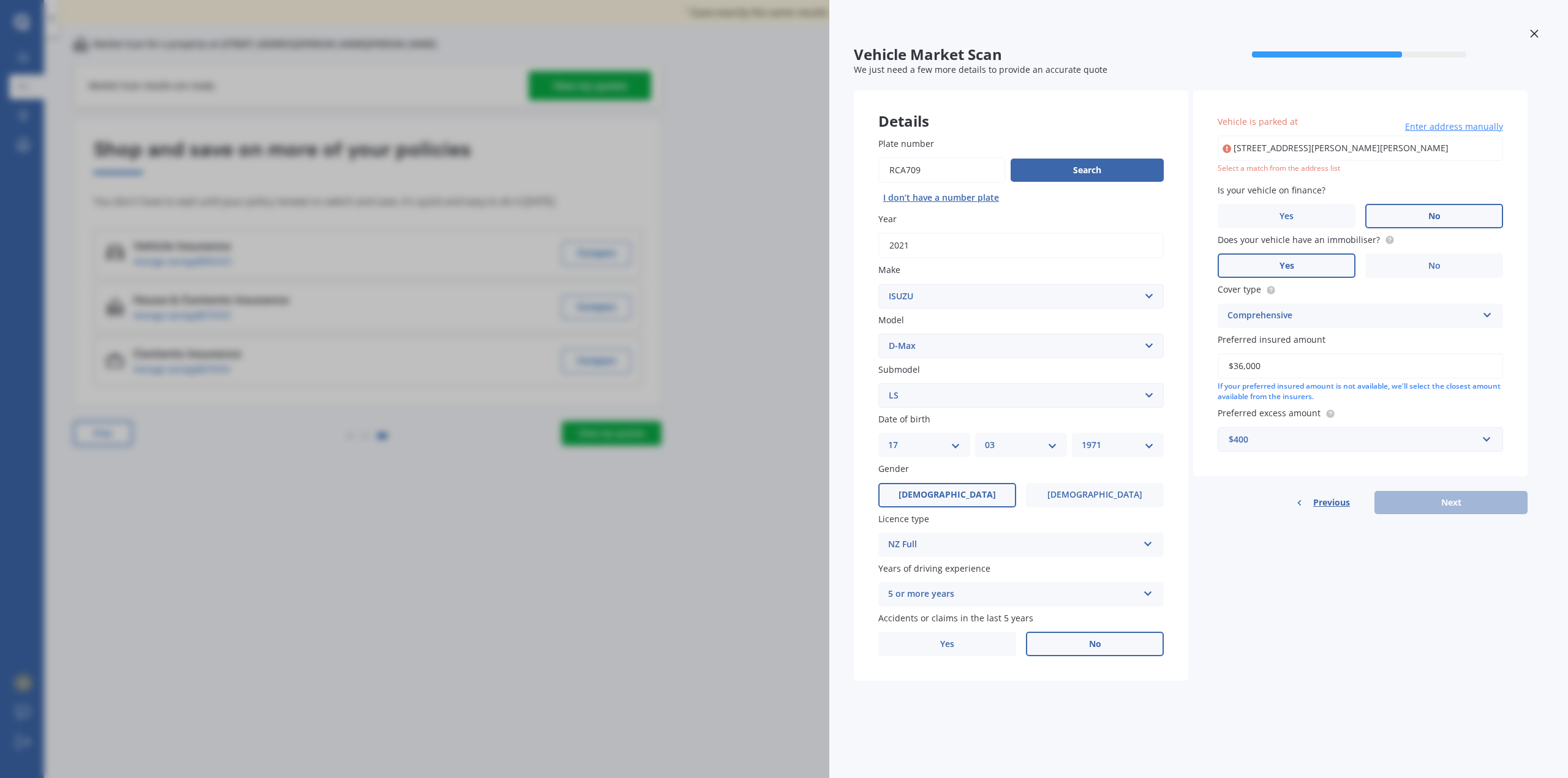
click at [878, 383] on select "Select submodel (All Other) LS LS-M DOUBLE CAB 4WD LX 4WD" at bounding box center [1021, 395] width 286 height 25
click at [1449, 147] on input "[STREET_ADDRESS][PERSON_NAME][PERSON_NAME]" at bounding box center [1361, 148] width 286 height 25
type input "[STREET_ADDRESS][PERSON_NAME][PERSON_NAME]"
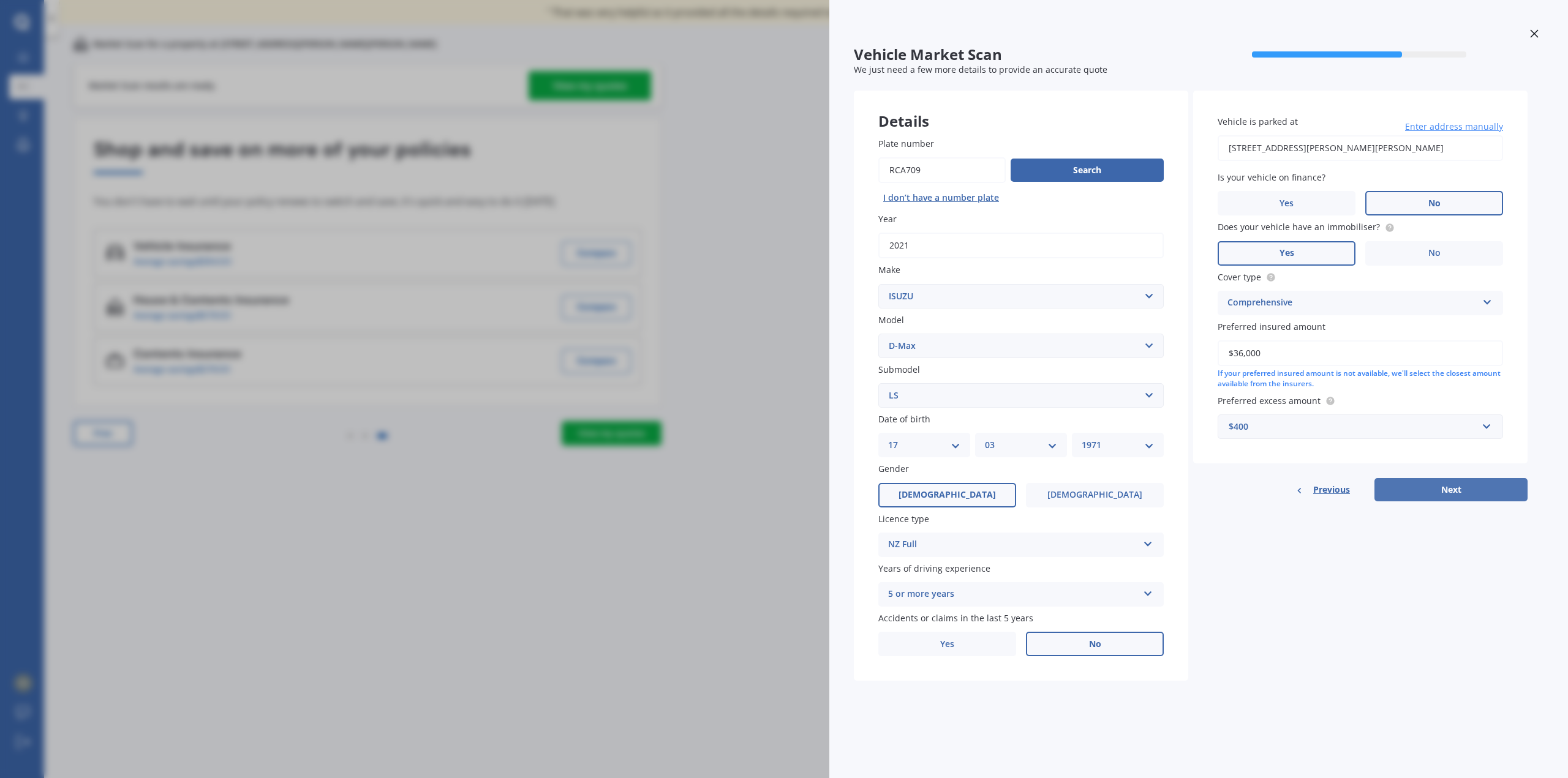
click at [1431, 492] on button "Next" at bounding box center [1451, 490] width 153 height 24
select select "17"
select select "03"
select select "1971"
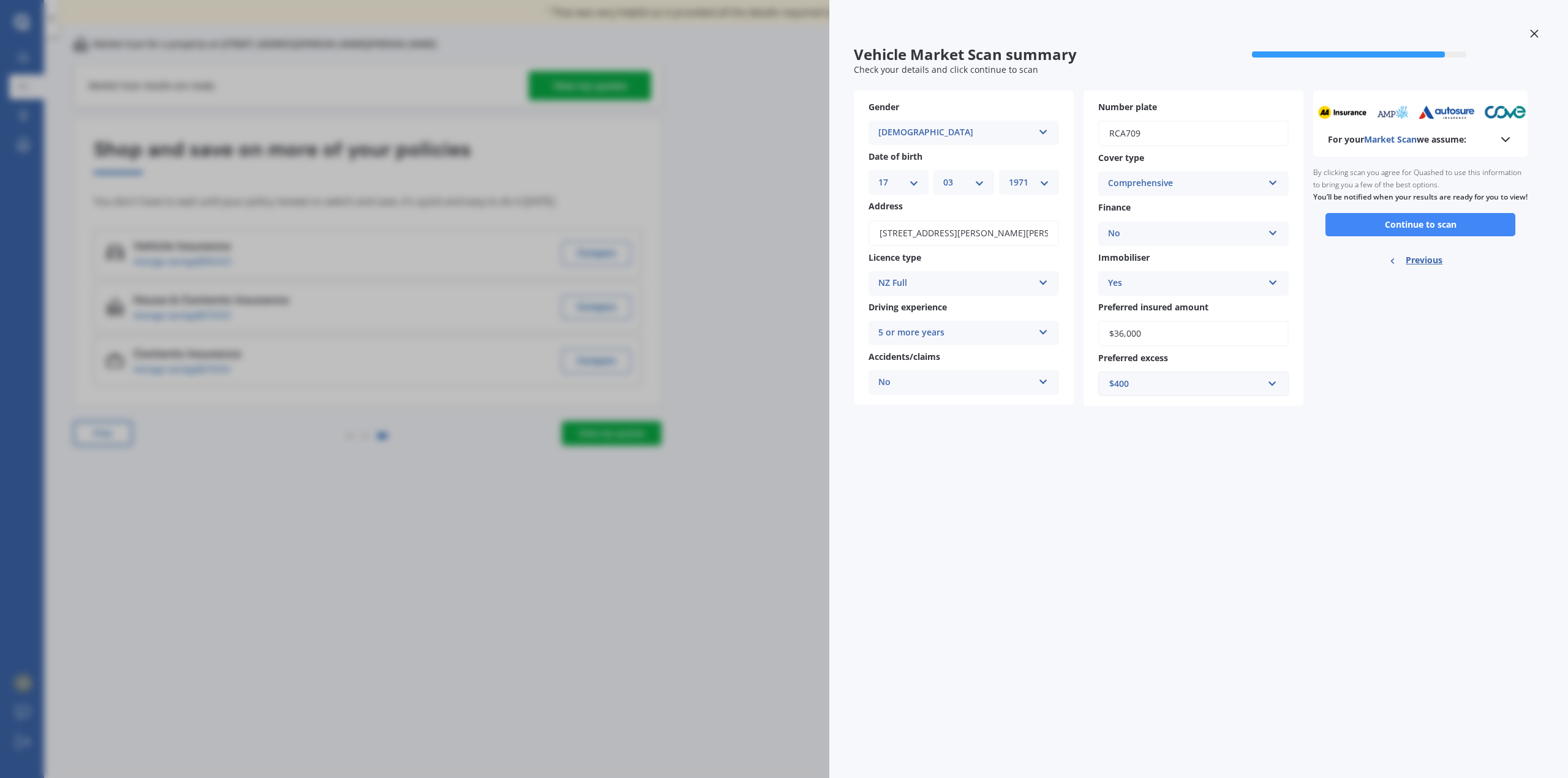
click at [1416, 235] on button "Continue to scan" at bounding box center [1420, 225] width 190 height 24
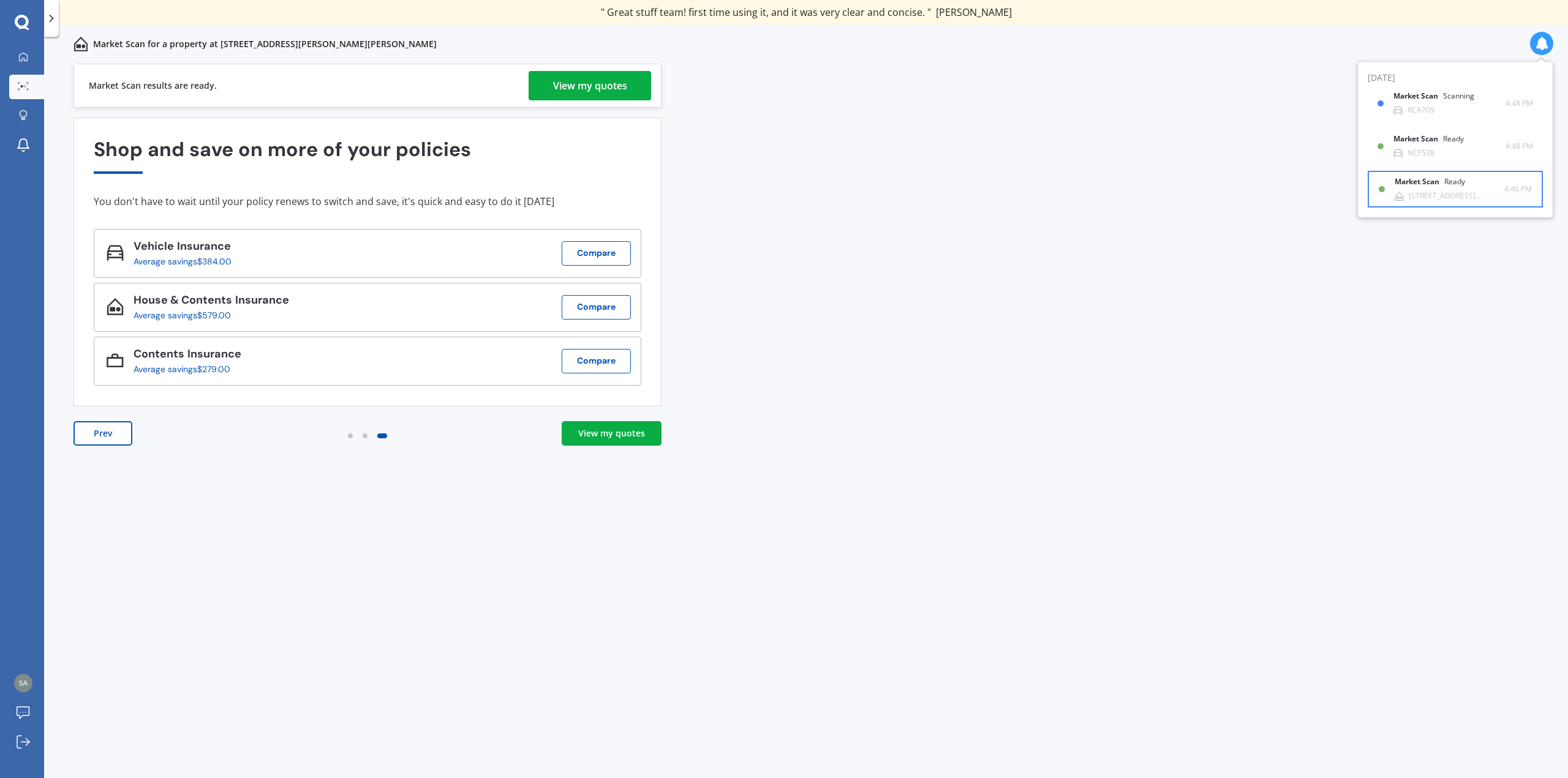
click at [1431, 187] on div "Market Scan Ready" at bounding box center [1437, 184] width 86 height 14
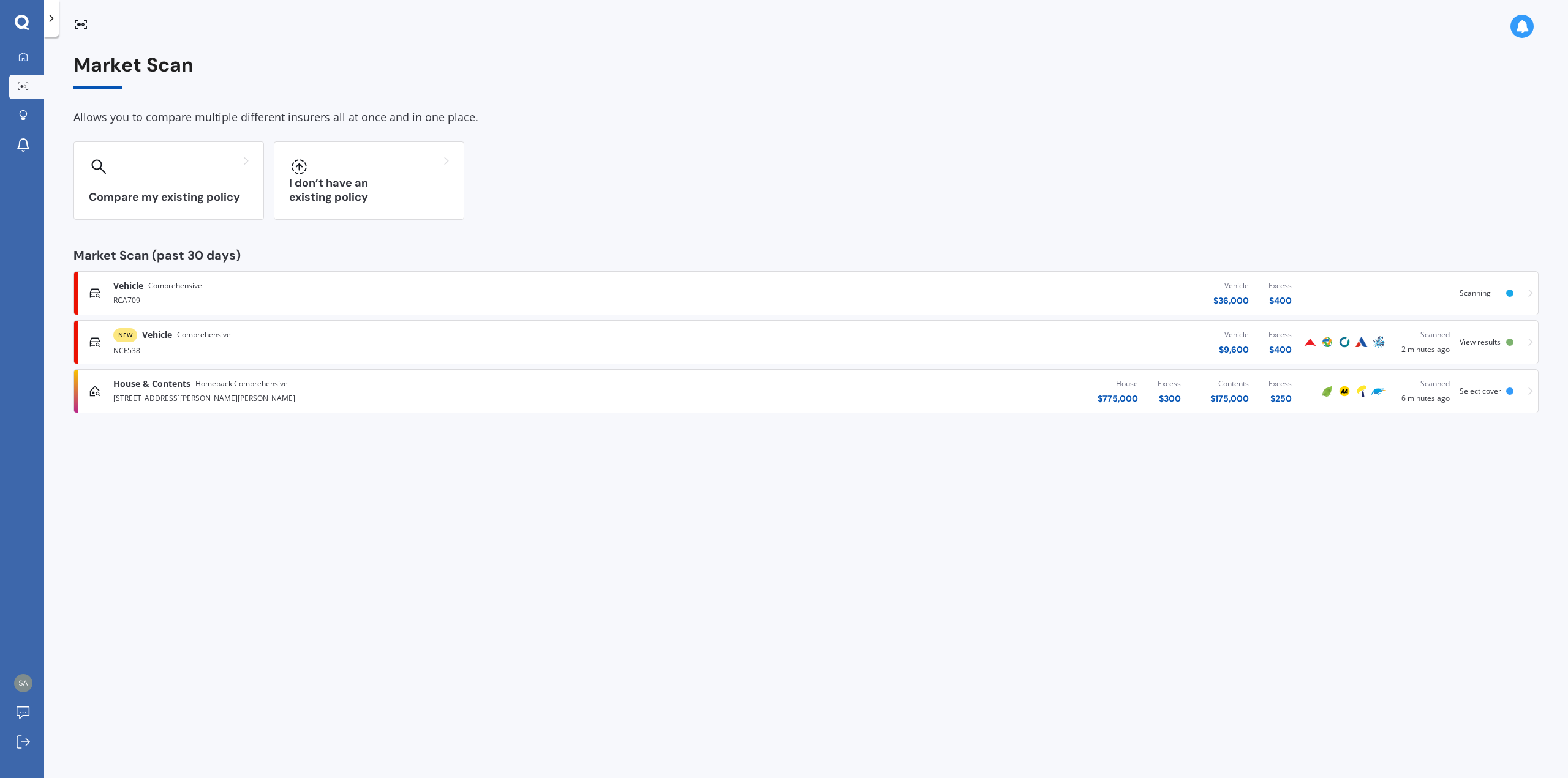
click at [1482, 341] on span "View results" at bounding box center [1479, 341] width 41 height 10
